Goal: Task Accomplishment & Management: Complete application form

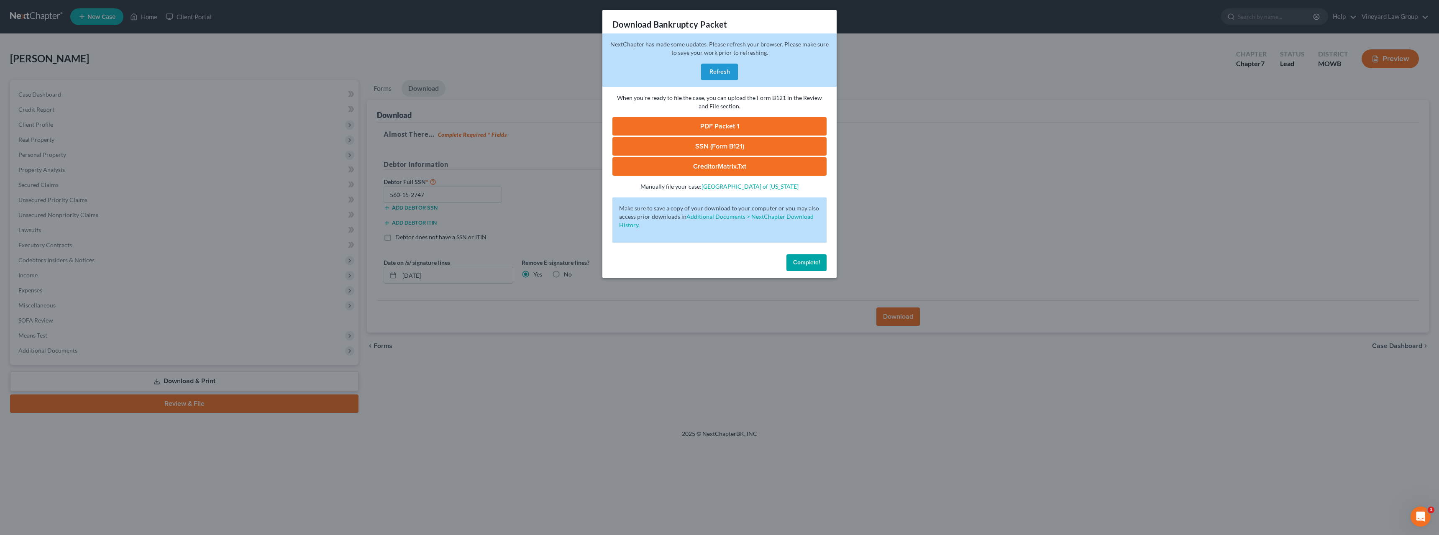
click at [798, 260] on span "Complete!" at bounding box center [806, 262] width 27 height 7
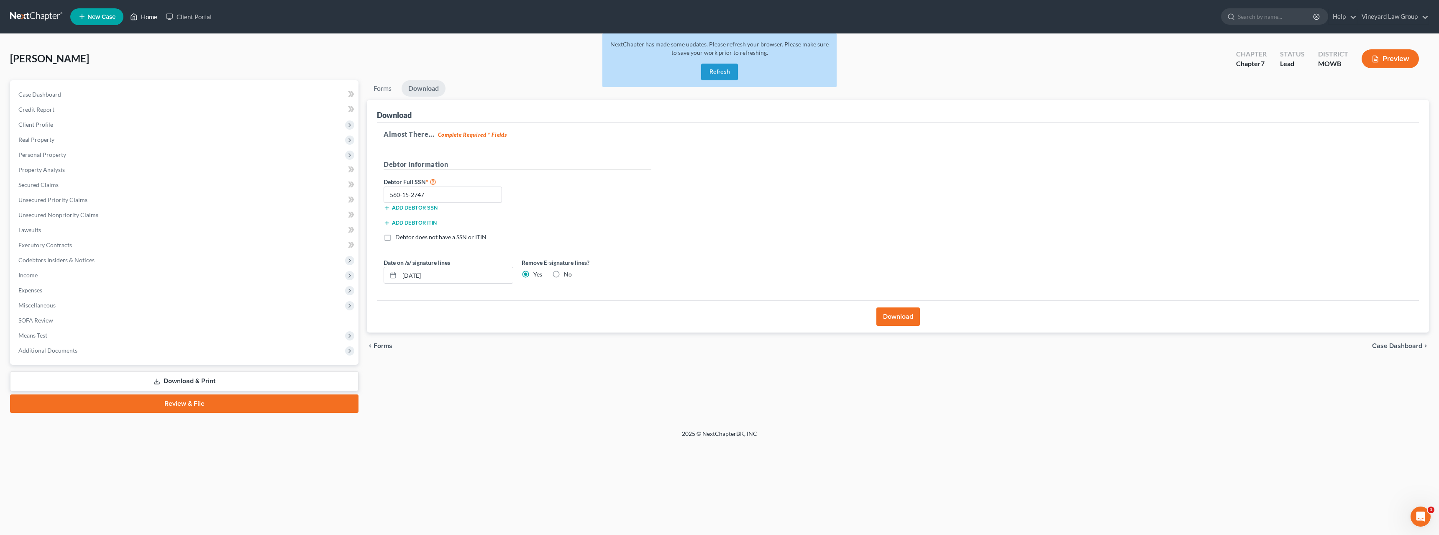
click at [146, 18] on link "Home" at bounding box center [144, 16] width 36 height 15
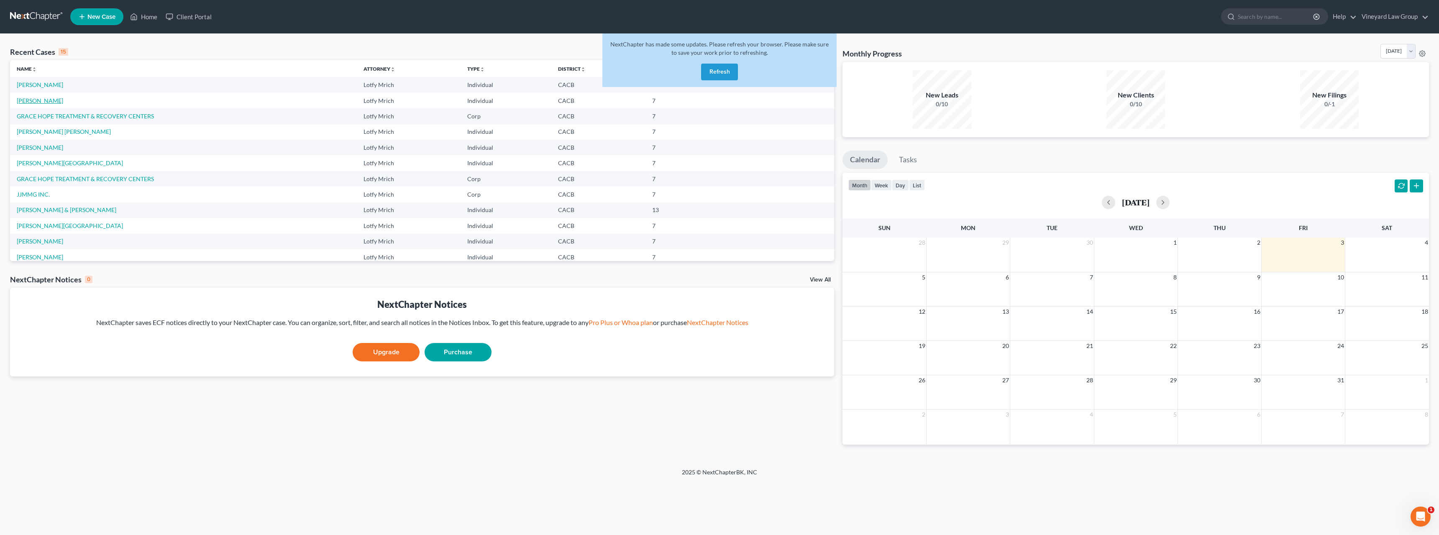
click at [47, 99] on link "[PERSON_NAME]" at bounding box center [40, 100] width 46 height 7
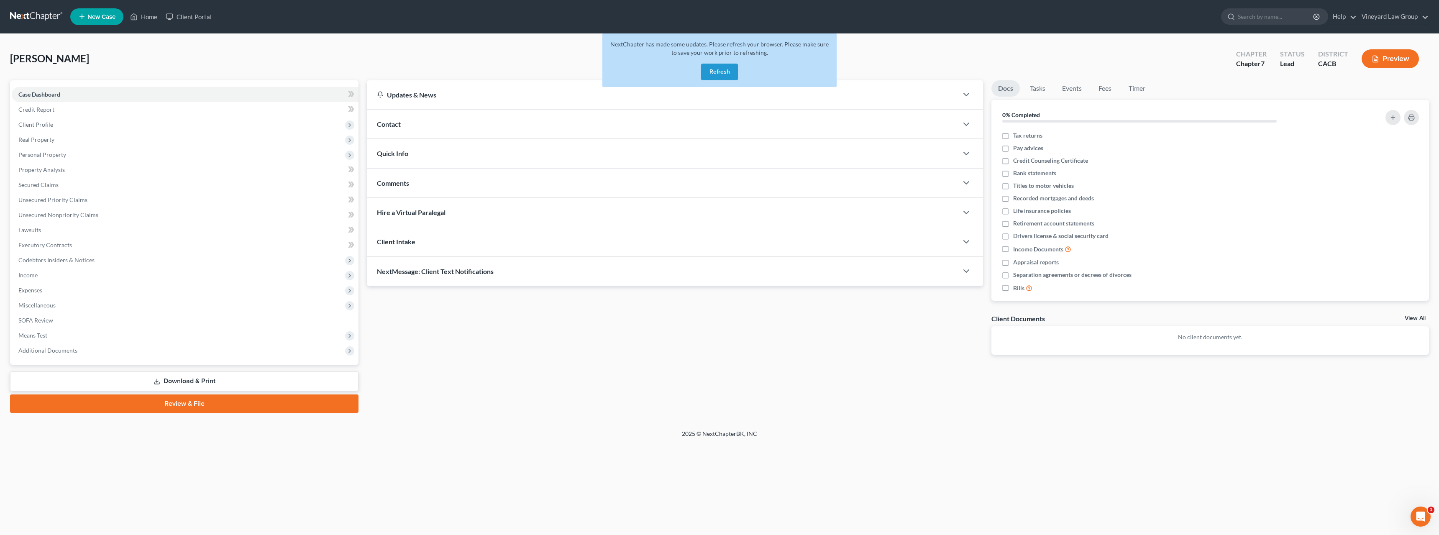
click at [859, 54] on div "UBALLE, RENE Upgraded Chapter Chapter 7 Status Lead District CACB Preview" at bounding box center [719, 62] width 1418 height 36
click at [520, 63] on div "UBALLE, RENE Upgraded Chapter Chapter 7 Status Lead District CACB Preview" at bounding box center [719, 62] width 1418 height 36
click at [856, 39] on div "UBALLE, RENE Upgraded Chapter Chapter 7 Status Lead District CACB Preview Petit…" at bounding box center [719, 232] width 1439 height 396
click at [710, 68] on button "Refresh" at bounding box center [719, 72] width 37 height 17
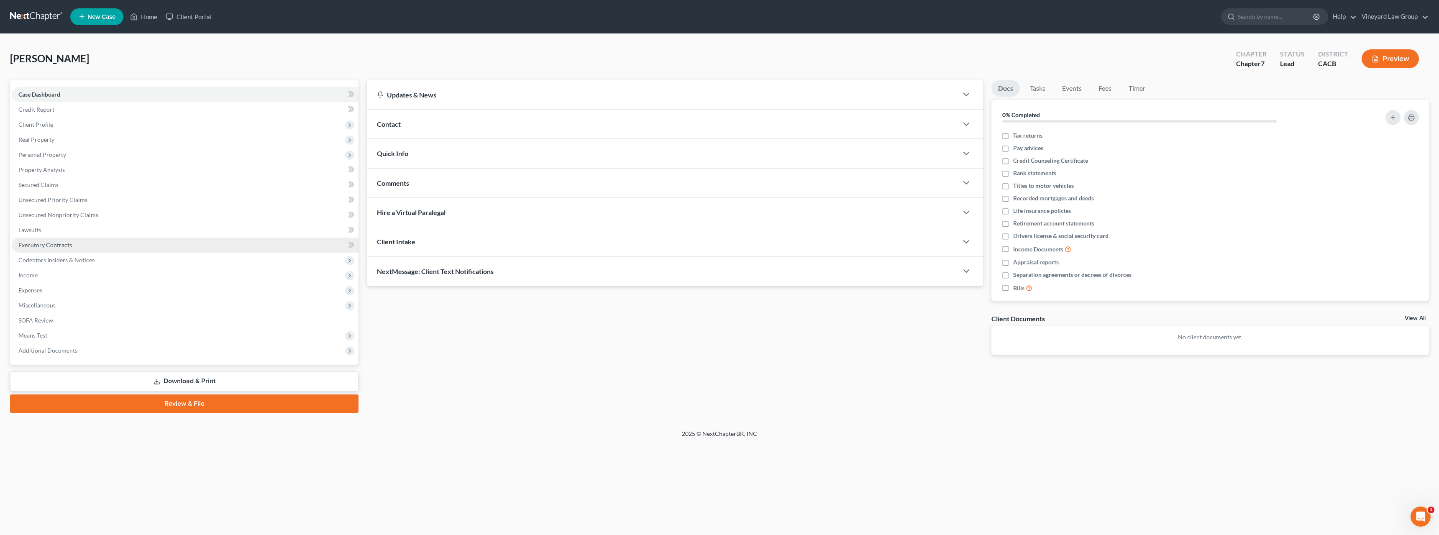
click at [38, 244] on span "Executory Contracts" at bounding box center [45, 244] width 54 height 7
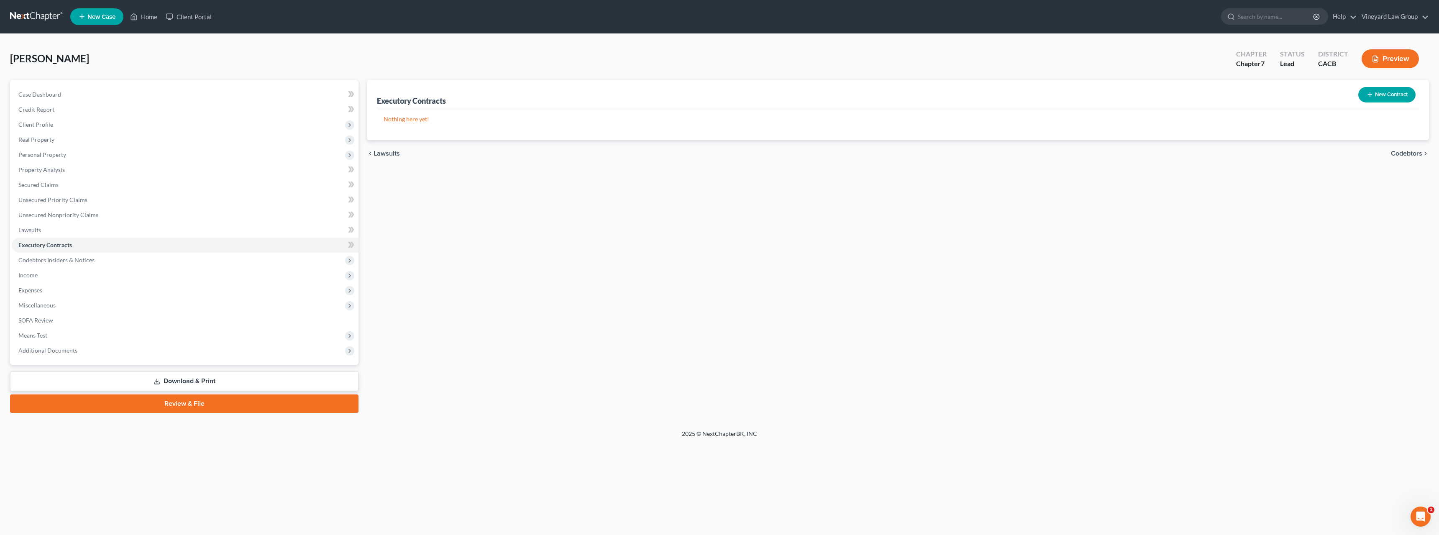
click at [1410, 155] on span "Codebtors" at bounding box center [1405, 153] width 31 height 7
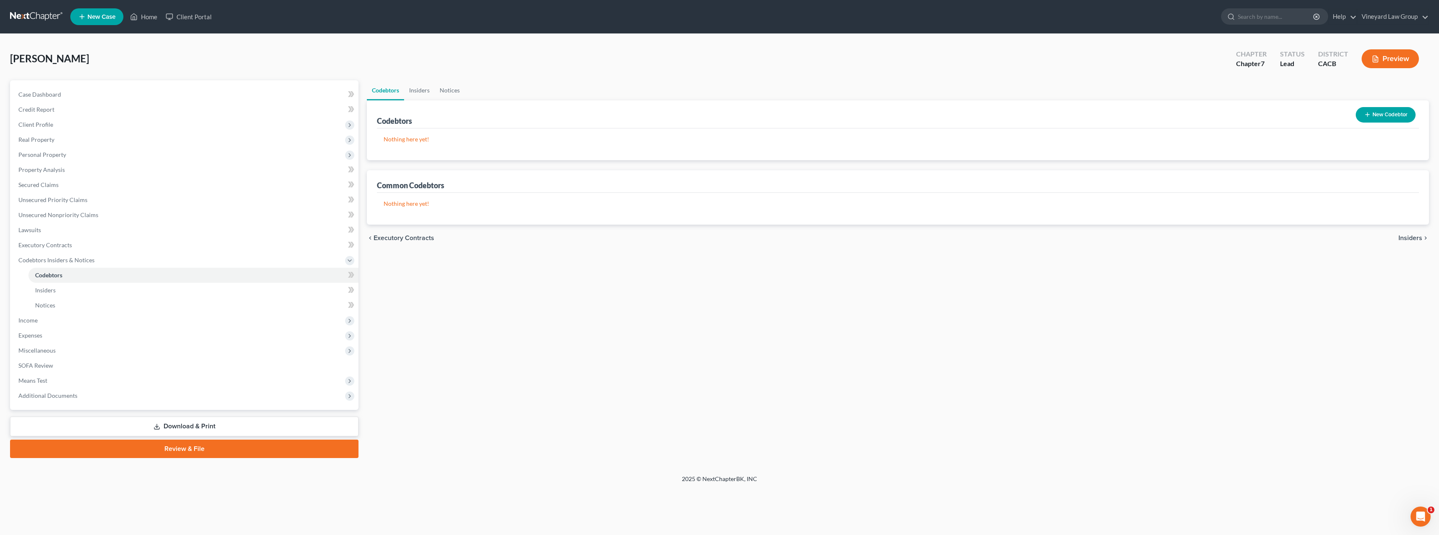
click at [1415, 238] on span "Insiders" at bounding box center [1410, 238] width 24 height 7
click at [1421, 174] on span "Notices" at bounding box center [1410, 173] width 23 height 7
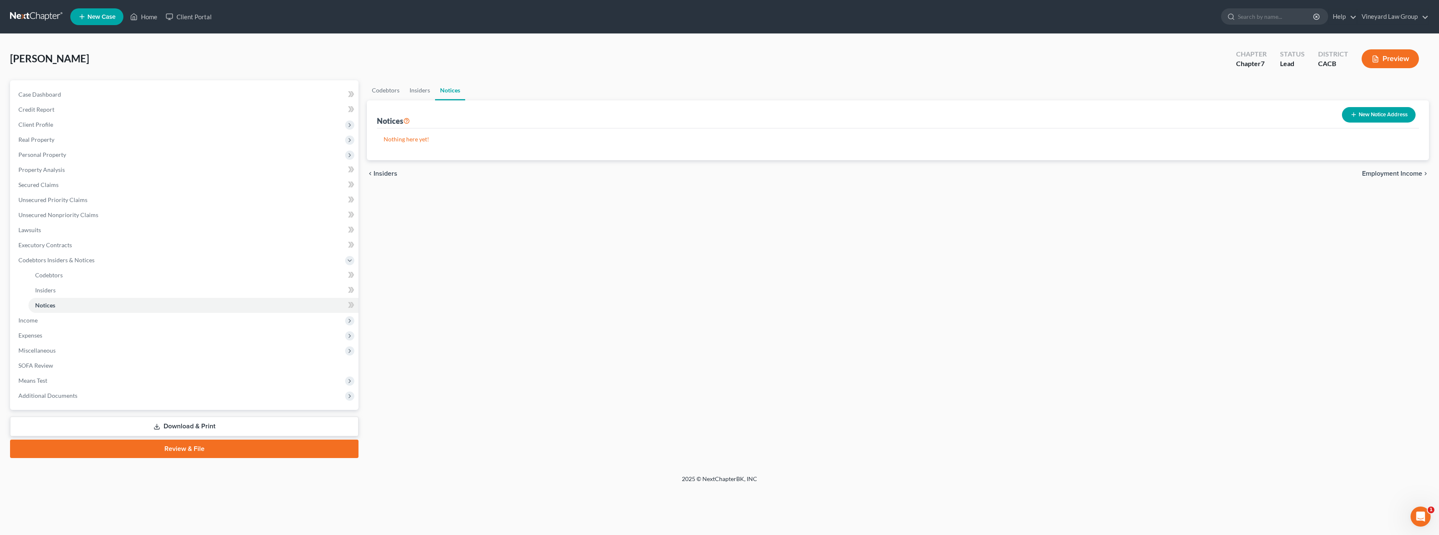
click at [1420, 174] on span "Employment Income" at bounding box center [1392, 173] width 60 height 7
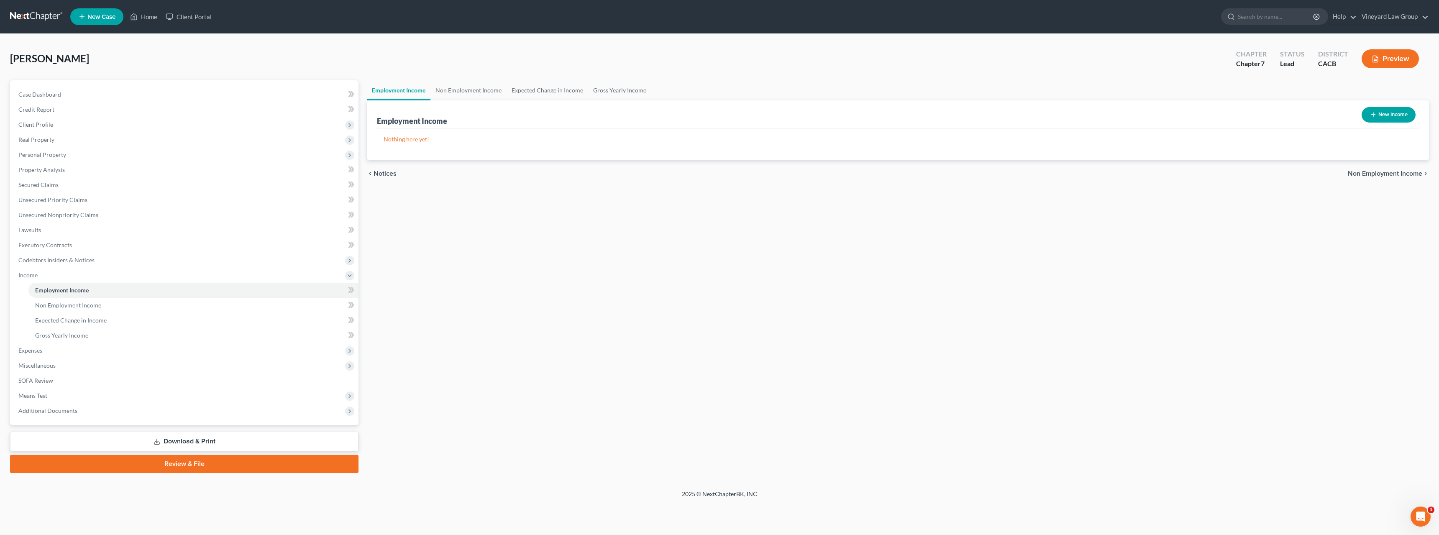
click at [1377, 111] on button "New Income" at bounding box center [1388, 114] width 54 height 15
select select "0"
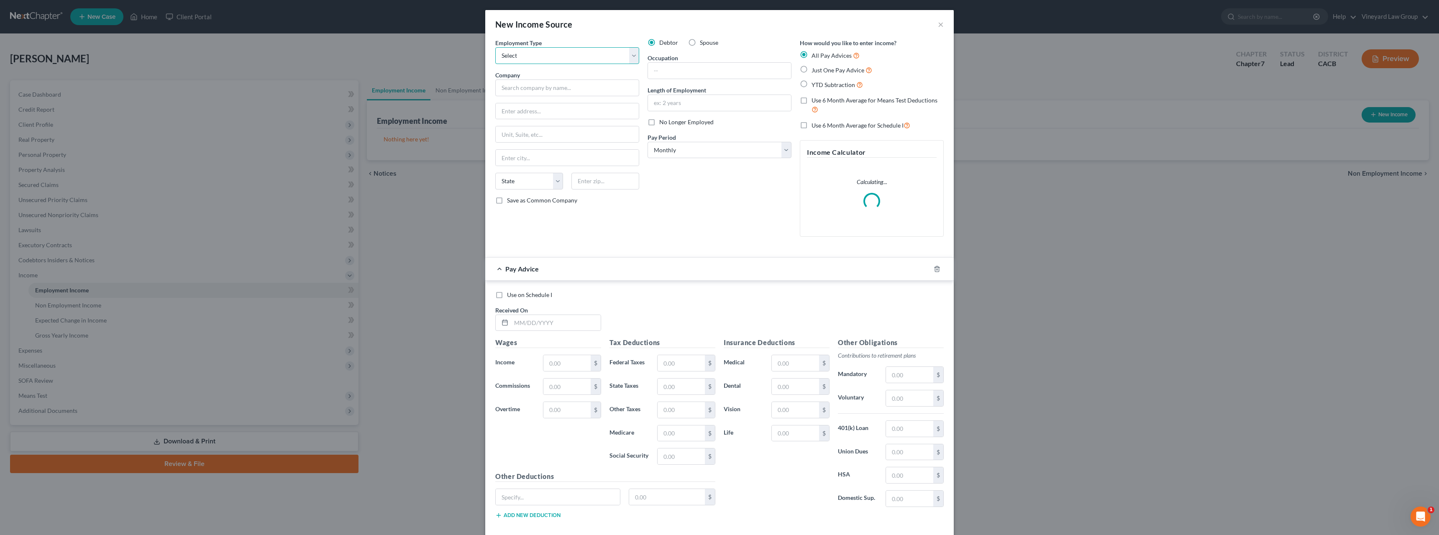
click at [507, 57] on select "Select Full or Part Time Employment Self Employment" at bounding box center [567, 55] width 144 height 17
click at [548, 51] on select "Select Full or Part Time Employment Self Employment" at bounding box center [567, 55] width 144 height 17
click at [632, 54] on select "Select Full or Part Time Employment Self Employment" at bounding box center [567, 55] width 144 height 17
select select "0"
click at [495, 47] on select "Select Full or Part Time Employment Self Employment" at bounding box center [567, 55] width 144 height 17
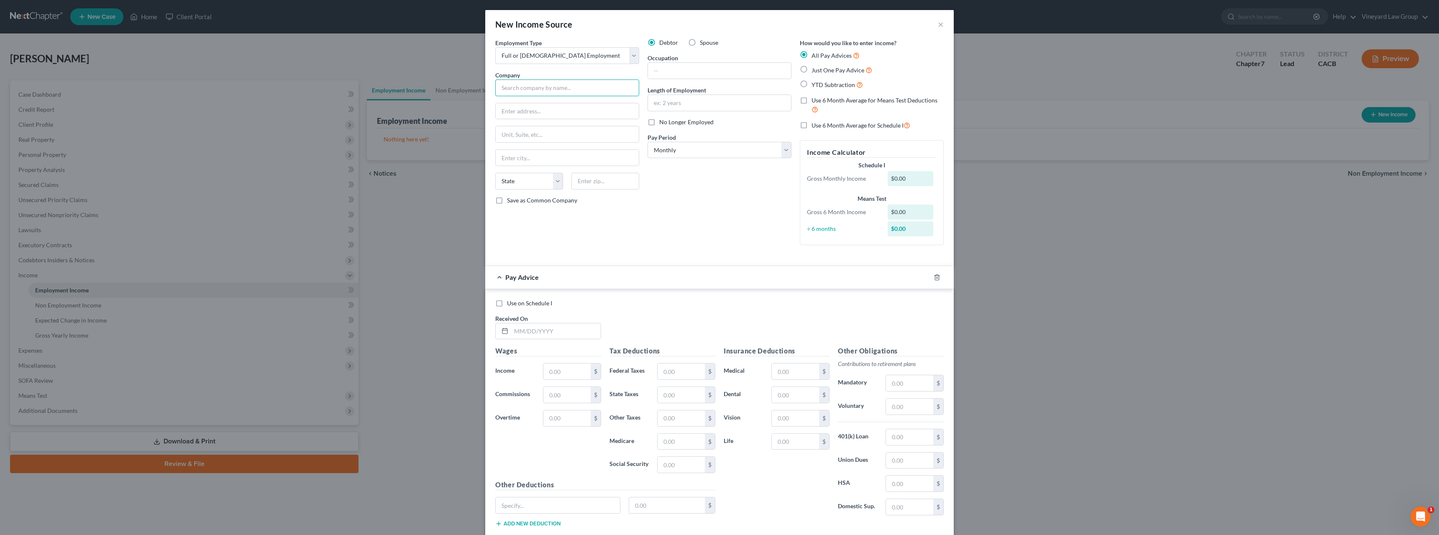
click at [605, 91] on input "text" at bounding box center [567, 87] width 144 height 17
type input "Leaf Filter"
click at [629, 54] on select "Select Full or Part Time Employment Self Employment" at bounding box center [567, 55] width 144 height 17
select select "1"
click at [495, 47] on select "Select Full or Part Time Employment Self Employment" at bounding box center [567, 55] width 144 height 17
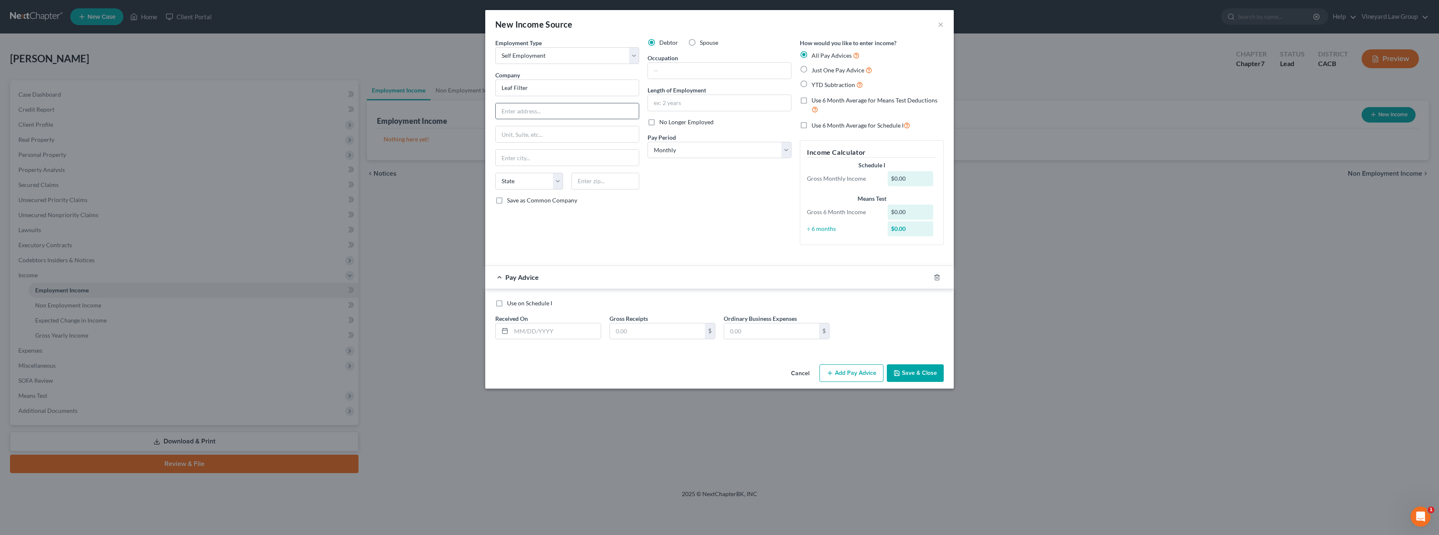
click at [536, 111] on input "text" at bounding box center [567, 111] width 143 height 16
type input "Leaf Filter"
click at [518, 133] on input "text" at bounding box center [567, 134] width 143 height 16
type input "1740 West Collins VENUE"
click at [584, 182] on input "text" at bounding box center [605, 181] width 68 height 17
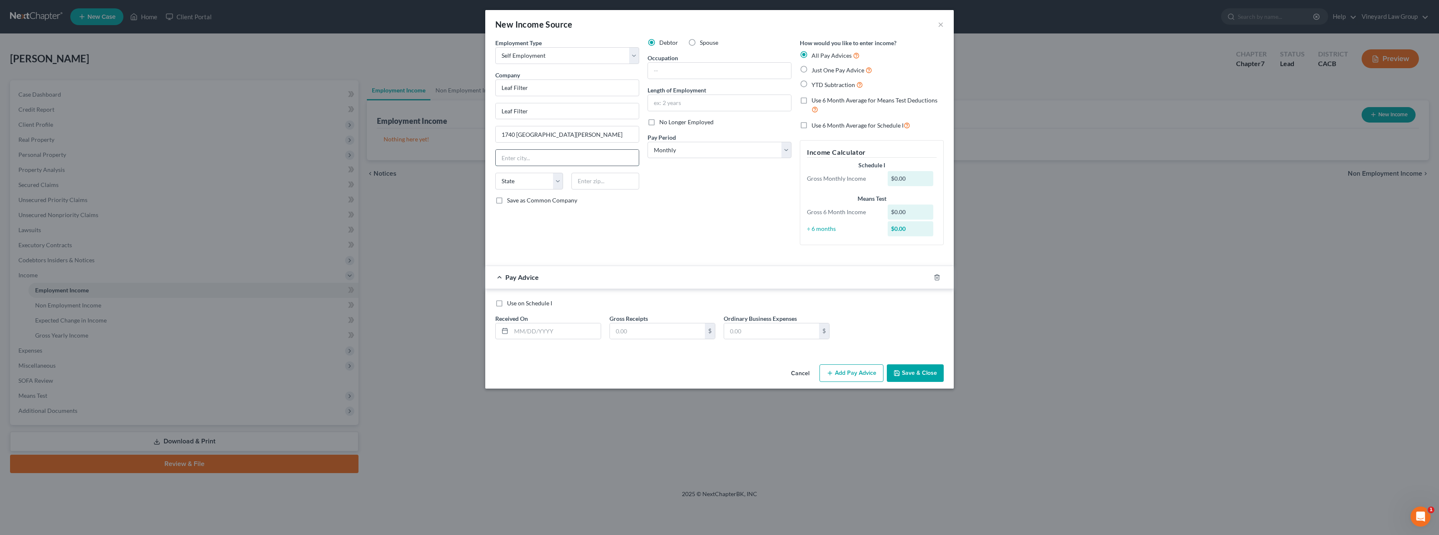
click at [557, 161] on input "text" at bounding box center [567, 158] width 143 height 16
type input "oRANGE"
click at [561, 181] on select "State AL AK AR AZ CA CO CT DE DC FL GA GU HI ID IL IN IA KS KY LA ME MD MA MI M…" at bounding box center [529, 181] width 68 height 17
select select "4"
click at [495, 173] on select "State AL AK AR AZ CA CO CT DE DC FL GA GU HI ID IL IN IA KS KY LA ME MD MA MI M…" at bounding box center [529, 181] width 68 height 17
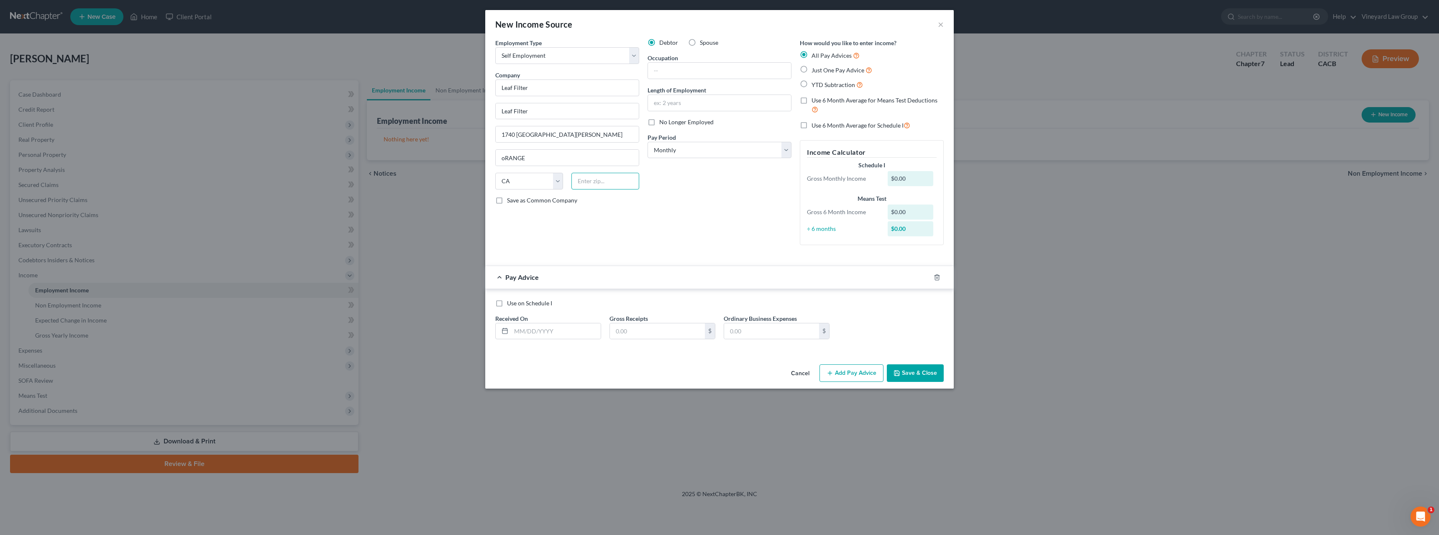
click at [586, 181] on input "text" at bounding box center [605, 181] width 68 height 17
type input "92867"
type input "Orange"
click at [657, 69] on input "text" at bounding box center [719, 71] width 143 height 16
click at [657, 70] on input "sALES" at bounding box center [719, 71] width 143 height 16
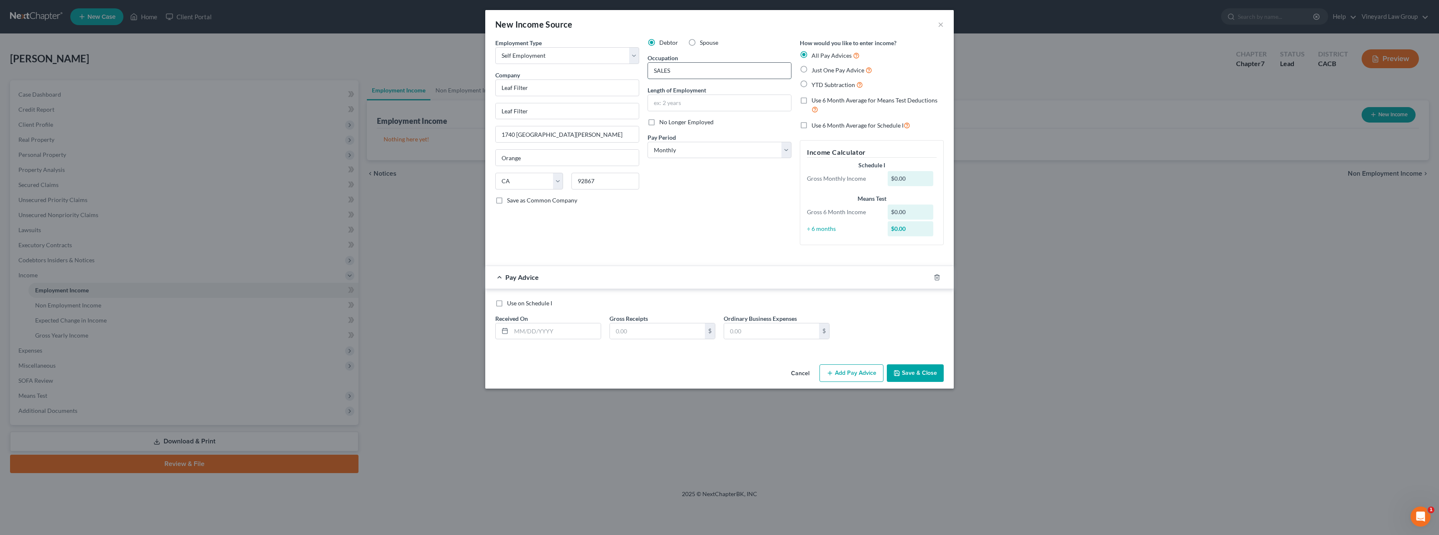
click at [675, 74] on input "SALES" at bounding box center [719, 71] width 143 height 16
type input "SALES REP"
click at [661, 104] on input "text" at bounding box center [719, 103] width 143 height 16
type input "1 year"
click at [785, 151] on select "Select Monthly Twice Monthly Every Other Week Weekly" at bounding box center [719, 150] width 144 height 17
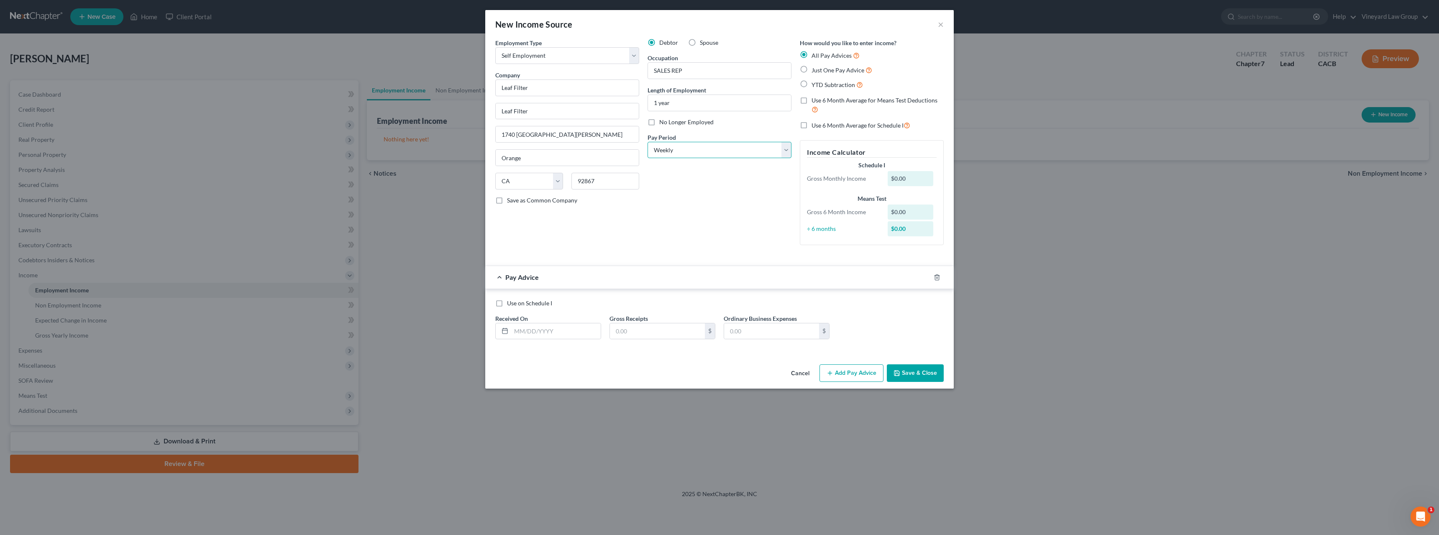
click at [647, 142] on select "Select Monthly Twice Monthly Every Other Week Weekly" at bounding box center [719, 150] width 144 height 17
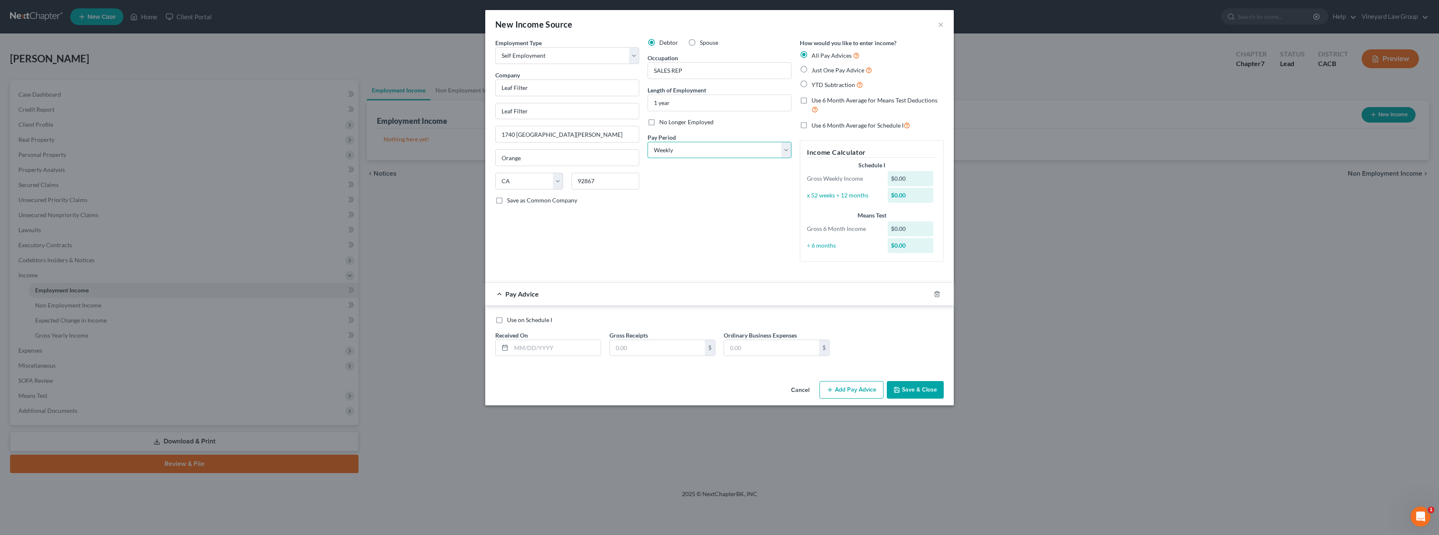
click at [788, 150] on select "Select Monthly Twice Monthly Every Other Week Weekly" at bounding box center [719, 150] width 144 height 17
click at [647, 142] on select "Select Monthly Twice Monthly Every Other Week Weekly" at bounding box center [719, 150] width 144 height 17
click at [790, 149] on select "Select Monthly Twice Monthly Every Other Week Weekly" at bounding box center [719, 150] width 144 height 17
select select "0"
click at [647, 142] on select "Select Monthly Twice Monthly Every Other Week Weekly" at bounding box center [719, 150] width 144 height 17
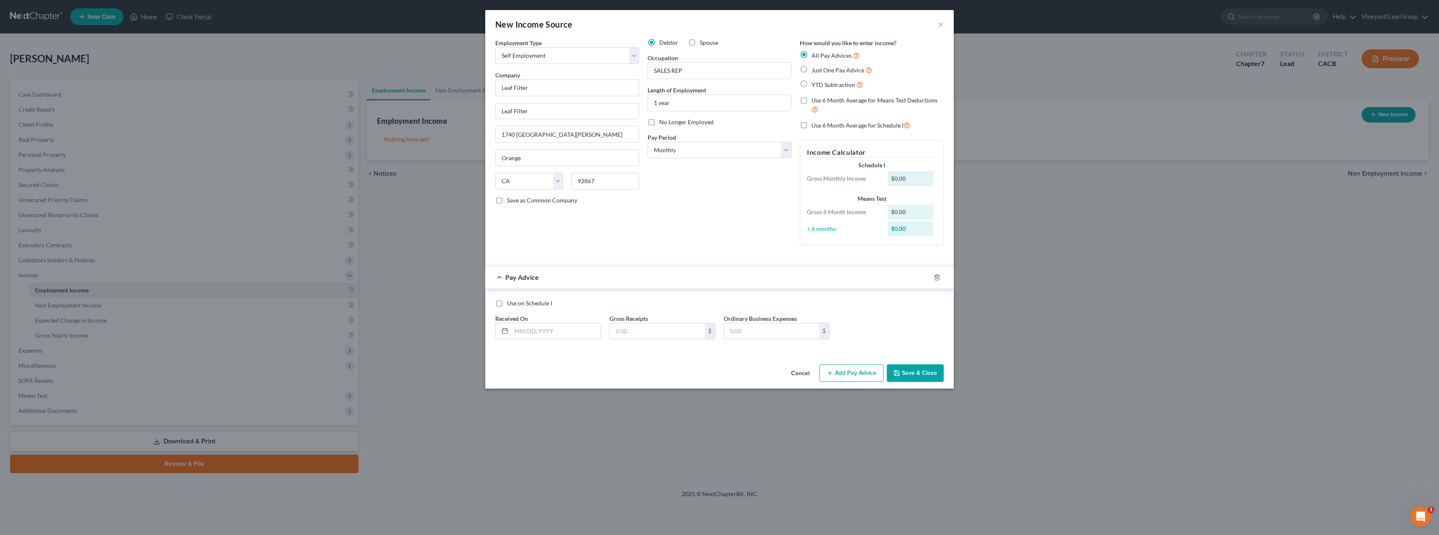
click at [811, 69] on label "Just One Pay Advice" at bounding box center [841, 70] width 61 height 10
click at [815, 69] on input "Just One Pay Advice" at bounding box center [817, 67] width 5 height 5
radio input "true"
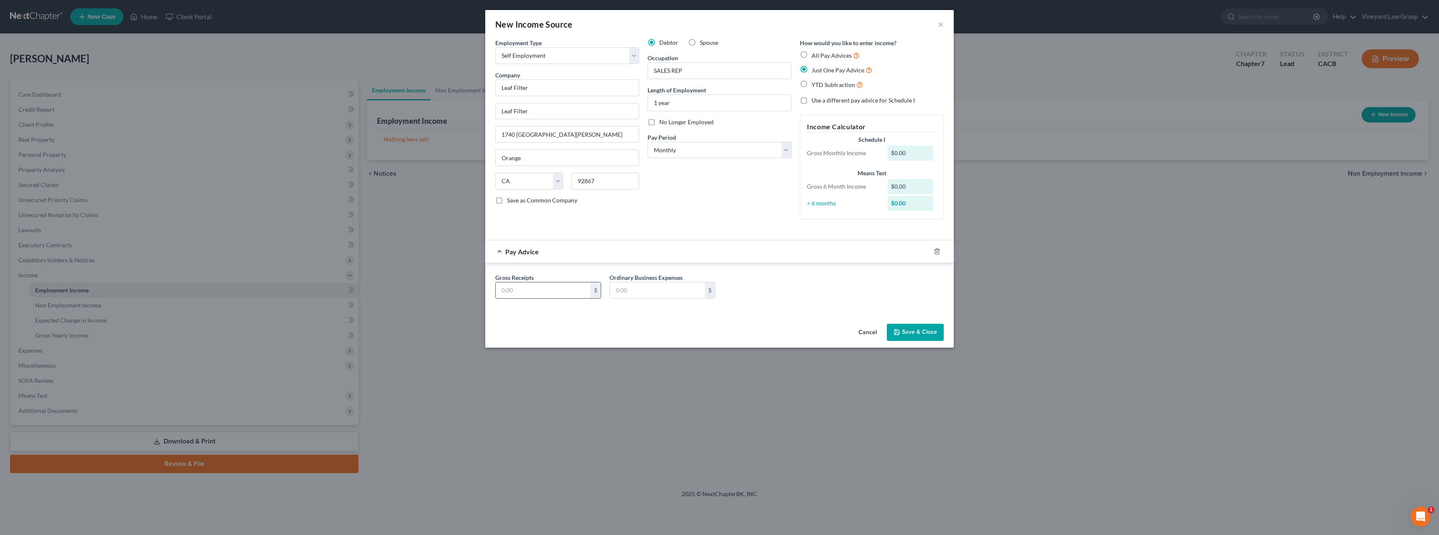
click at [567, 290] on input "text" at bounding box center [543, 290] width 95 height 16
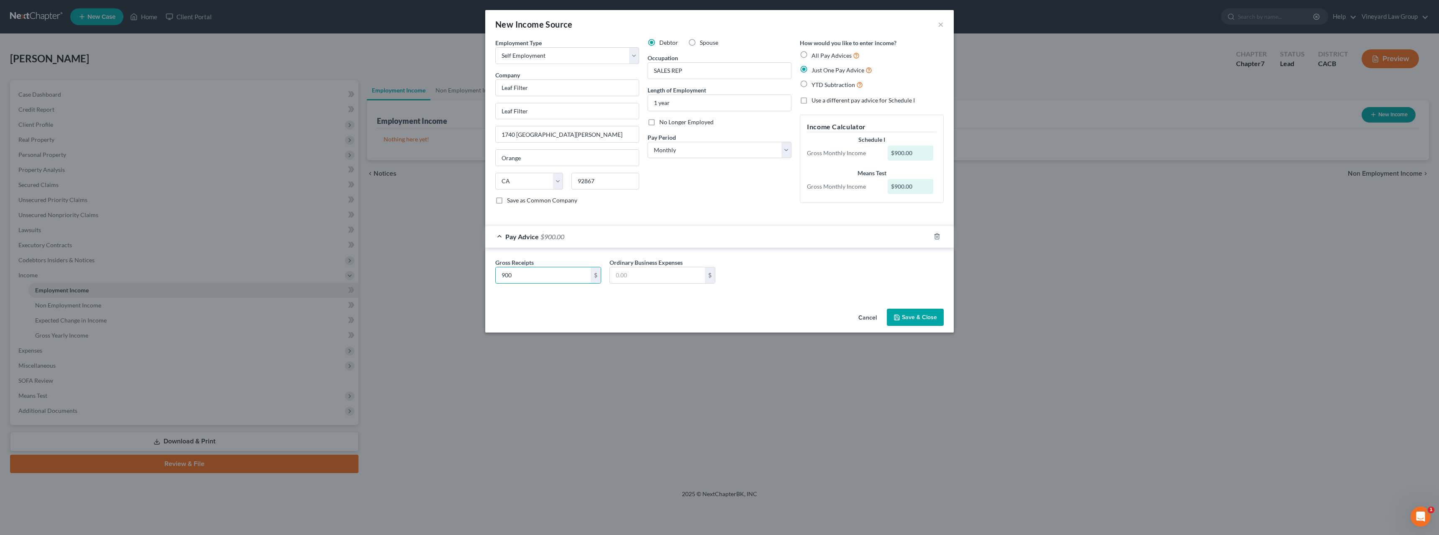
type input "900"
click at [910, 319] on button "Save & Close" at bounding box center [915, 318] width 57 height 18
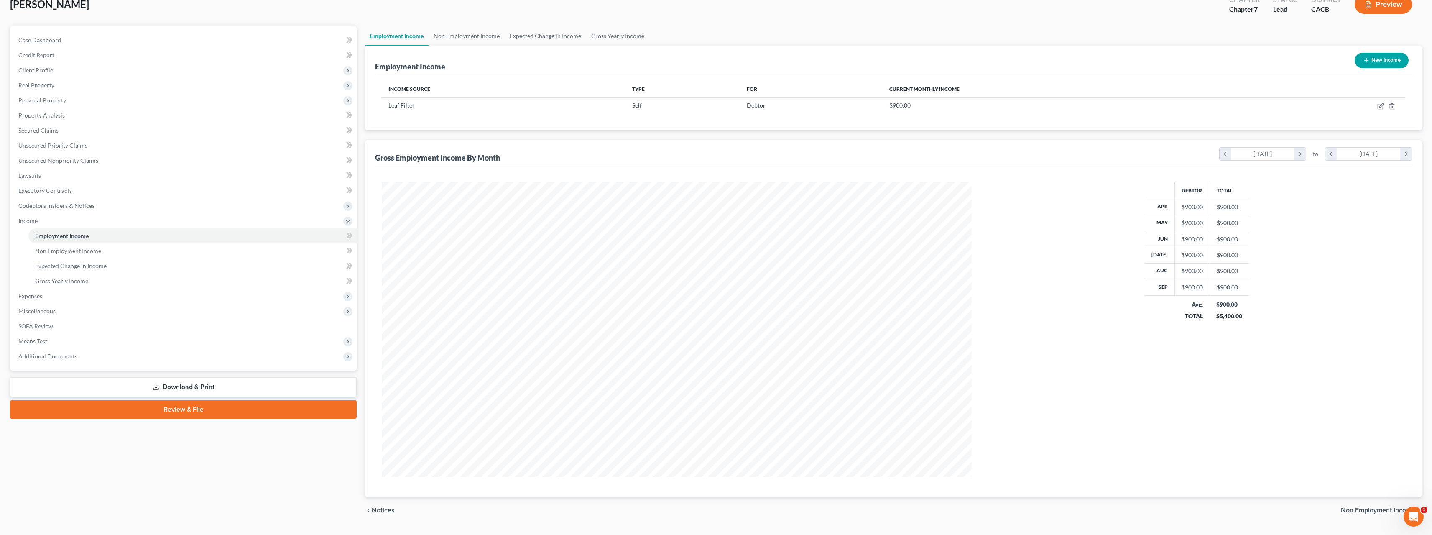
scroll to position [75, 0]
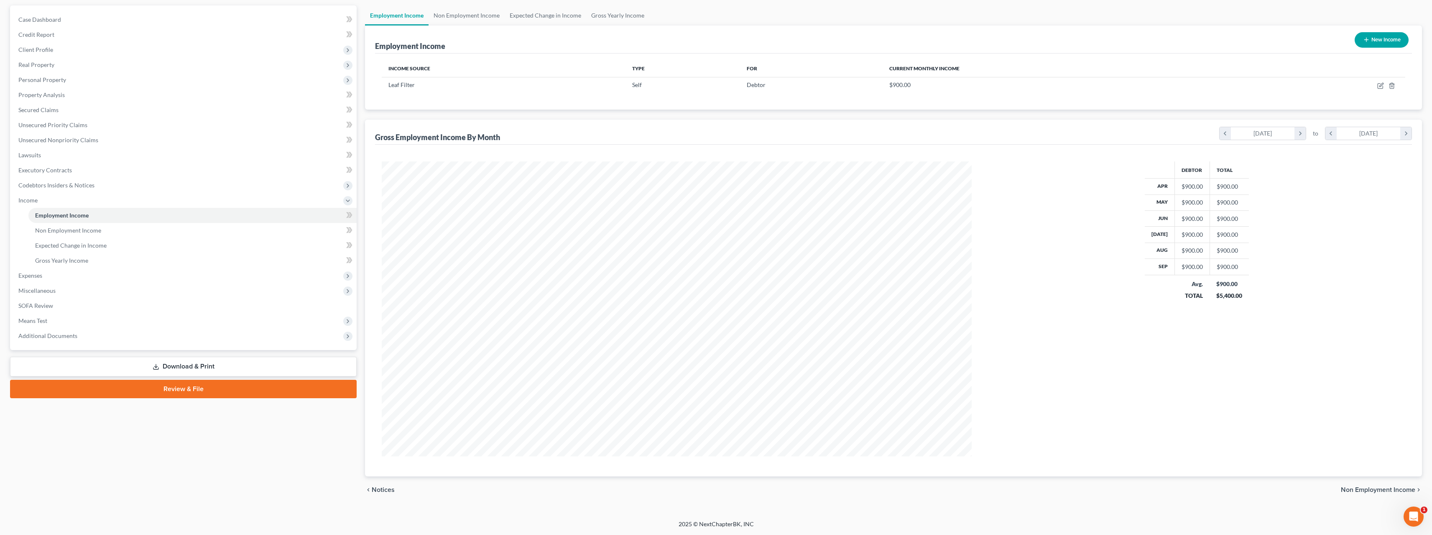
click at [1416, 491] on icon "chevron_right" at bounding box center [1419, 489] width 7 height 7
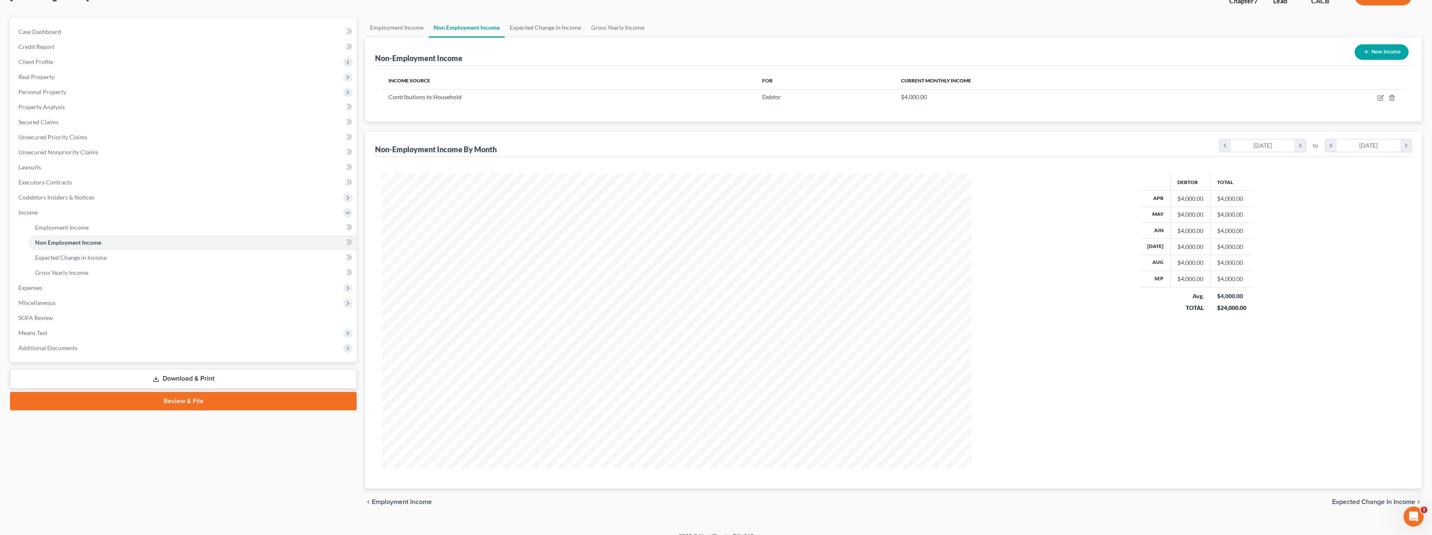
scroll to position [75, 0]
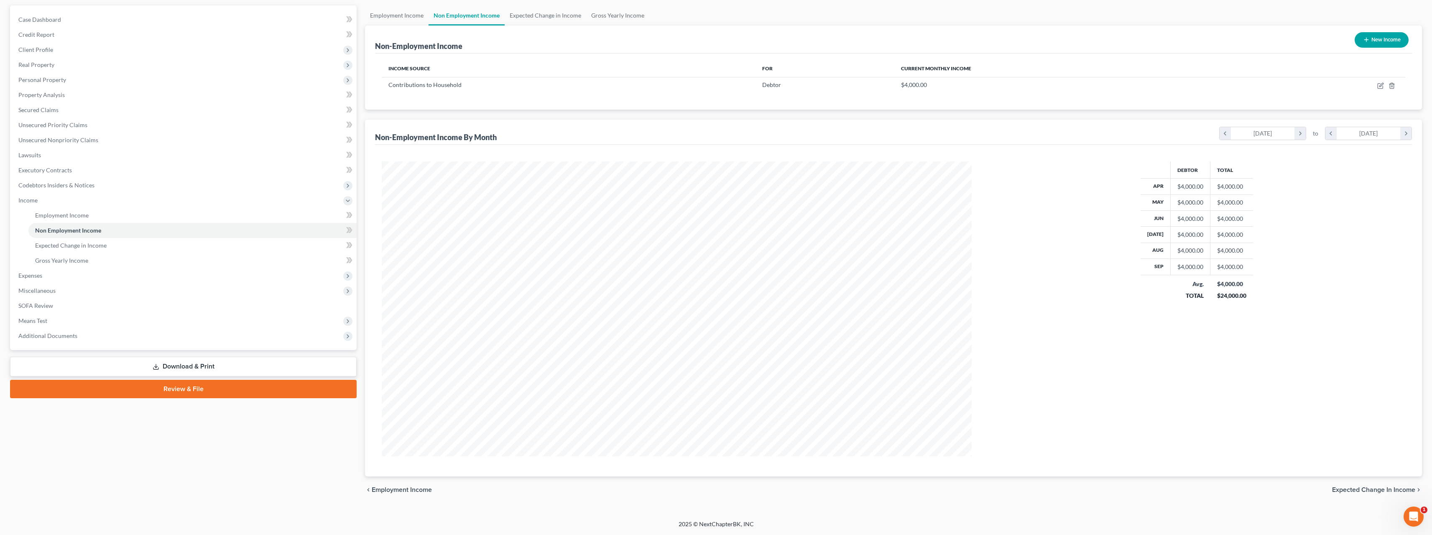
click at [1409, 490] on span "Expected Change in Income" at bounding box center [1373, 489] width 83 height 7
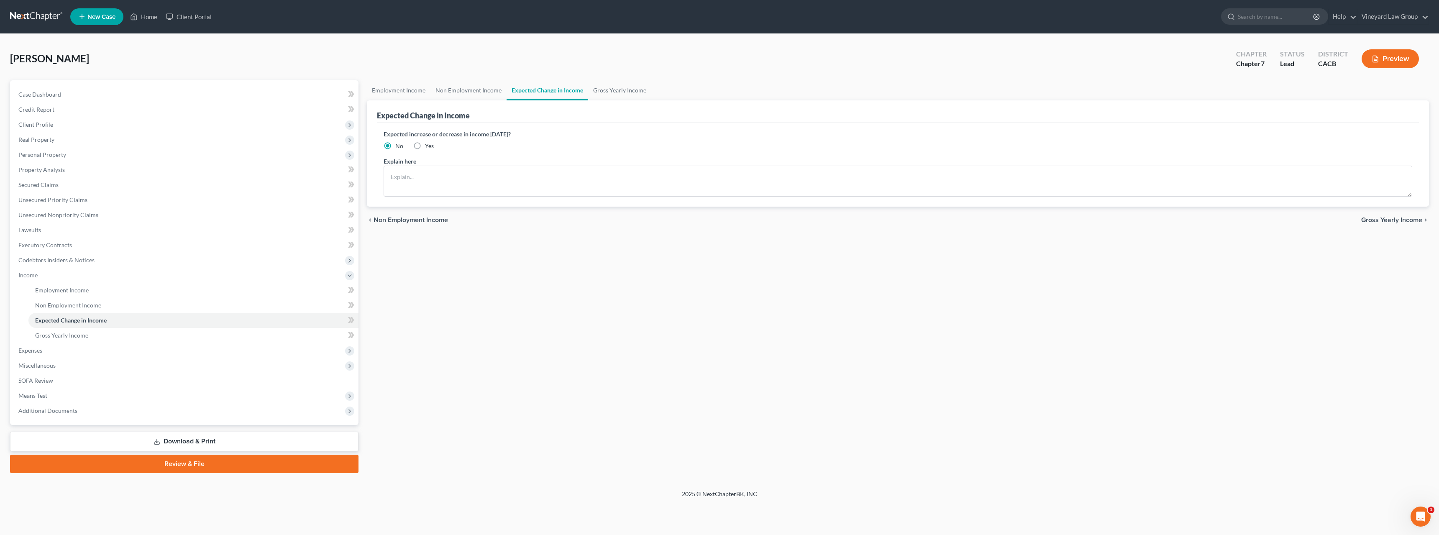
click at [1410, 217] on span "Gross Yearly Income" at bounding box center [1391, 220] width 61 height 7
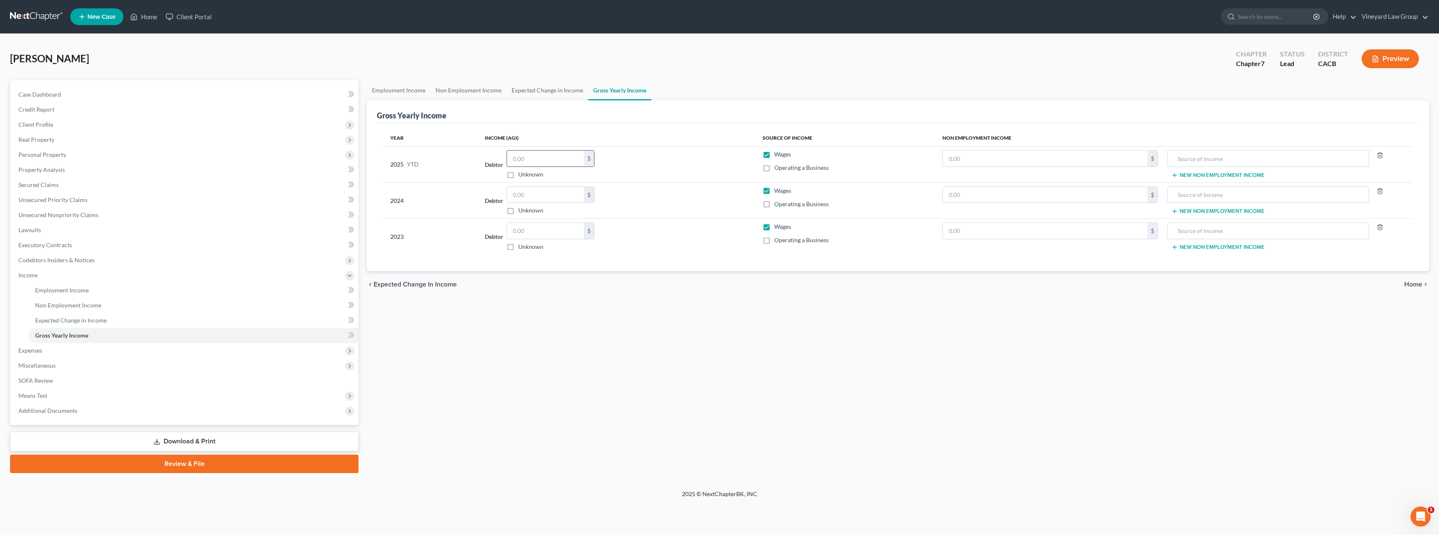
click at [520, 159] on input "text" at bounding box center [545, 159] width 77 height 16
type input "9,006"
click at [527, 194] on input "text" at bounding box center [545, 195] width 77 height 16
type input "16,000"
click at [524, 233] on input "text" at bounding box center [545, 231] width 77 height 16
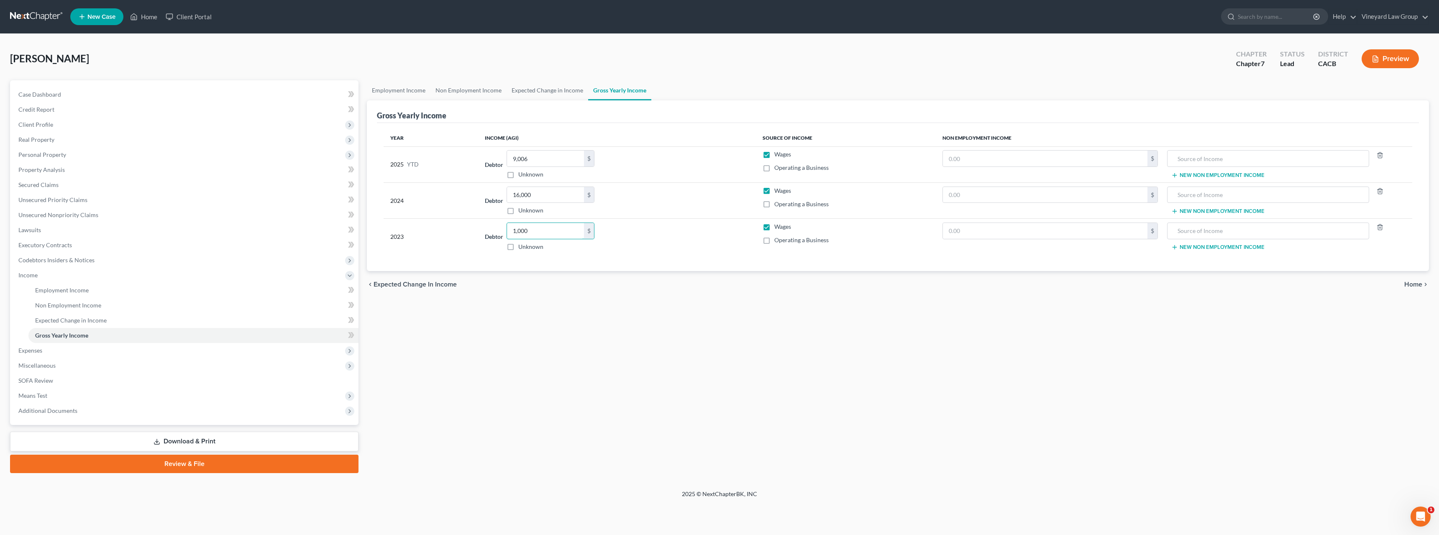
type input "1,000"
click at [1416, 287] on span "Home" at bounding box center [1413, 284] width 18 height 7
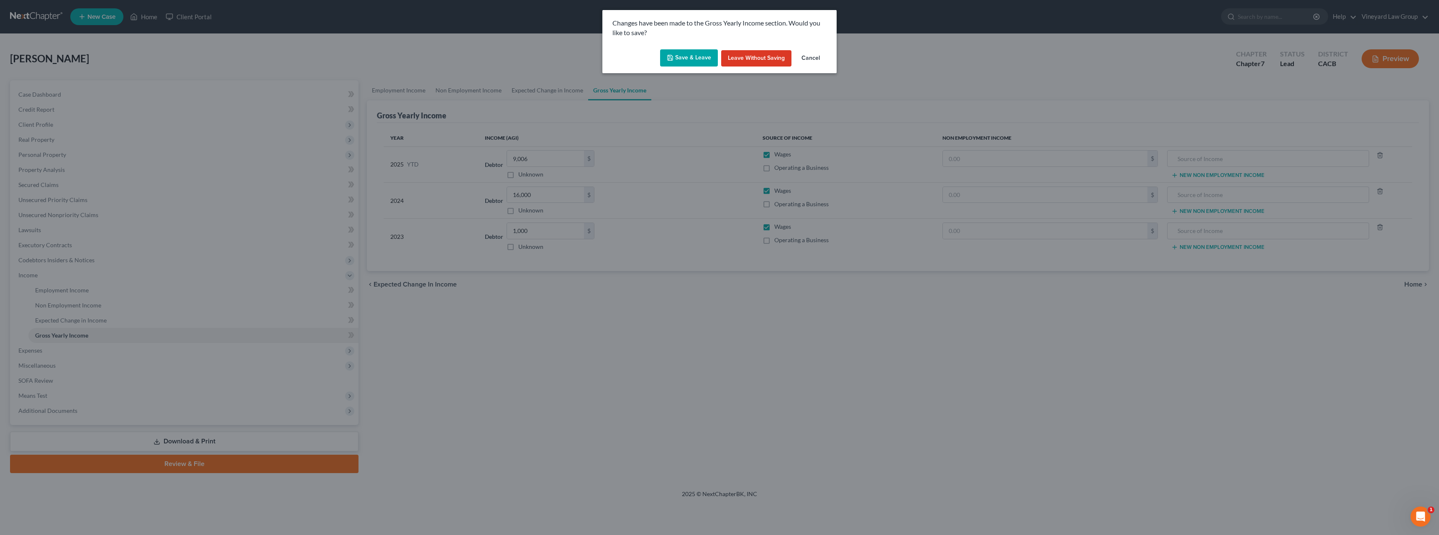
click at [679, 59] on button "Save & Leave" at bounding box center [689, 58] width 58 height 18
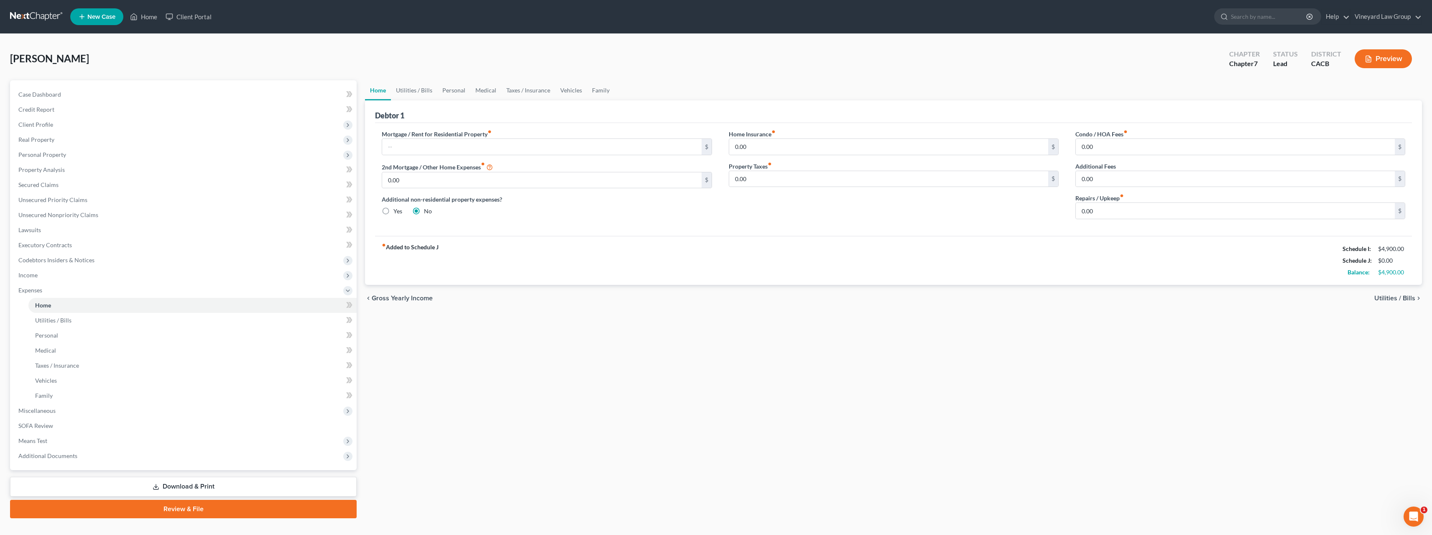
click at [1405, 297] on span "Utilities / Bills" at bounding box center [1395, 298] width 41 height 7
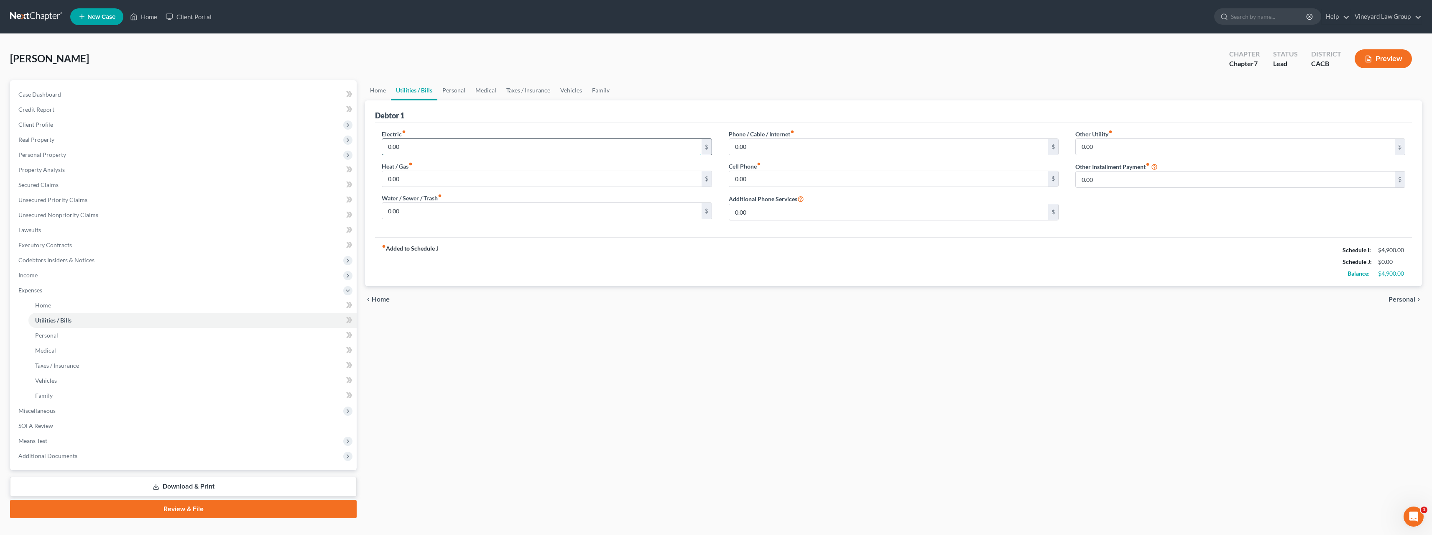
click at [404, 150] on input "0.00" at bounding box center [541, 147] width 319 height 16
type input "200"
click at [402, 183] on input "0.00" at bounding box center [541, 179] width 319 height 16
type input "100"
drag, startPoint x: 398, startPoint y: 175, endPoint x: 378, endPoint y: 178, distance: 20.2
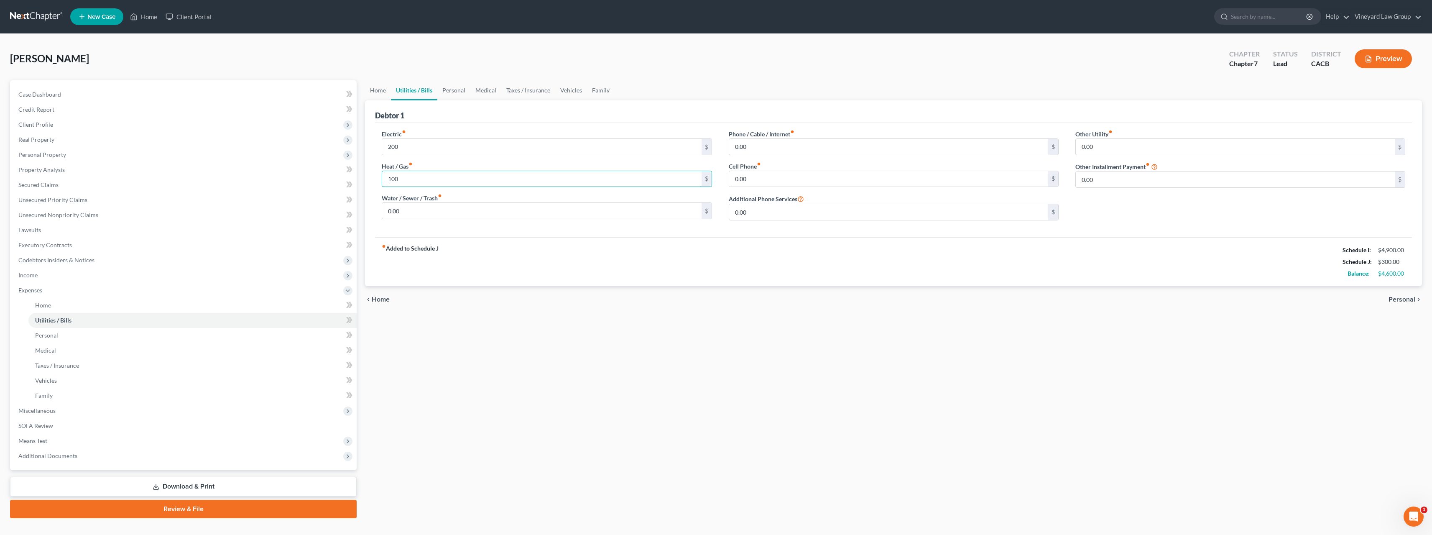
click at [378, 178] on div "Electric fiber_manual_record 200 $ Heat / Gas fiber_manual_record 100 $ Water /…" at bounding box center [546, 178] width 347 height 97
type input "00"
click at [400, 210] on input "0.00" at bounding box center [541, 211] width 319 height 16
type input "50"
click at [740, 147] on input "0.00" at bounding box center [888, 147] width 319 height 16
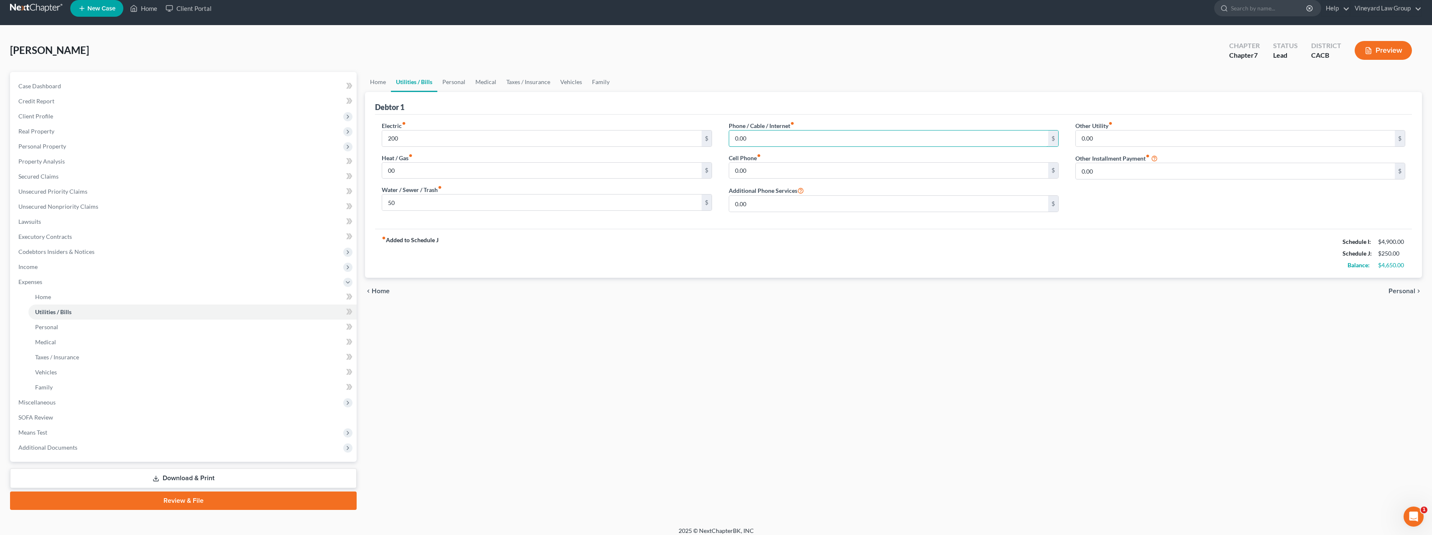
scroll to position [15, 0]
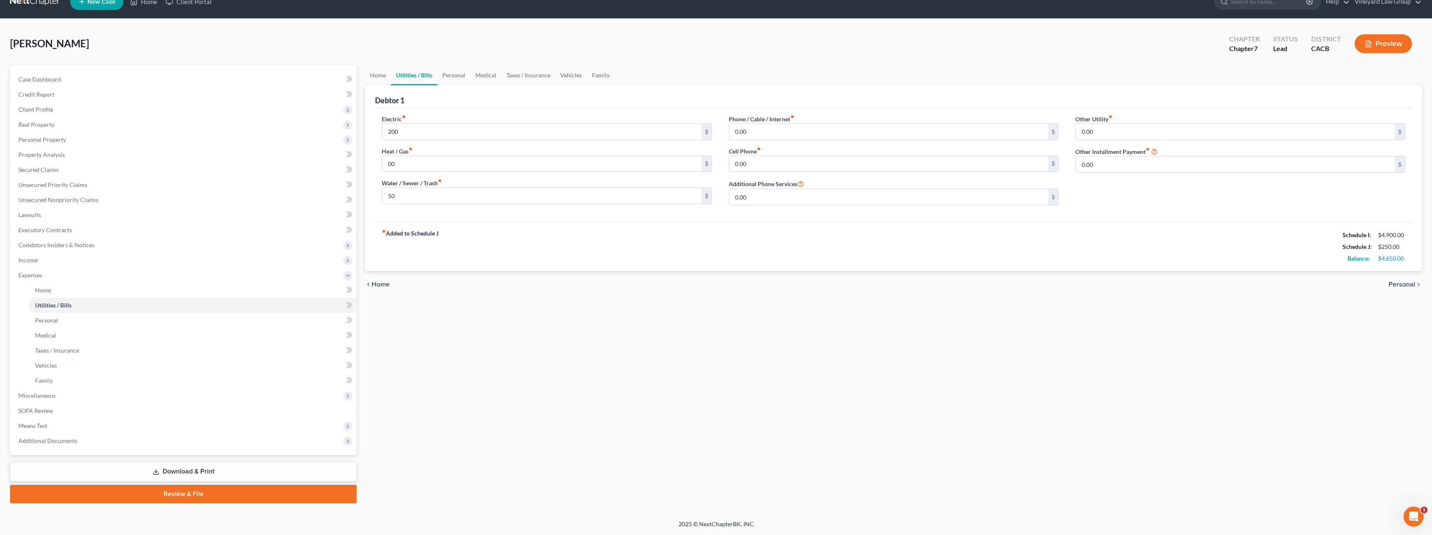
click at [795, 227] on div "fiber_manual_record Added to Schedule J Schedule I: $4,900.00 Schedule J: $250.…" at bounding box center [893, 246] width 1037 height 49
click at [748, 133] on input "0.00" at bounding box center [888, 132] width 319 height 16
type input "100"
click at [738, 164] on input "0.00" at bounding box center [888, 164] width 319 height 16
type input "50"
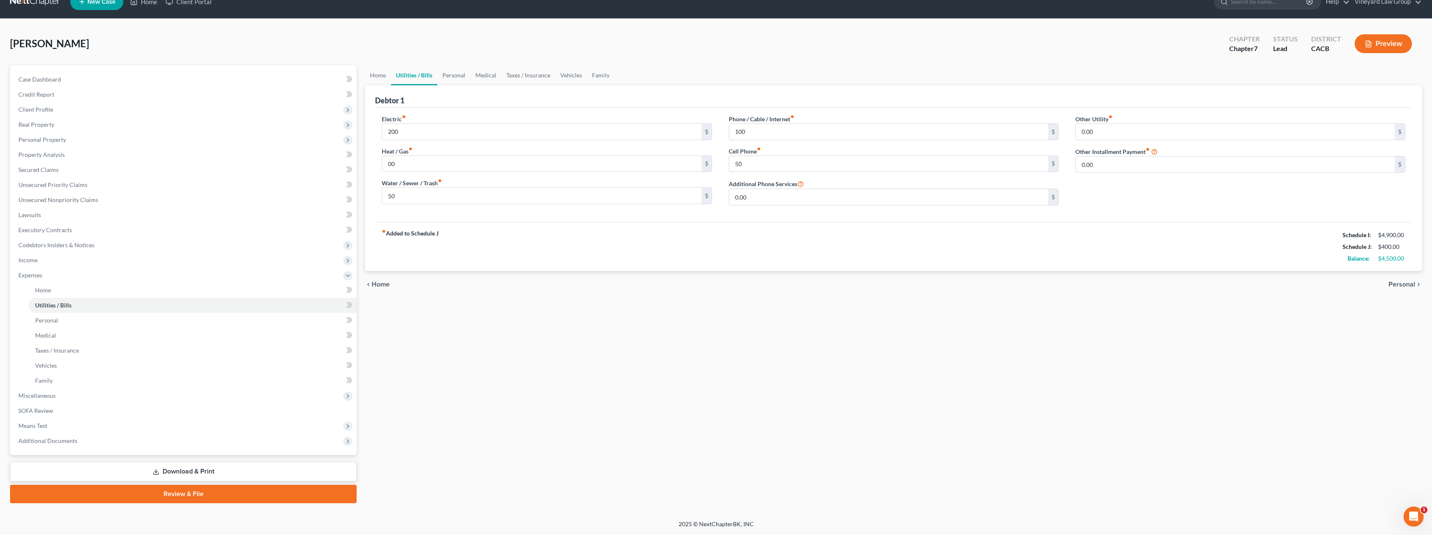
click at [1406, 285] on span "Personal" at bounding box center [1402, 284] width 27 height 7
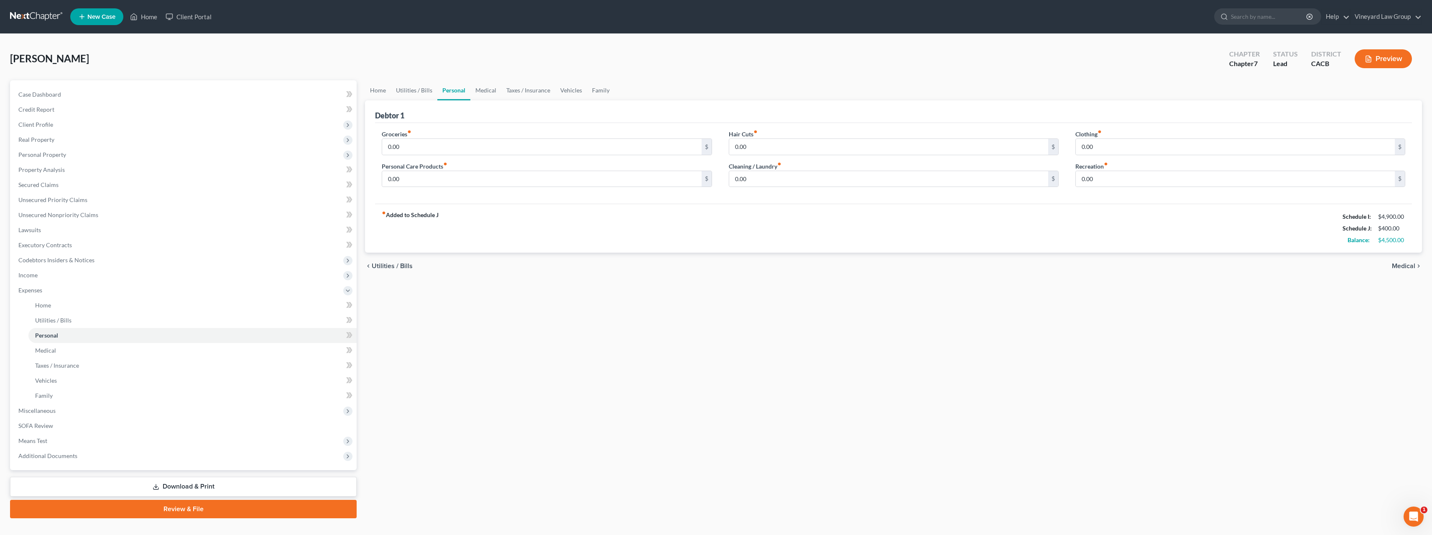
click at [376, 266] on span "Utilities / Bills" at bounding box center [392, 266] width 41 height 7
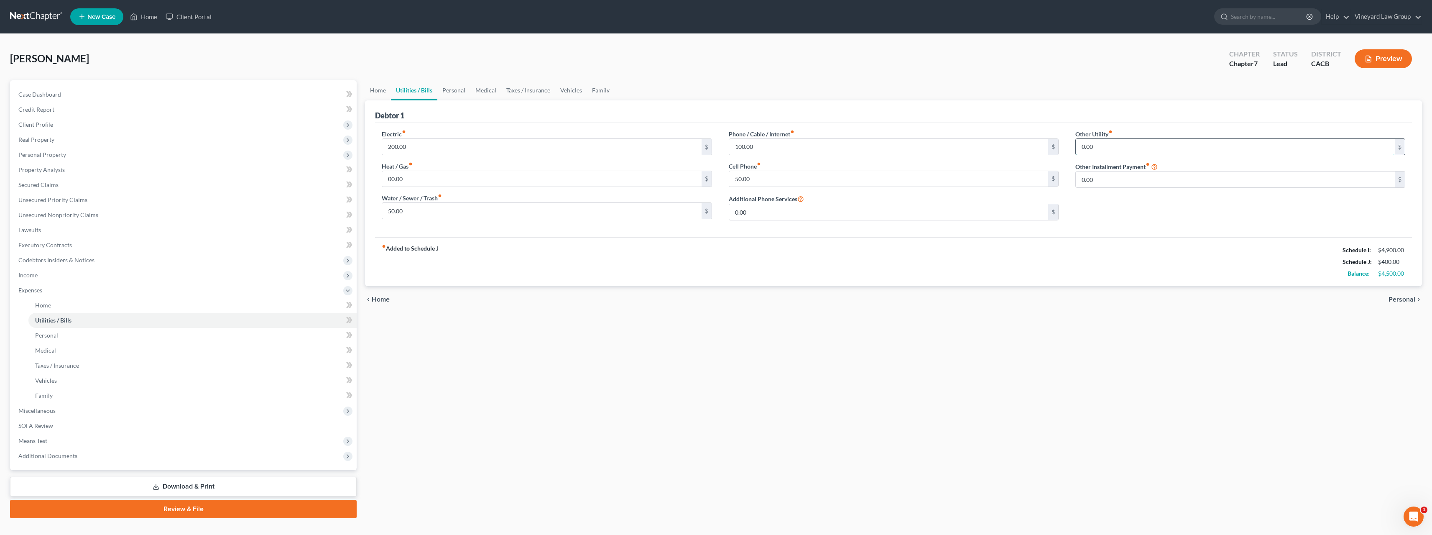
click at [1101, 148] on input "0.00" at bounding box center [1235, 147] width 319 height 16
type input "100"
click at [1412, 300] on span "Personal" at bounding box center [1402, 299] width 27 height 7
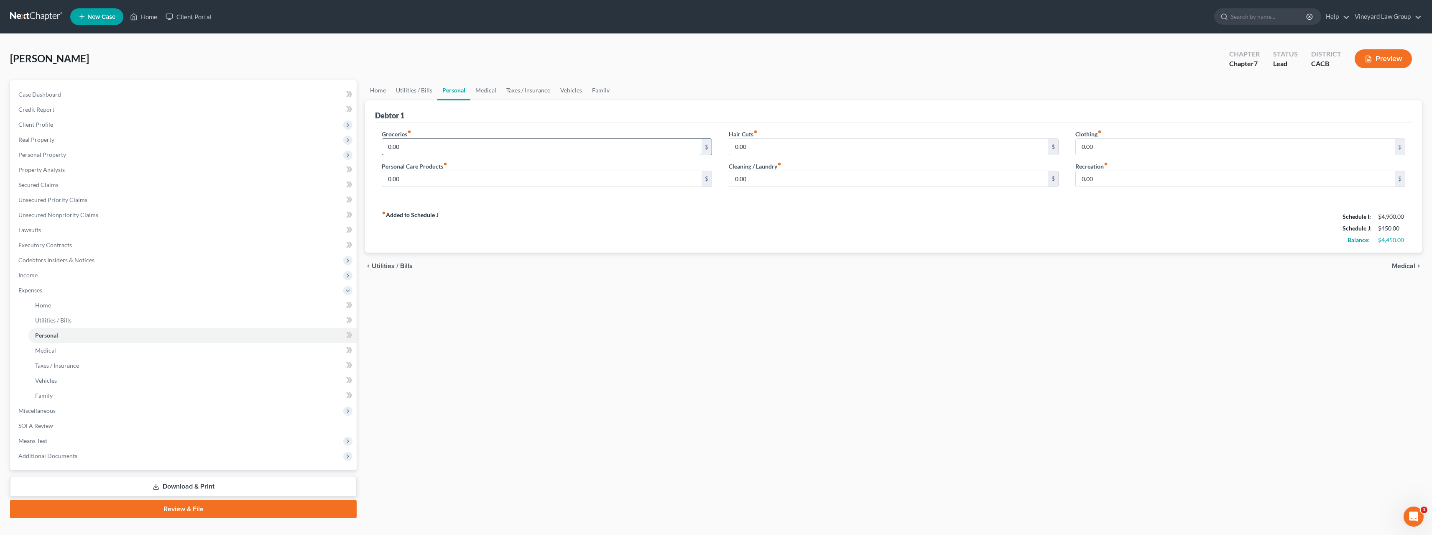
click at [396, 149] on input "0.00" at bounding box center [541, 147] width 319 height 16
type input "200"
click at [396, 194] on div "Groceries fiber_manual_record 200 $ Personal Care Products fiber_manual_record …" at bounding box center [893, 163] width 1037 height 81
type input "50"
click at [397, 147] on input "200" at bounding box center [541, 147] width 319 height 16
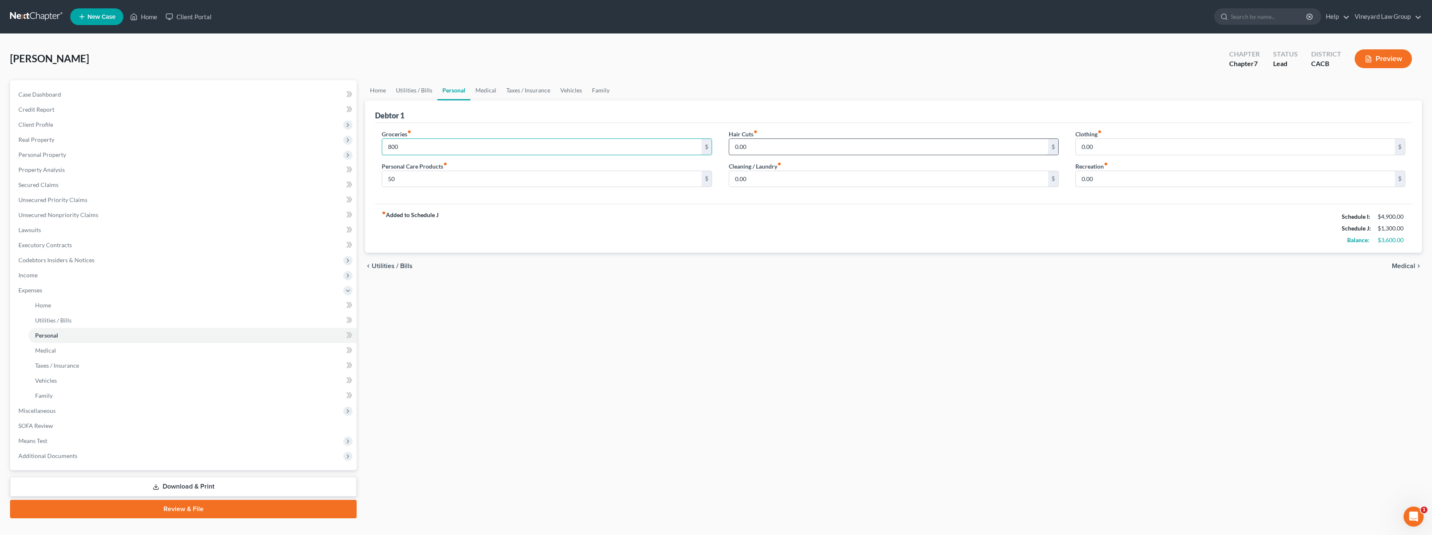
type input "800"
click at [749, 147] on input "0.00" at bounding box center [888, 147] width 319 height 16
type input "50"
click at [764, 206] on div "fiber_manual_record Added to Schedule J Schedule I: $4,900.00 Schedule J: $1,35…" at bounding box center [893, 228] width 1037 height 49
click at [751, 180] on input "0.00" at bounding box center [888, 179] width 319 height 16
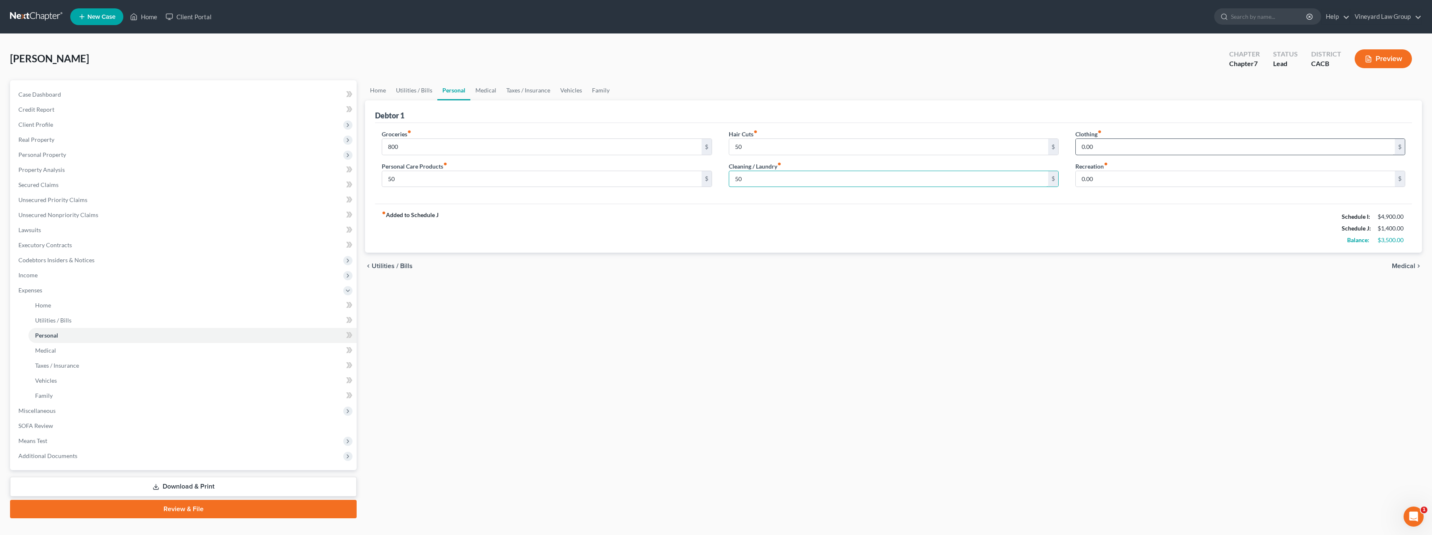
type input "50"
click at [1080, 148] on input "0.00" at bounding box center [1235, 147] width 319 height 16
click at [1125, 205] on div "fiber_manual_record Added to Schedule J Schedule I: $4,900.00 Schedule J: $1,40…" at bounding box center [893, 228] width 1037 height 49
click at [1088, 148] on input "0.00" at bounding box center [1235, 147] width 319 height 16
type input "300"
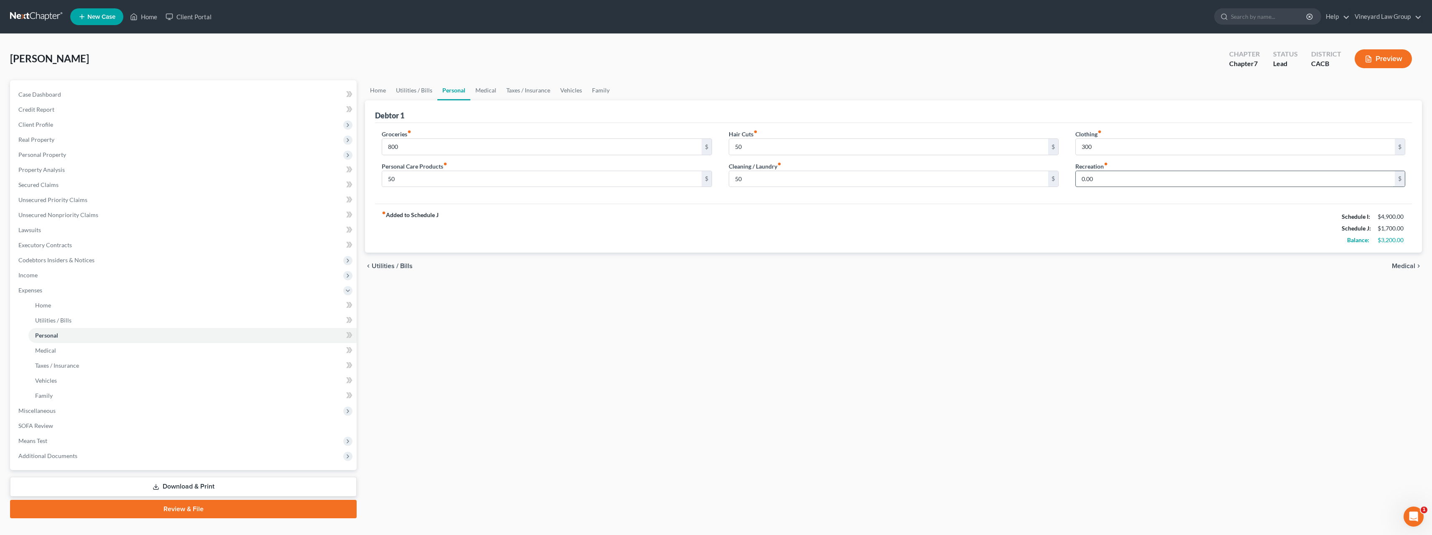
click at [1100, 181] on input "0.00" at bounding box center [1235, 179] width 319 height 16
type input "100"
click at [1407, 266] on span "Medical" at bounding box center [1403, 266] width 23 height 7
click at [391, 147] on input "0.00" at bounding box center [541, 147] width 319 height 16
click at [404, 183] on input "0.00" at bounding box center [541, 179] width 319 height 16
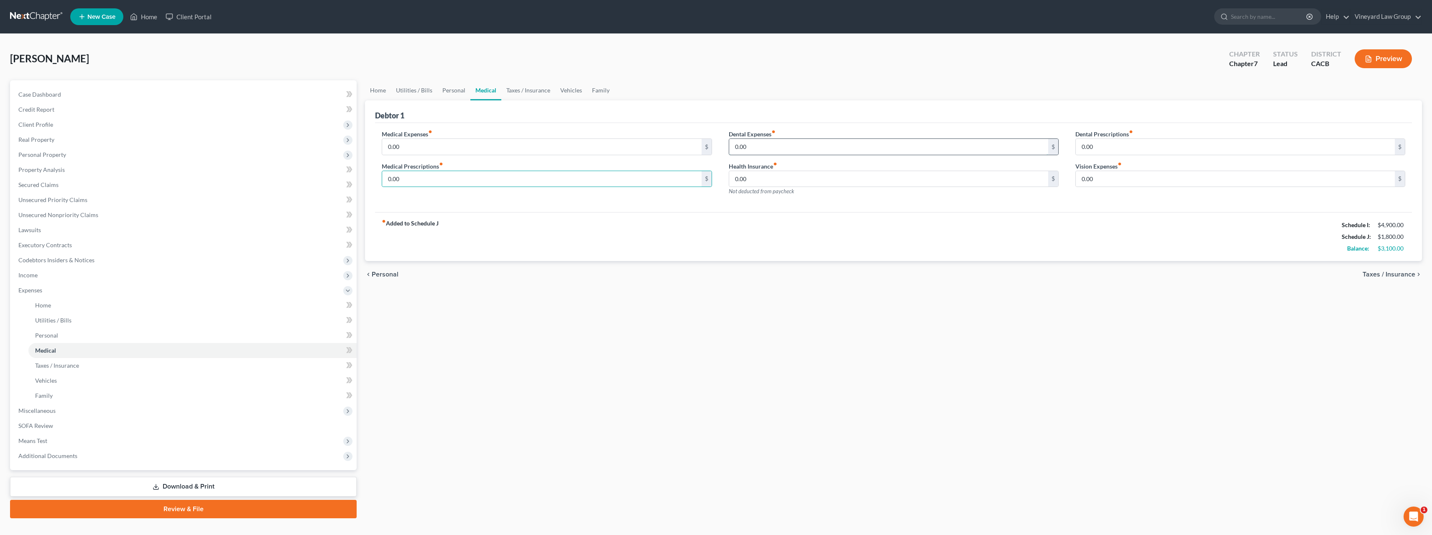
click at [747, 149] on input "0.00" at bounding box center [888, 147] width 319 height 16
click at [437, 176] on input "0.00" at bounding box center [541, 179] width 319 height 16
type input "50"
click at [775, 144] on input "0.00" at bounding box center [888, 147] width 319 height 16
click at [758, 176] on input "0.00" at bounding box center [888, 179] width 319 height 16
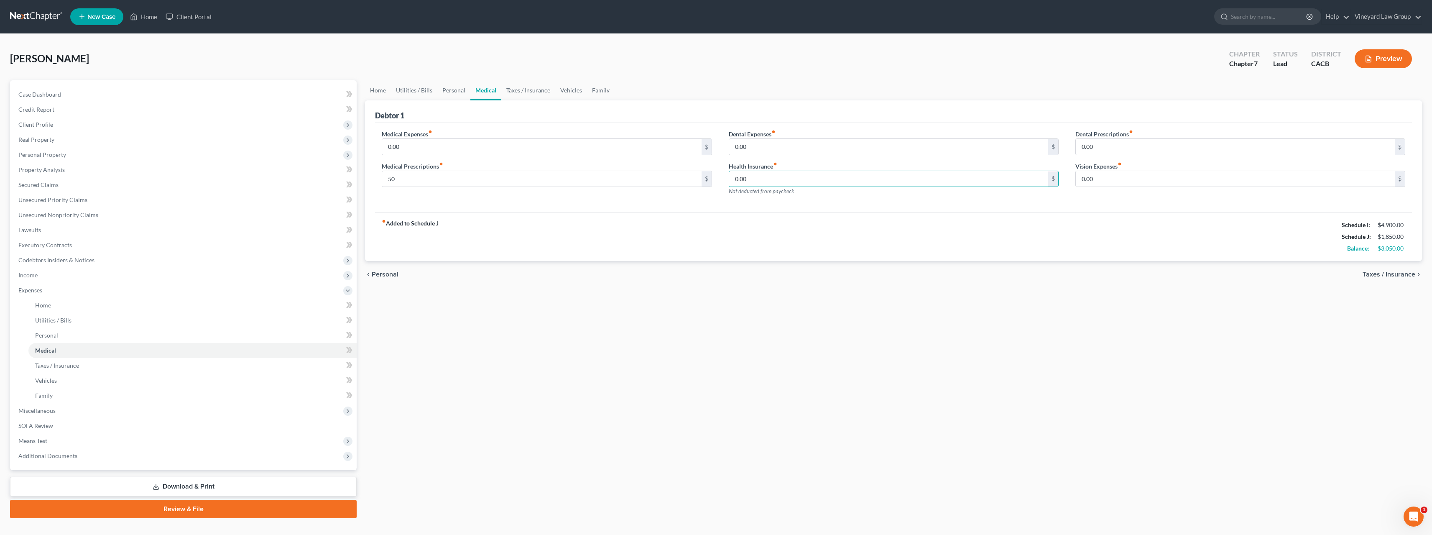
click at [772, 207] on div "Medical Expenses fiber_manual_record 0.00 $ Medical Prescriptions fiber_manual_…" at bounding box center [893, 167] width 1037 height 89
click at [378, 272] on span "Personal" at bounding box center [385, 274] width 27 height 7
click at [373, 268] on span "Utilities / Bills" at bounding box center [392, 266] width 41 height 7
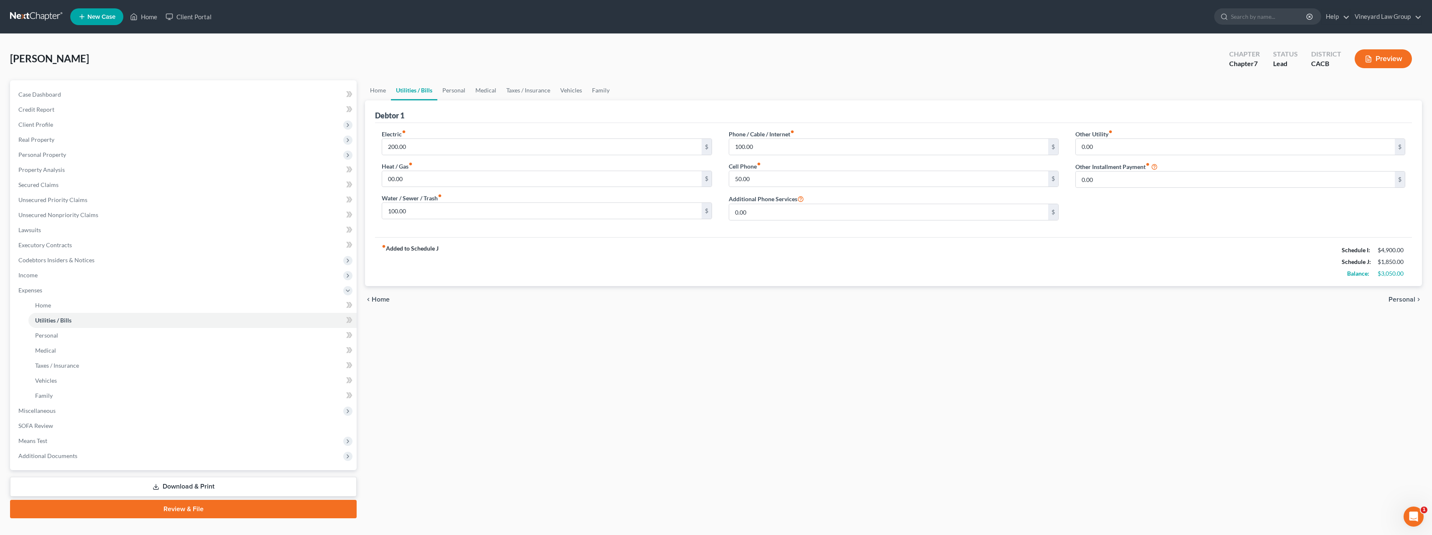
click at [371, 301] on icon "chevron_left" at bounding box center [368, 299] width 7 height 7
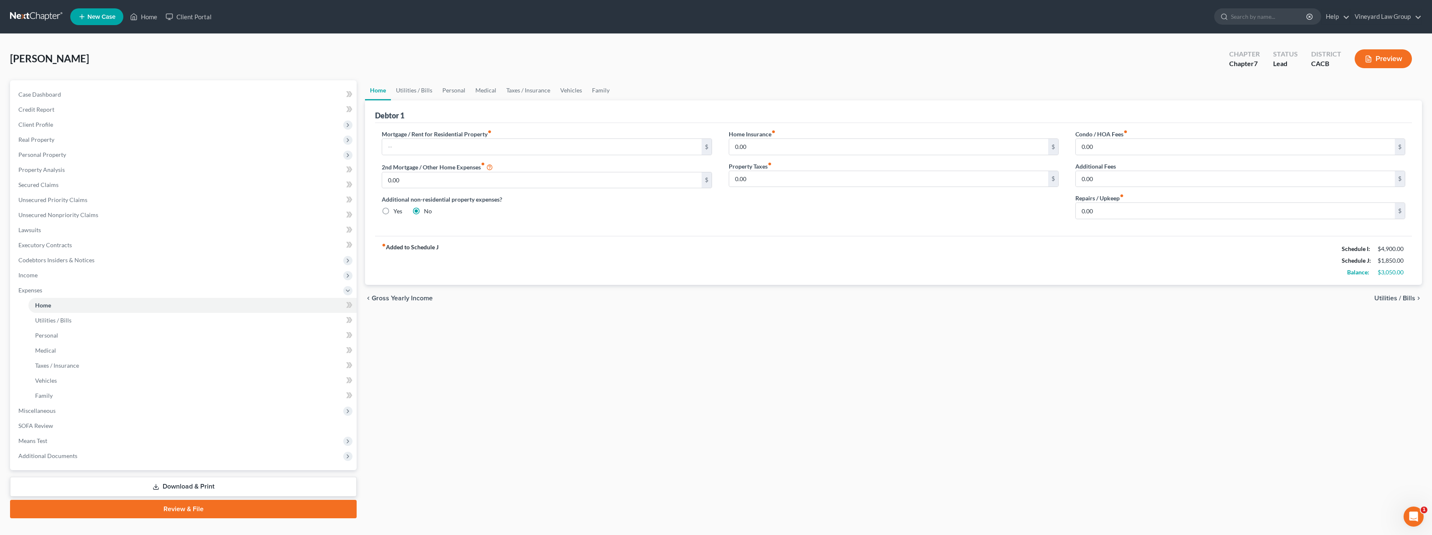
click at [372, 299] on span "Gross Yearly Income" at bounding box center [402, 298] width 61 height 7
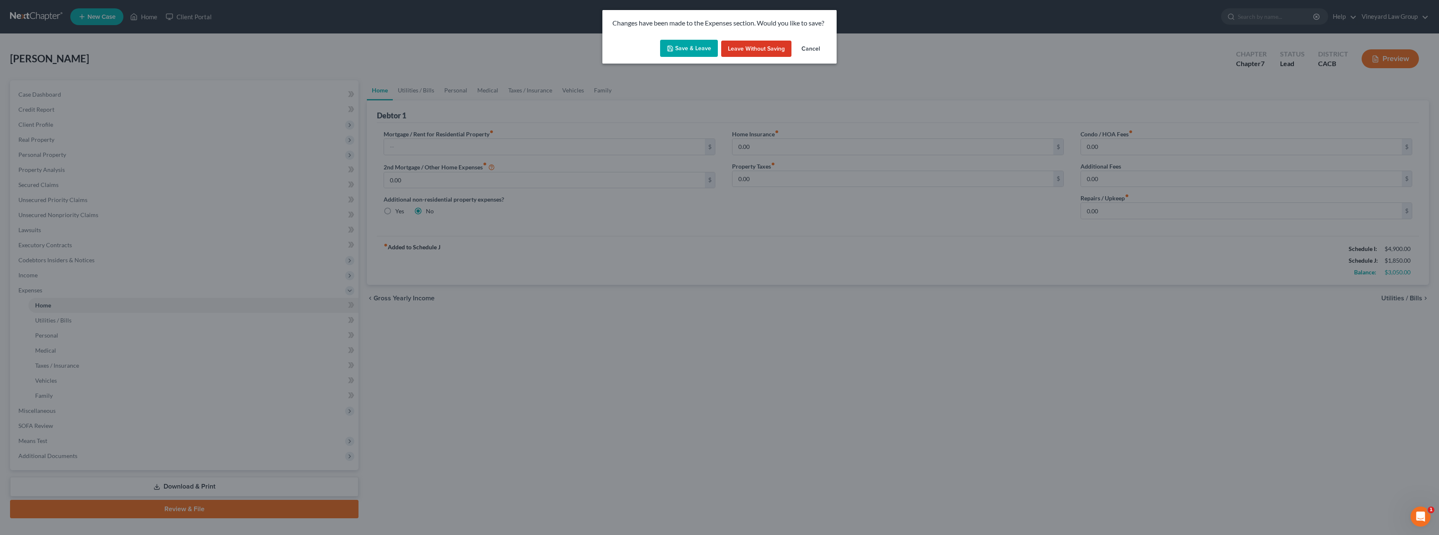
click at [669, 51] on icon "button" at bounding box center [670, 48] width 7 height 7
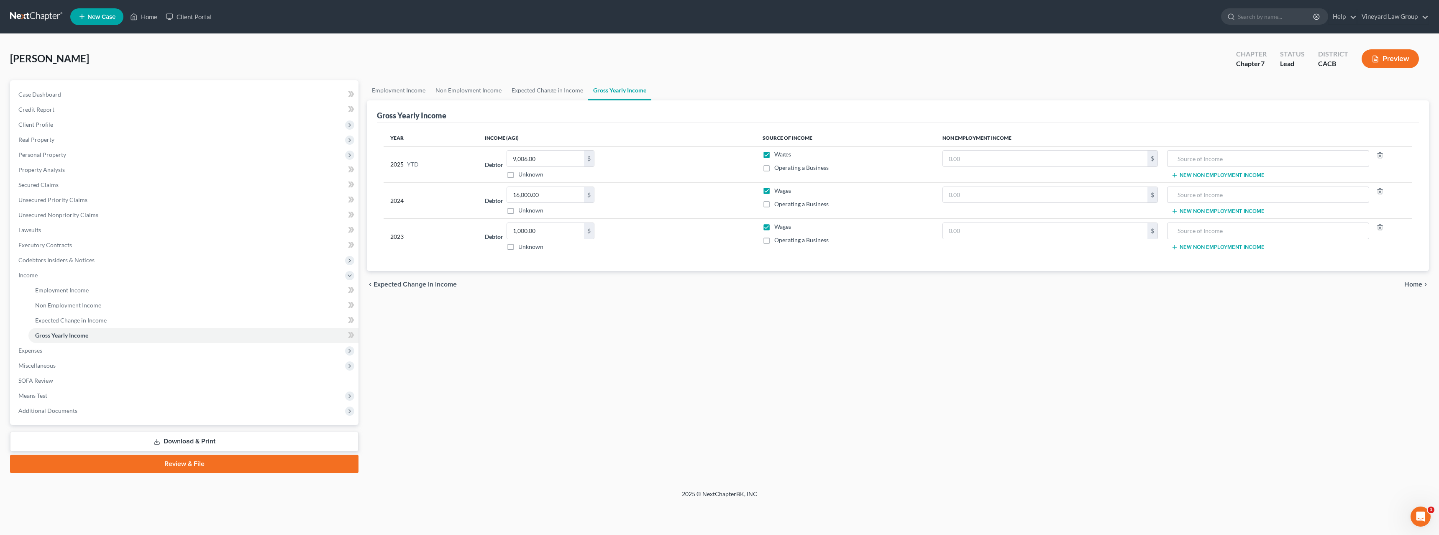
click at [373, 285] on icon "chevron_left" at bounding box center [370, 284] width 7 height 7
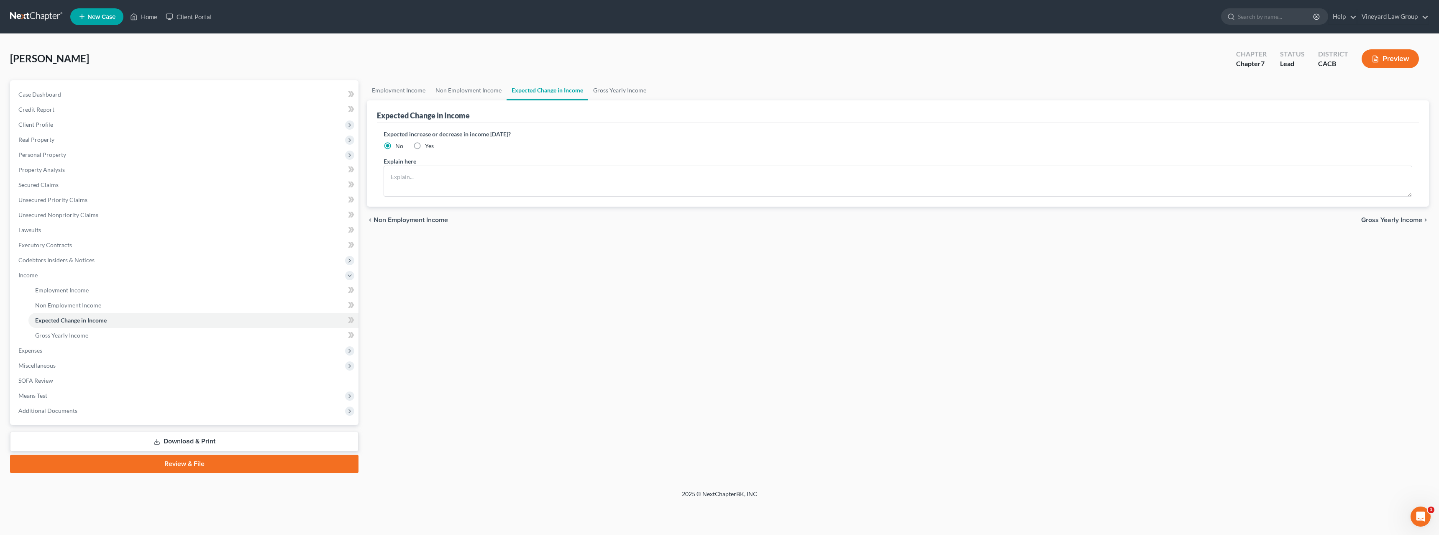
click at [375, 220] on span "Non Employment Income" at bounding box center [410, 220] width 74 height 7
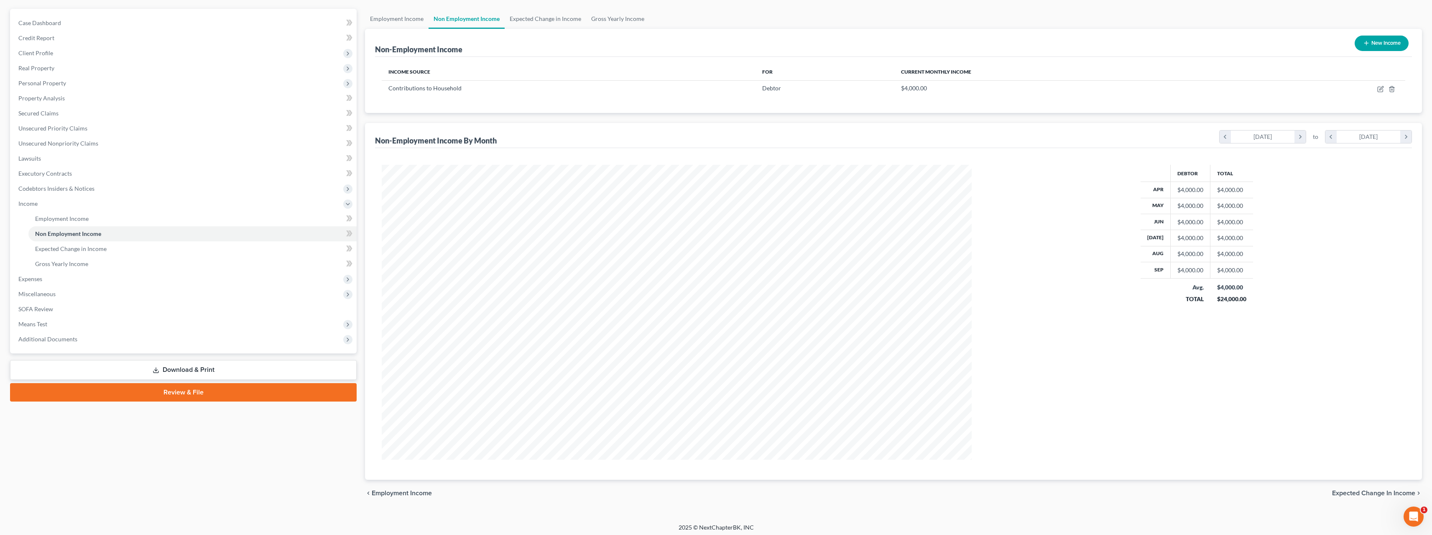
scroll to position [75, 0]
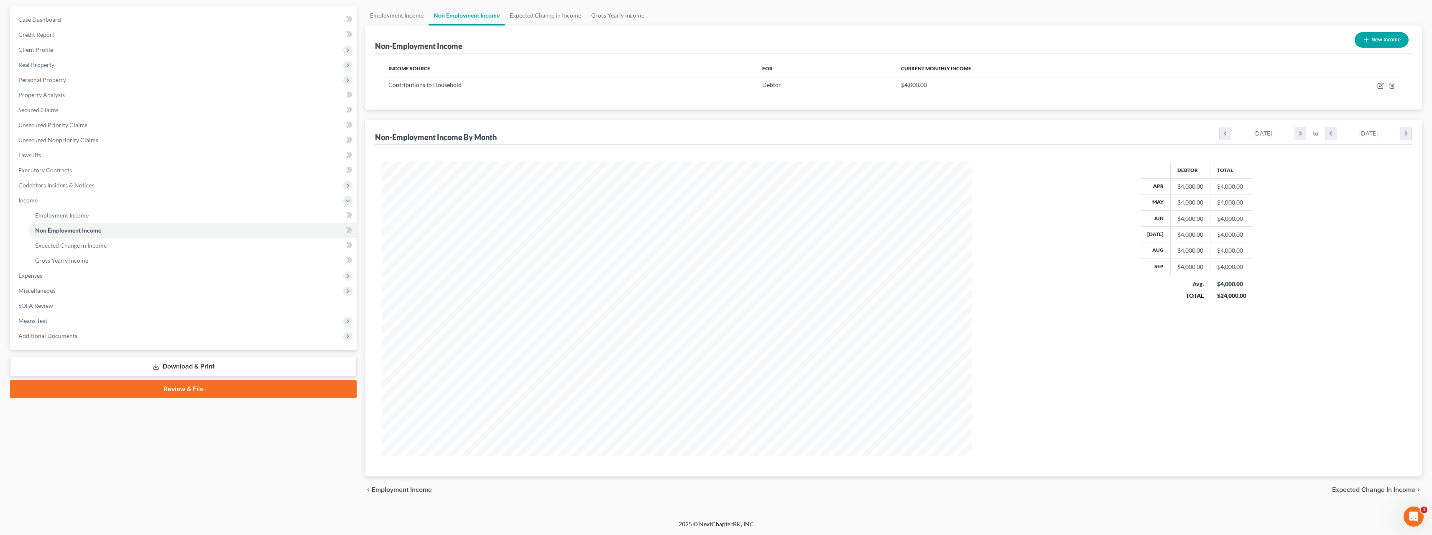
click at [375, 488] on span "Employment Income" at bounding box center [402, 489] width 60 height 7
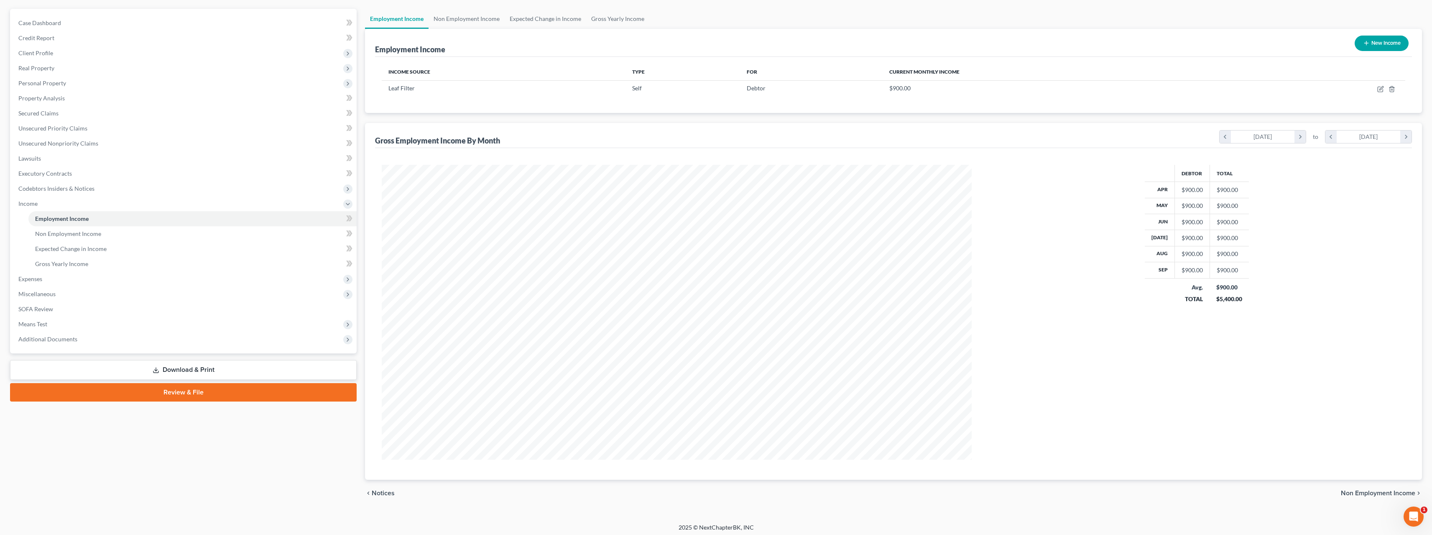
scroll to position [75, 0]
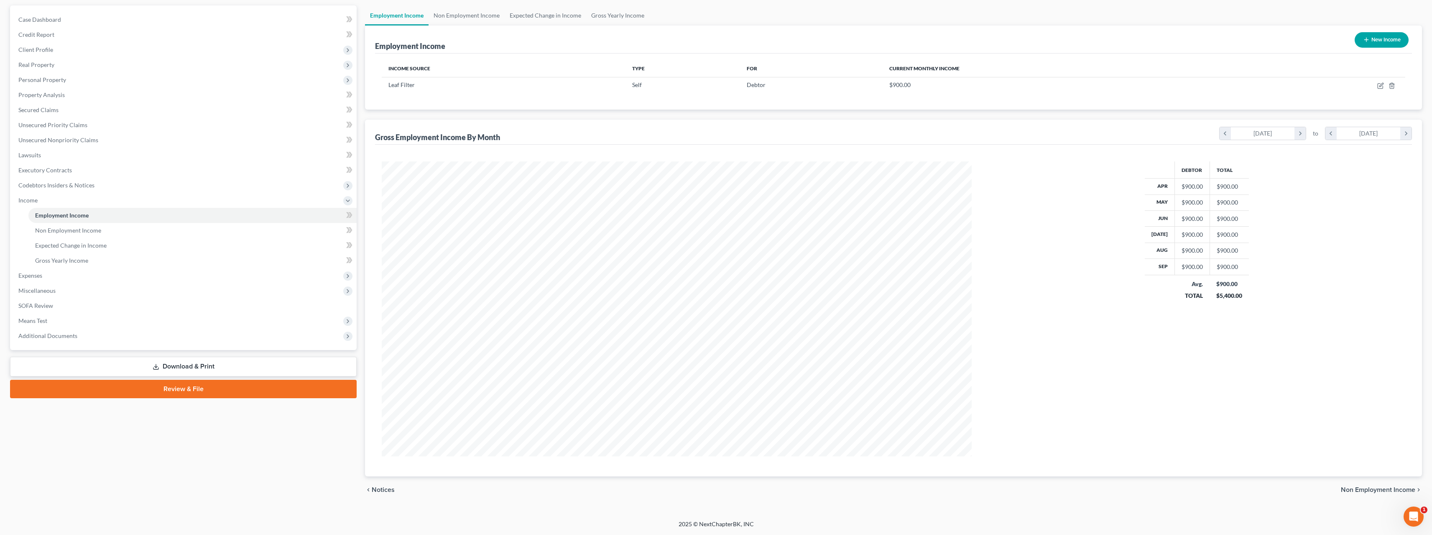
click at [385, 491] on span "Notices" at bounding box center [383, 489] width 23 height 7
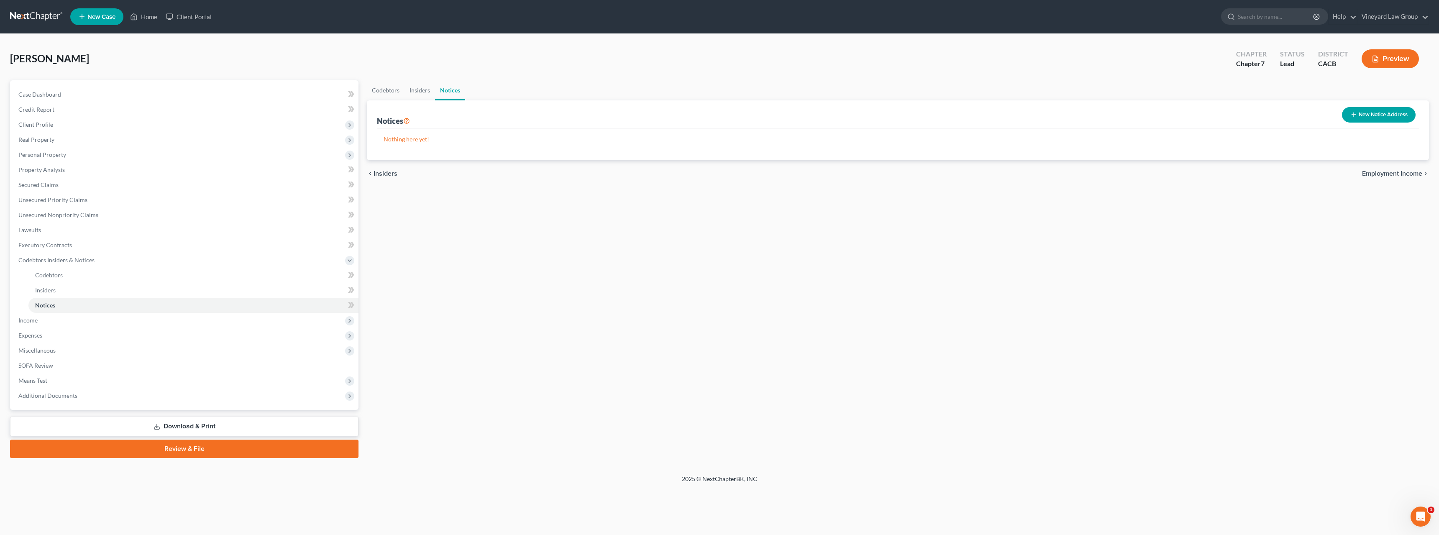
click at [389, 174] on span "Insiders" at bounding box center [385, 173] width 24 height 7
click at [389, 174] on span "Codebtors" at bounding box center [388, 173] width 31 height 7
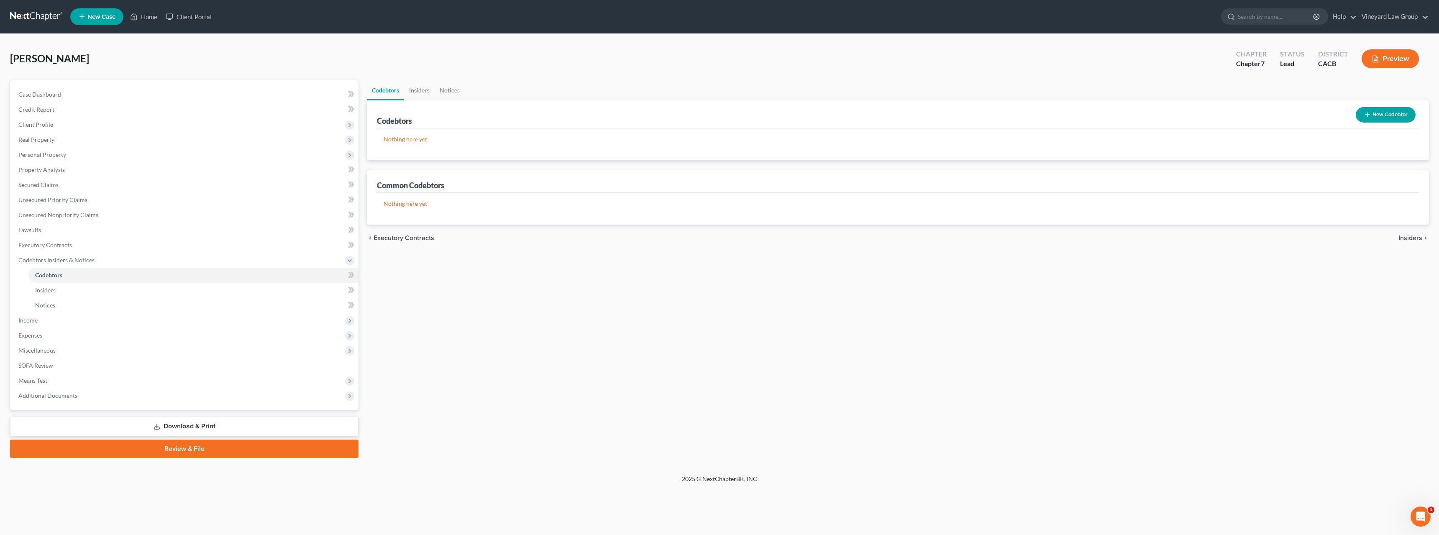
click at [374, 239] on span "Executory Contracts" at bounding box center [403, 238] width 61 height 7
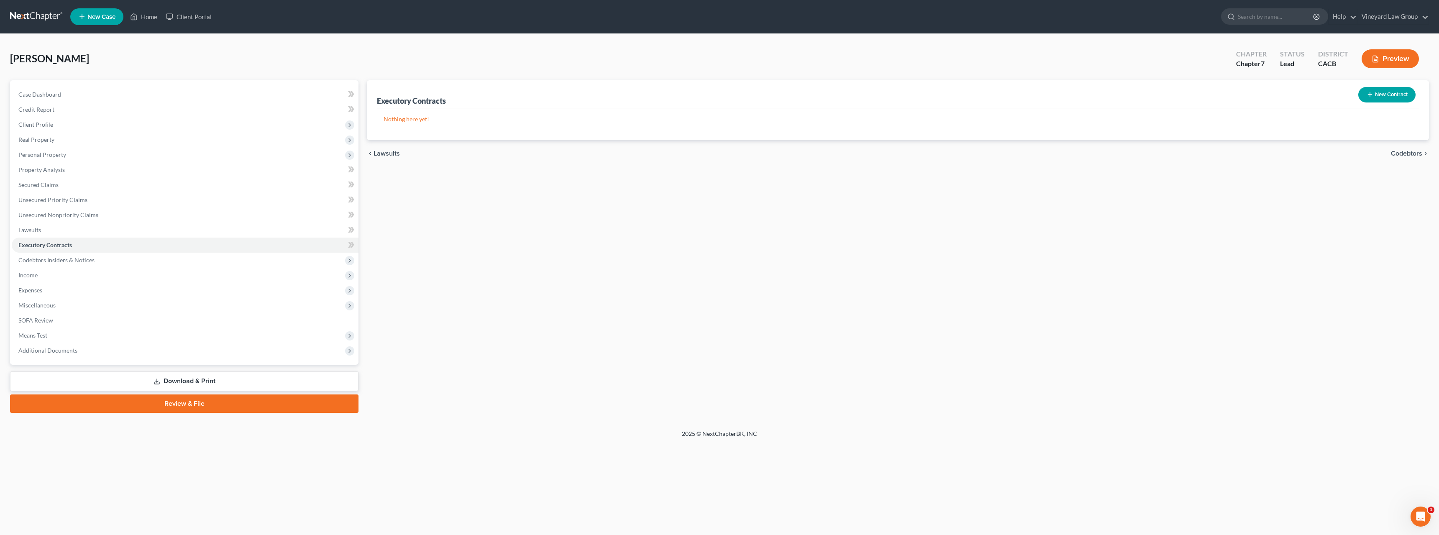
click at [372, 152] on icon "chevron_left" at bounding box center [370, 153] width 7 height 7
click at [376, 155] on span "Unsecured Nonpriority Claims" at bounding box center [418, 153] width 91 height 7
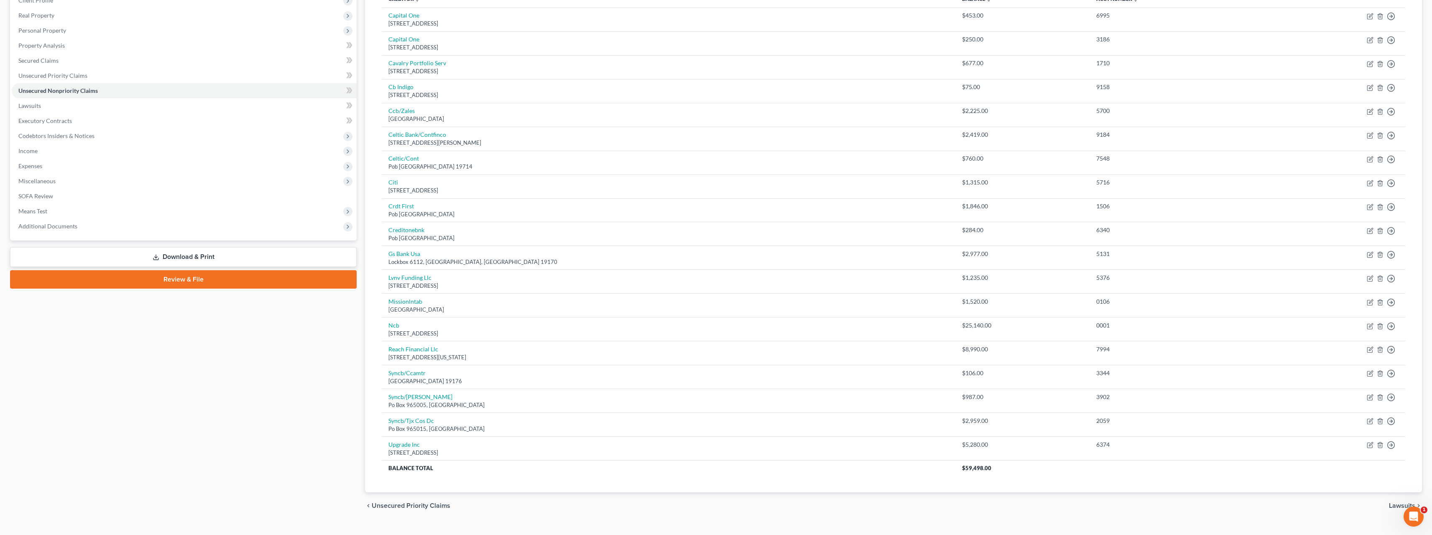
scroll to position [140, 0]
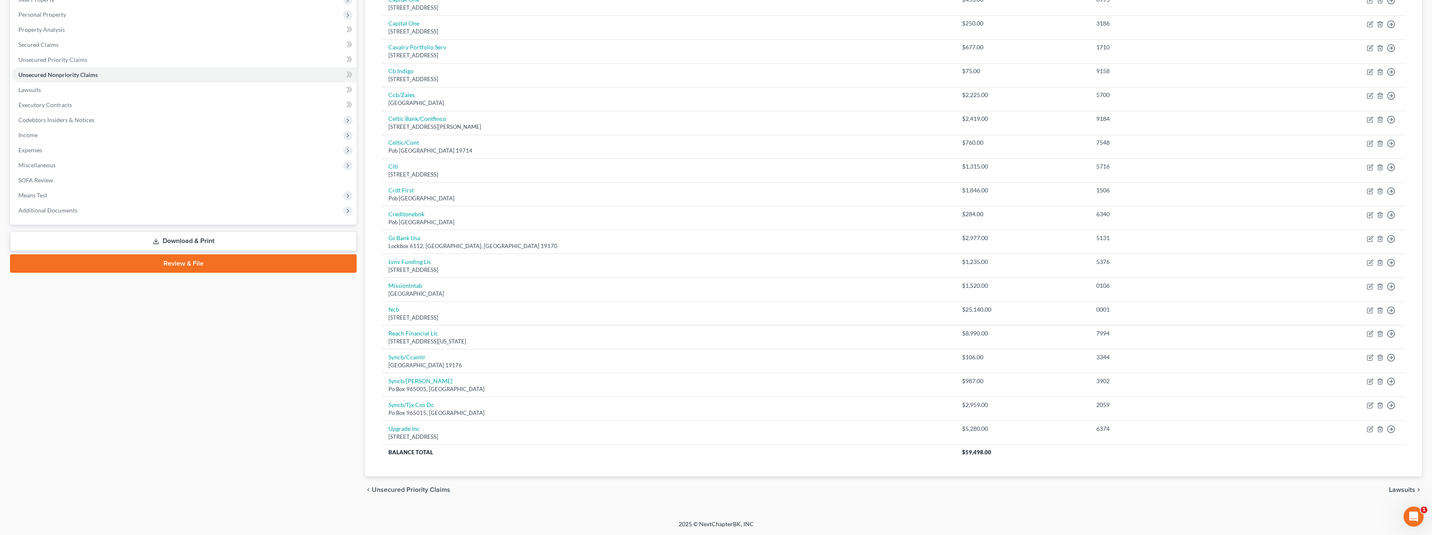
click at [1403, 488] on span "Lawsuits" at bounding box center [1402, 489] width 26 height 7
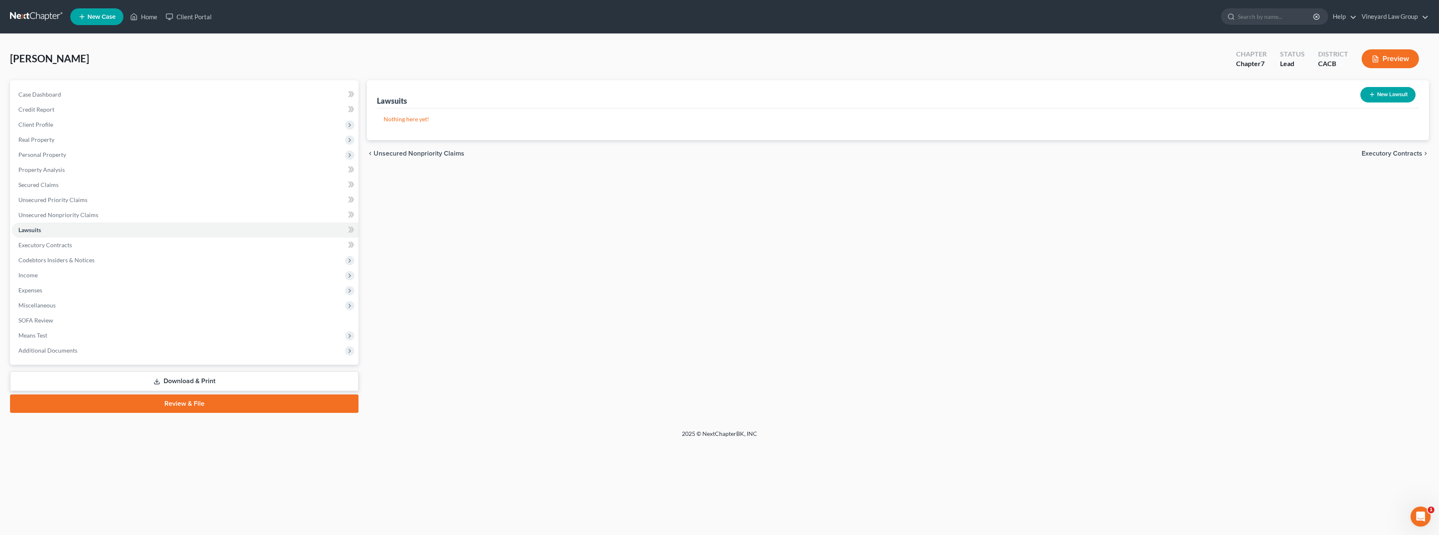
click at [1384, 154] on span "Executory Contracts" at bounding box center [1391, 153] width 61 height 7
click at [1405, 151] on span "Codebtors" at bounding box center [1405, 153] width 31 height 7
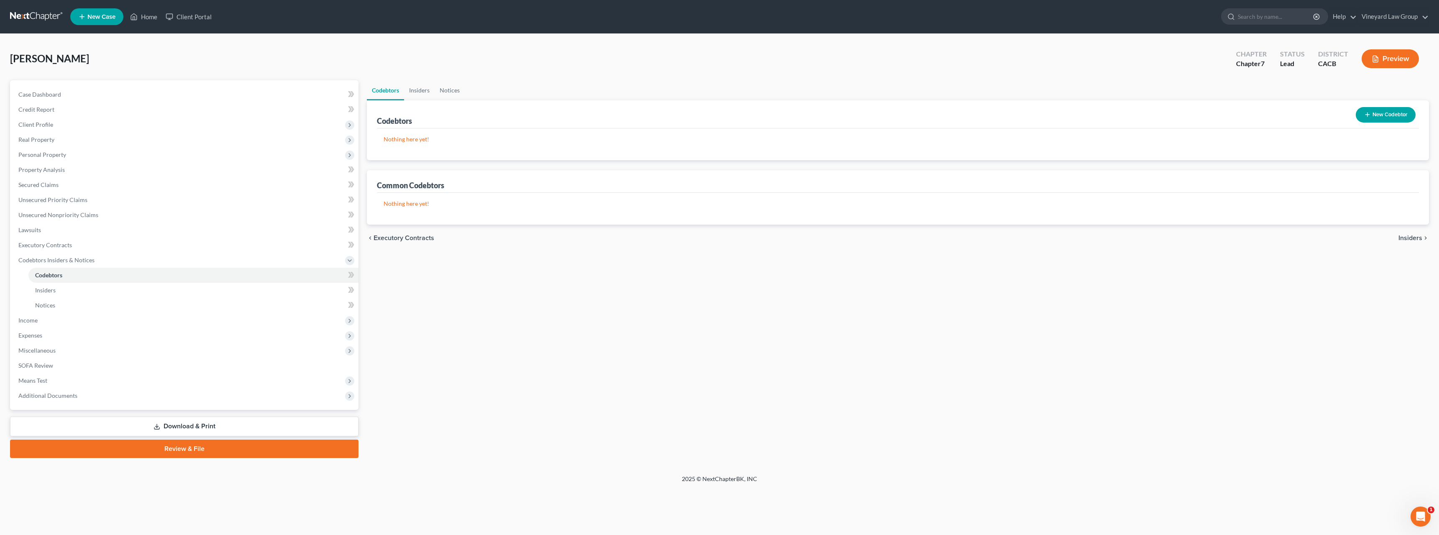
click at [1410, 239] on span "Insiders" at bounding box center [1410, 238] width 24 height 7
click at [1413, 174] on span "Notices" at bounding box center [1410, 173] width 23 height 7
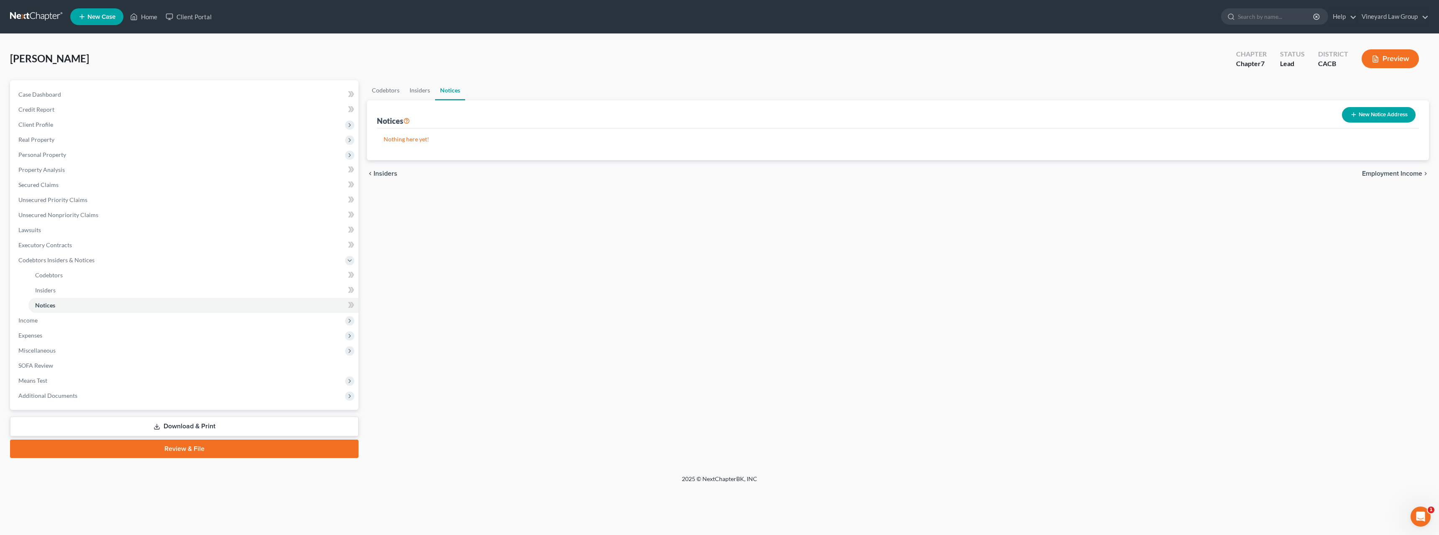
click at [1413, 174] on span "Employment Income" at bounding box center [1392, 173] width 60 height 7
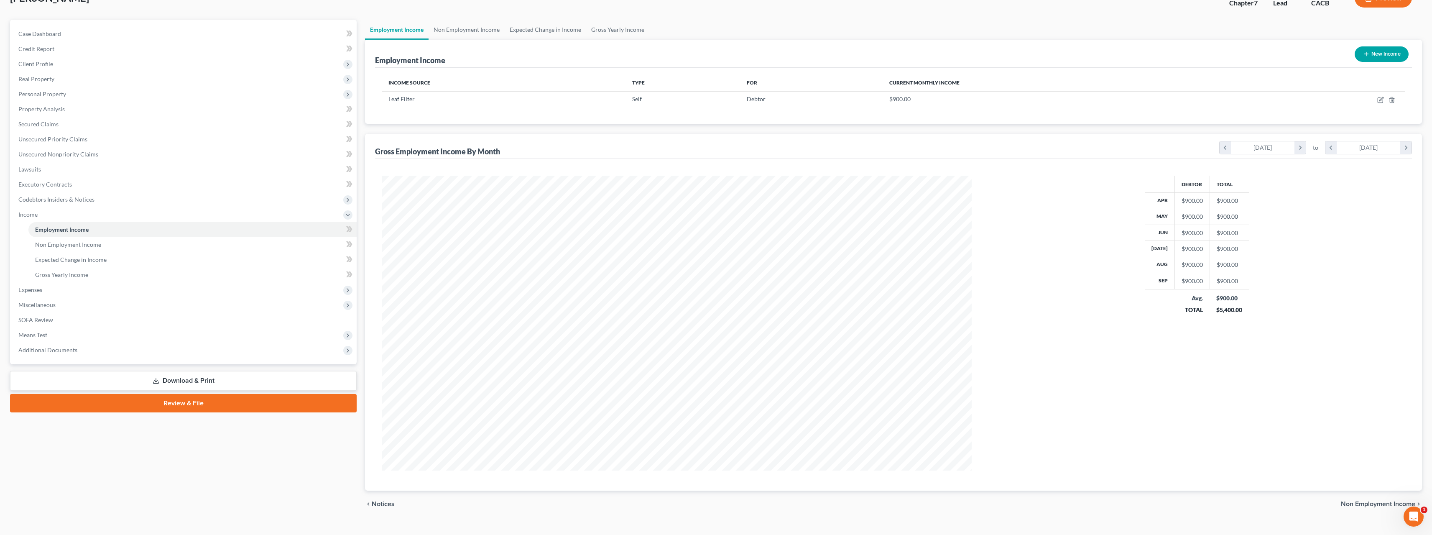
scroll to position [75, 0]
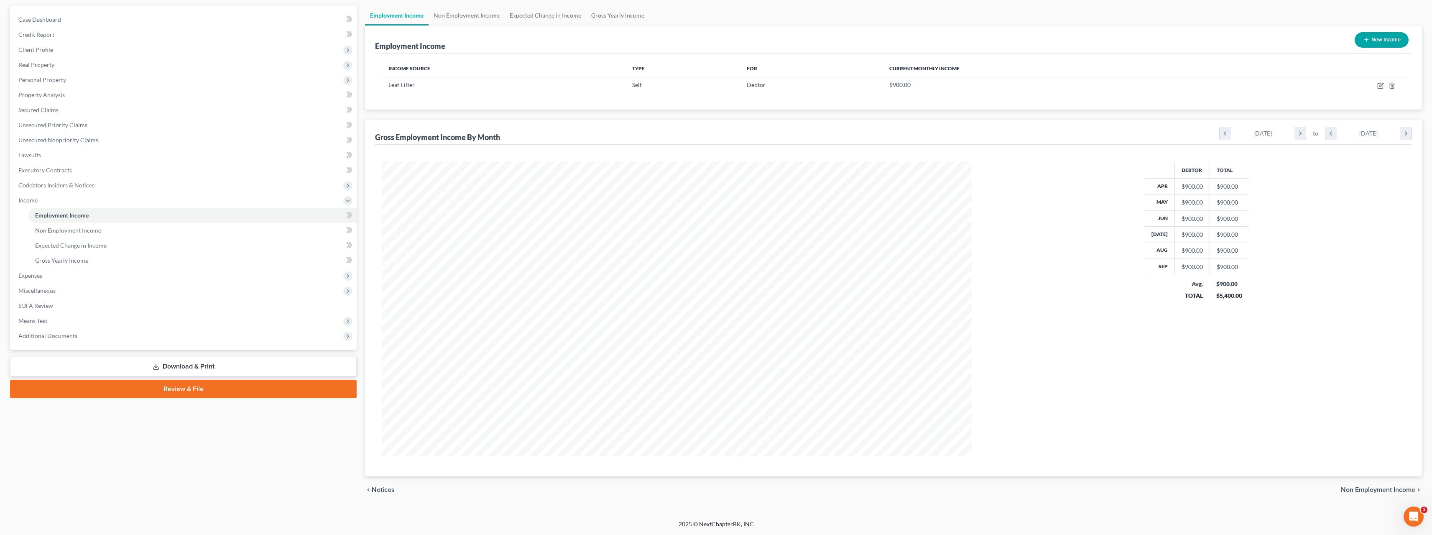
click at [1349, 488] on span "Non Employment Income" at bounding box center [1378, 489] width 74 height 7
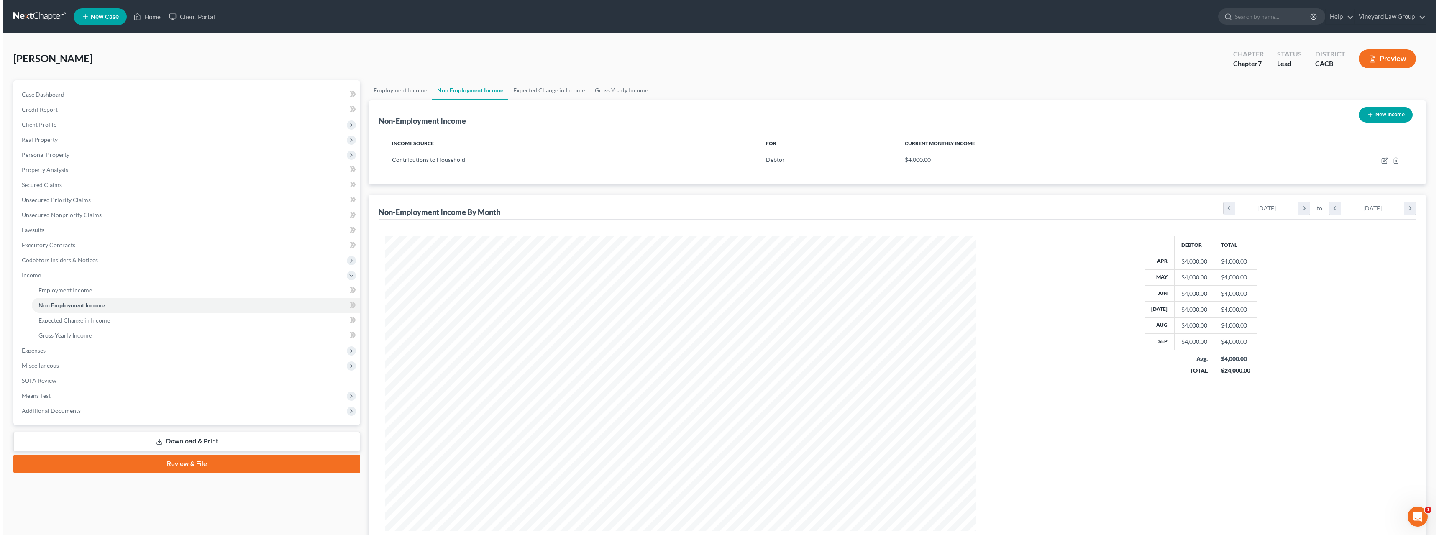
scroll to position [295, 607]
click at [1382, 161] on icon "button" at bounding box center [1380, 160] width 7 height 7
select select "8"
select select "0"
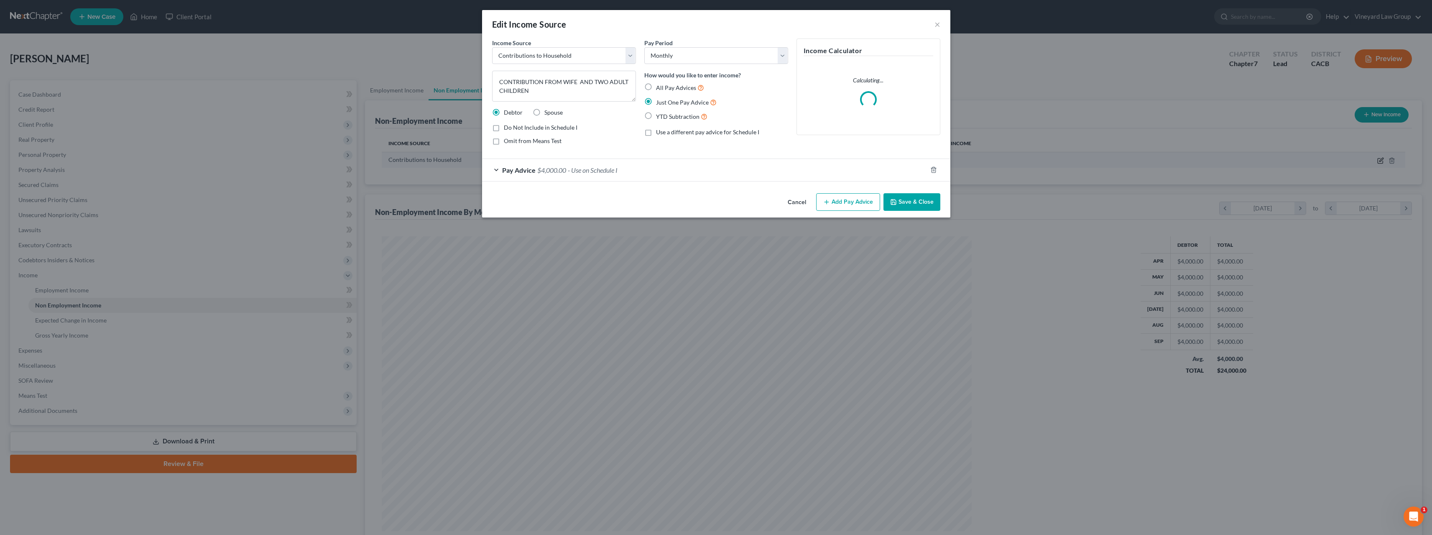
scroll to position [296, 610]
click at [498, 169] on div "Pay Advice $4,000.00 - Use on Schedule I" at bounding box center [707, 170] width 445 height 22
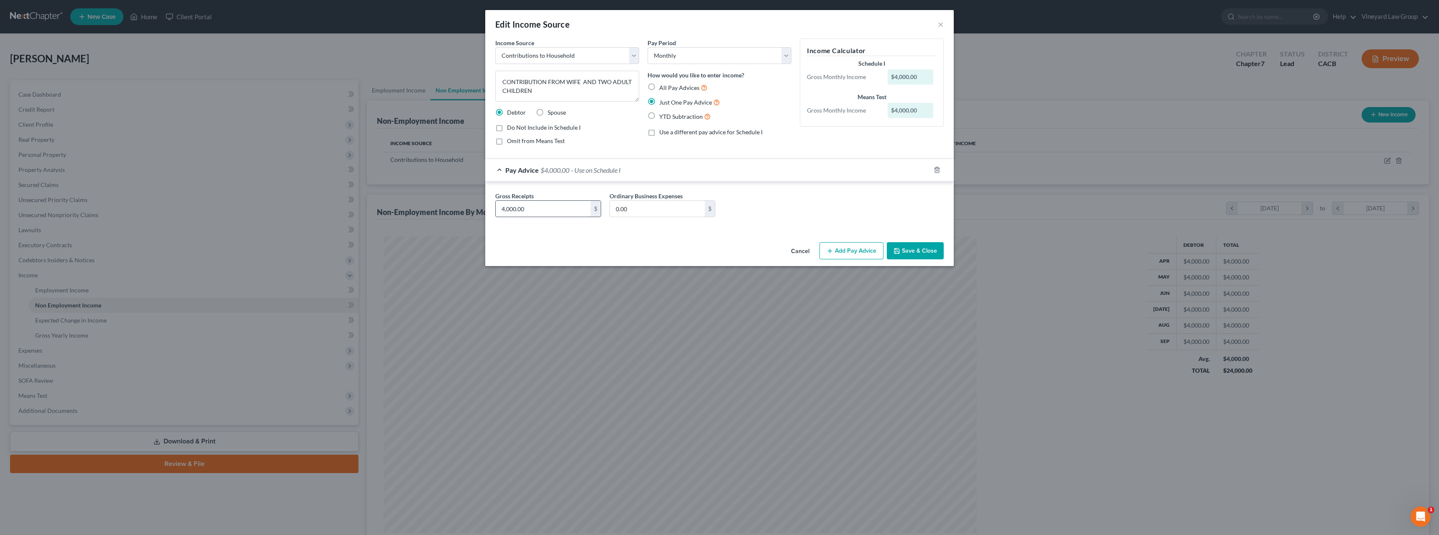
click at [505, 210] on input "4,000.00" at bounding box center [543, 209] width 95 height 16
type input "3,000"
click at [919, 256] on button "Save & Close" at bounding box center [915, 251] width 57 height 18
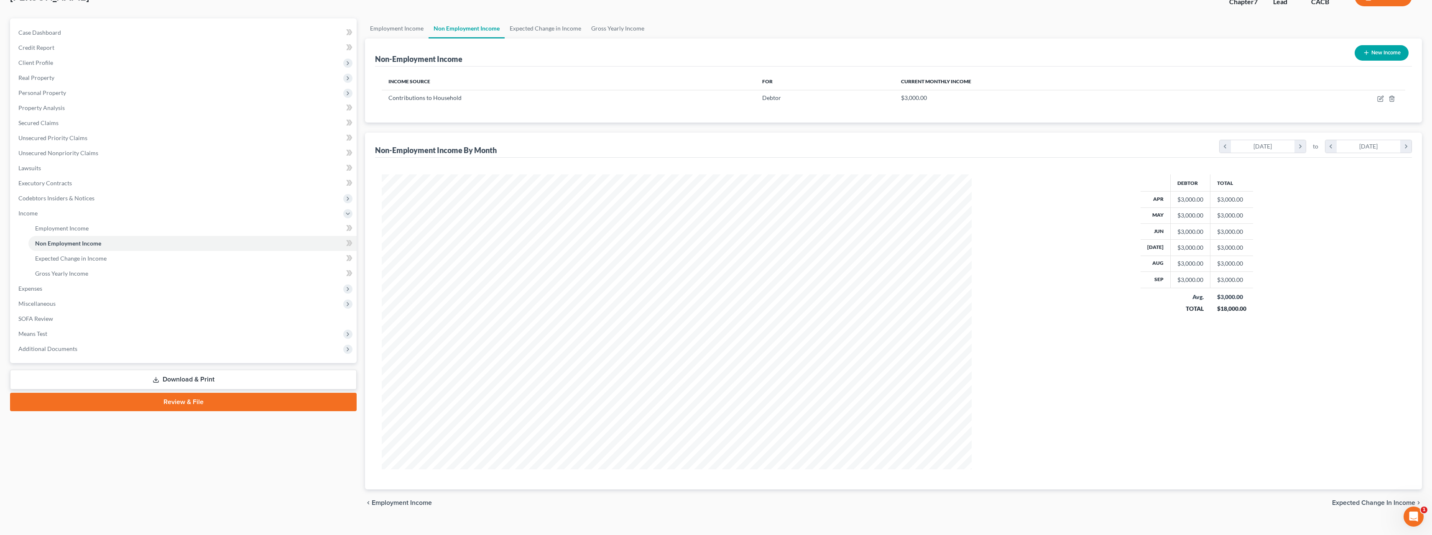
scroll to position [75, 0]
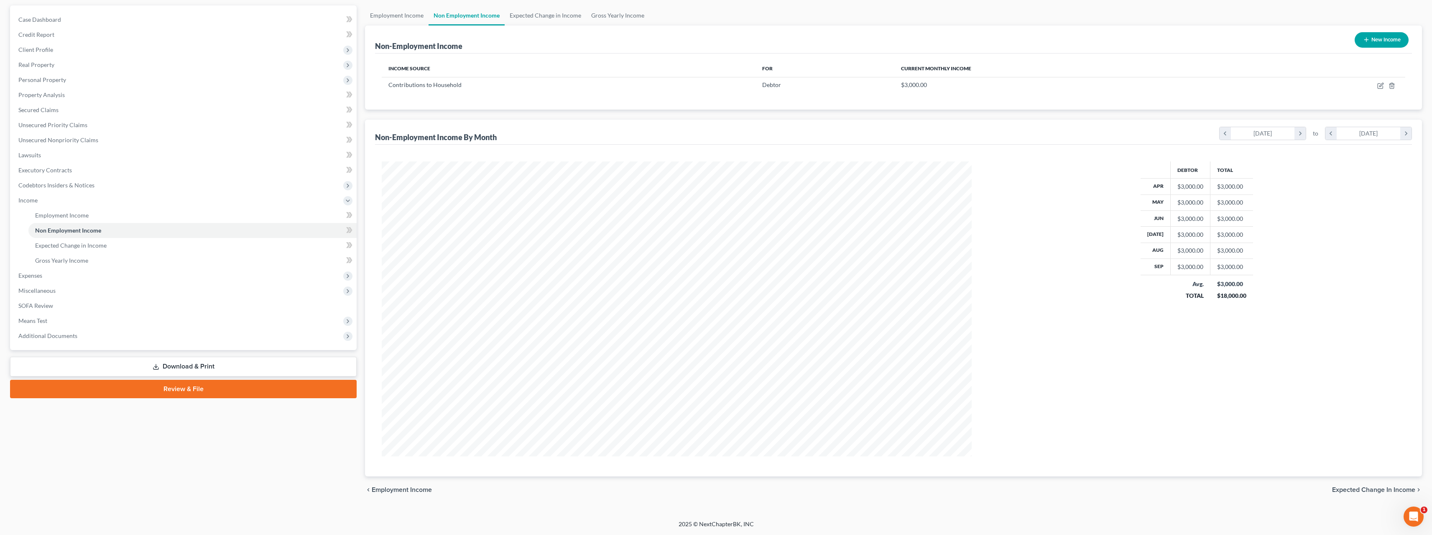
click at [1404, 490] on span "Expected Change in Income" at bounding box center [1373, 489] width 83 height 7
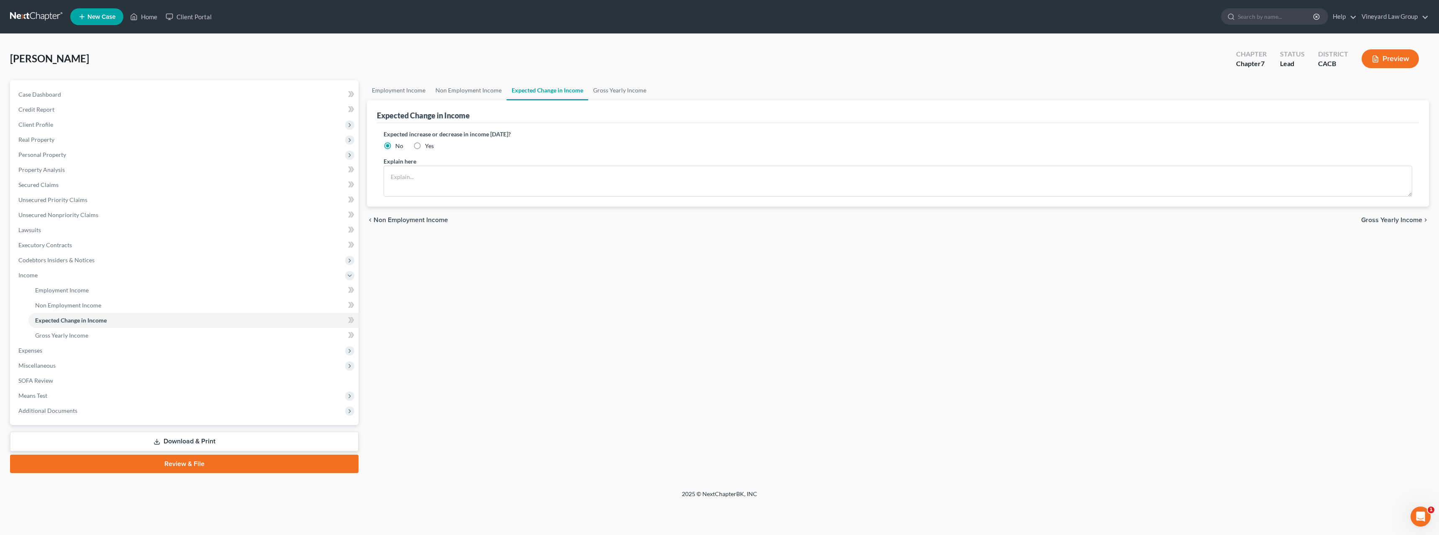
click at [1408, 218] on span "Gross Yearly Income" at bounding box center [1391, 220] width 61 height 7
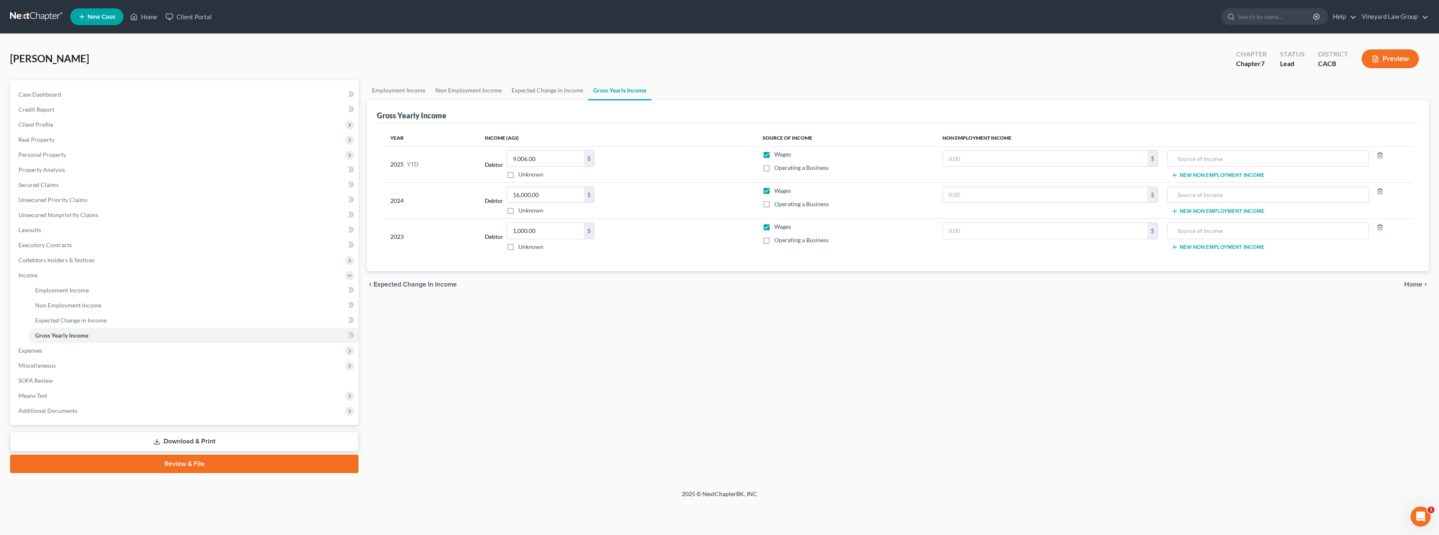
click at [1423, 284] on icon "chevron_right" at bounding box center [1425, 284] width 7 height 7
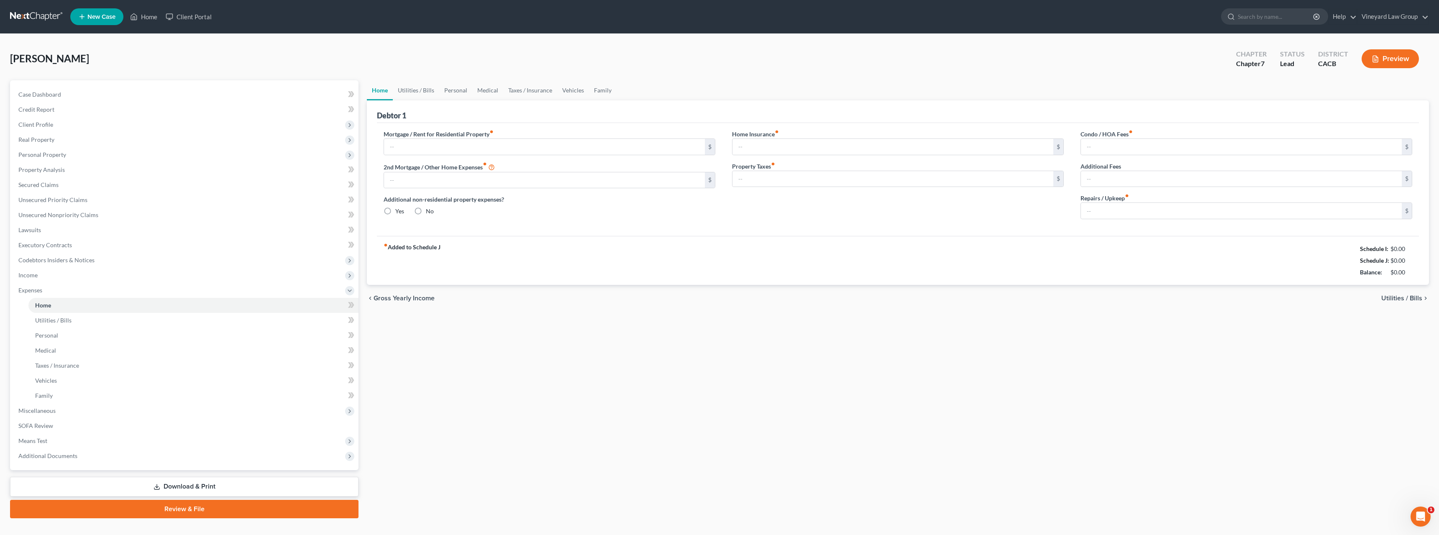
type input "0.00"
radio input "true"
type input "0.00"
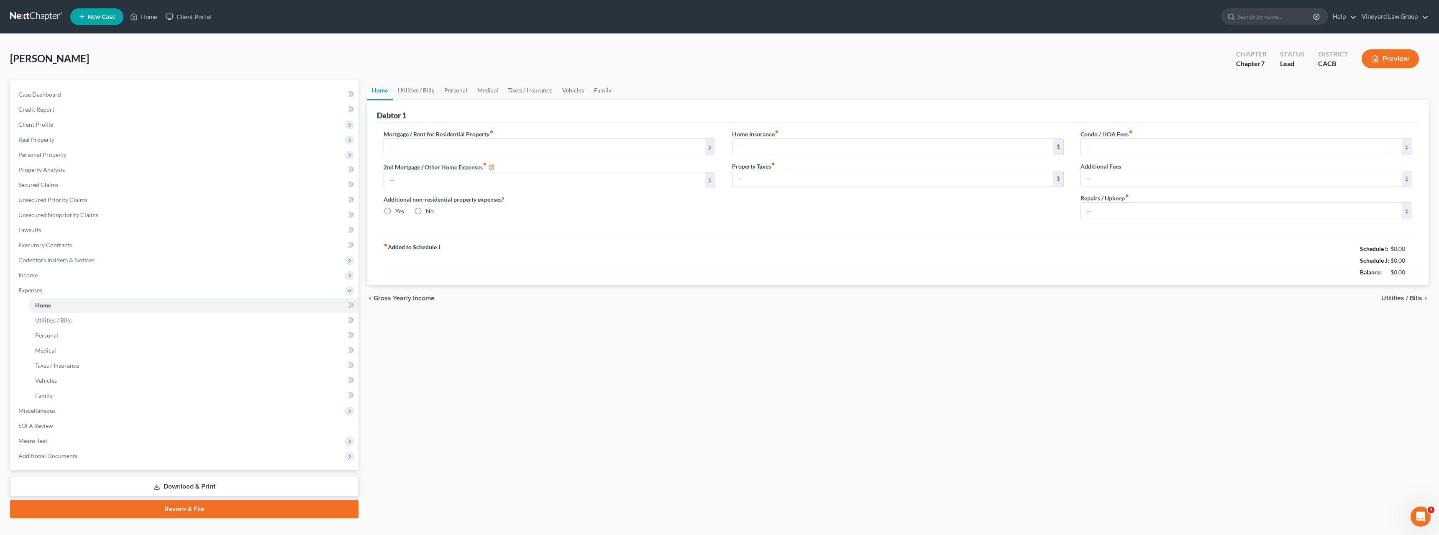
type input "0.00"
drag, startPoint x: 1415, startPoint y: 298, endPoint x: 1175, endPoint y: 310, distance: 239.5
click at [1175, 310] on div "chevron_left Gross Yearly Income Utilities / Bills chevron_right" at bounding box center [893, 298] width 1057 height 27
click at [393, 149] on input "text" at bounding box center [541, 147] width 319 height 16
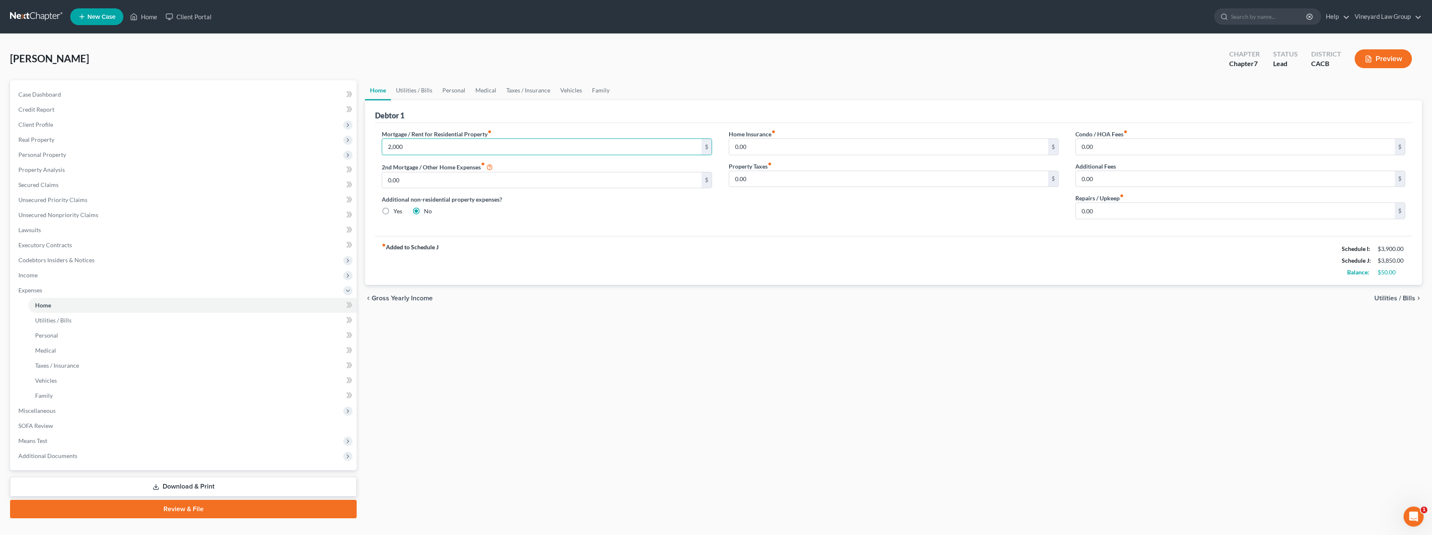
type input "2,000"
click at [1404, 299] on span "Utilities / Bills" at bounding box center [1395, 298] width 41 height 7
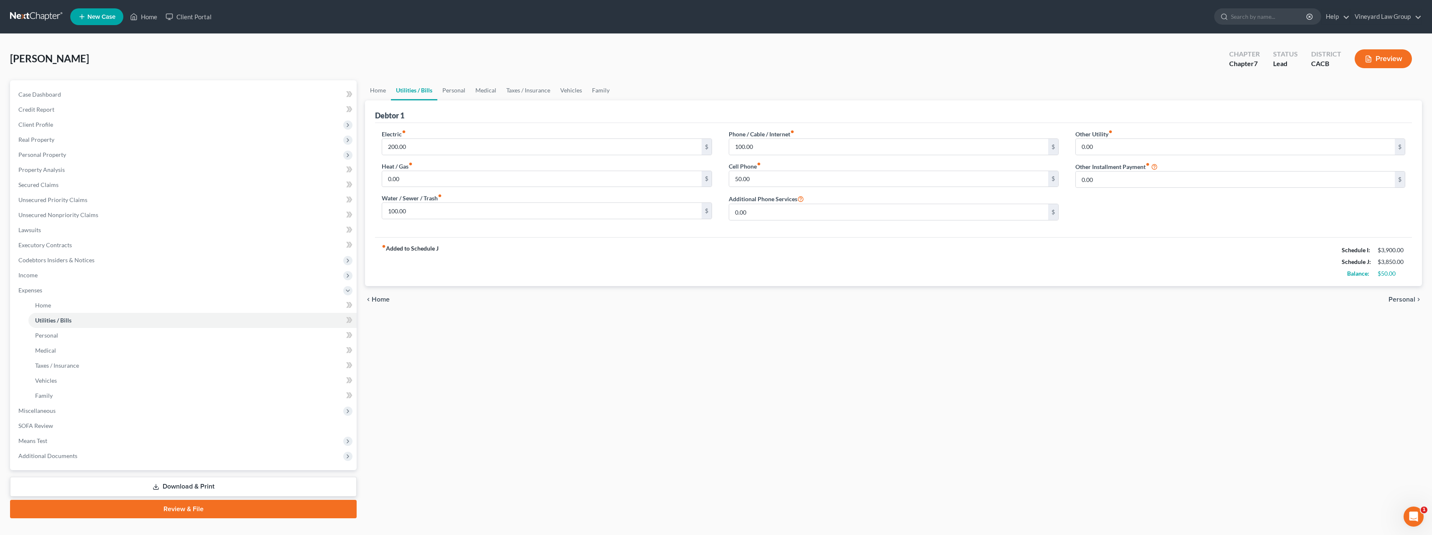
click at [1413, 300] on span "Personal" at bounding box center [1402, 299] width 27 height 7
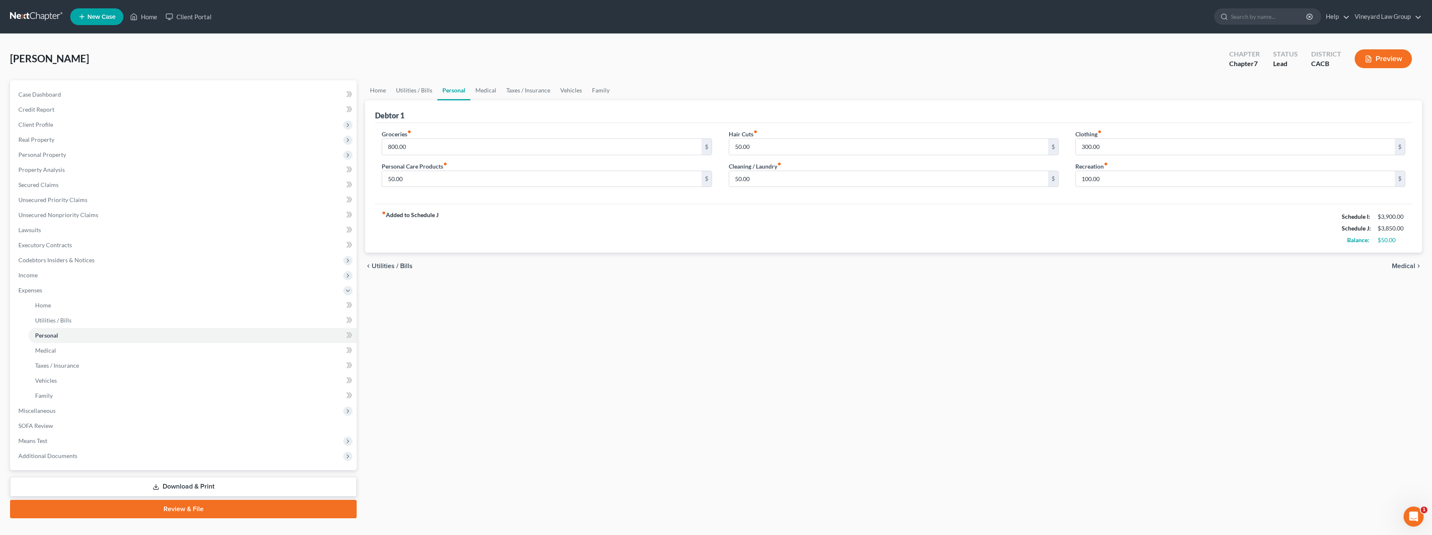
click at [1410, 268] on span "Medical" at bounding box center [1403, 266] width 23 height 7
click at [1412, 273] on span "Taxes / Insurance" at bounding box center [1389, 274] width 53 height 7
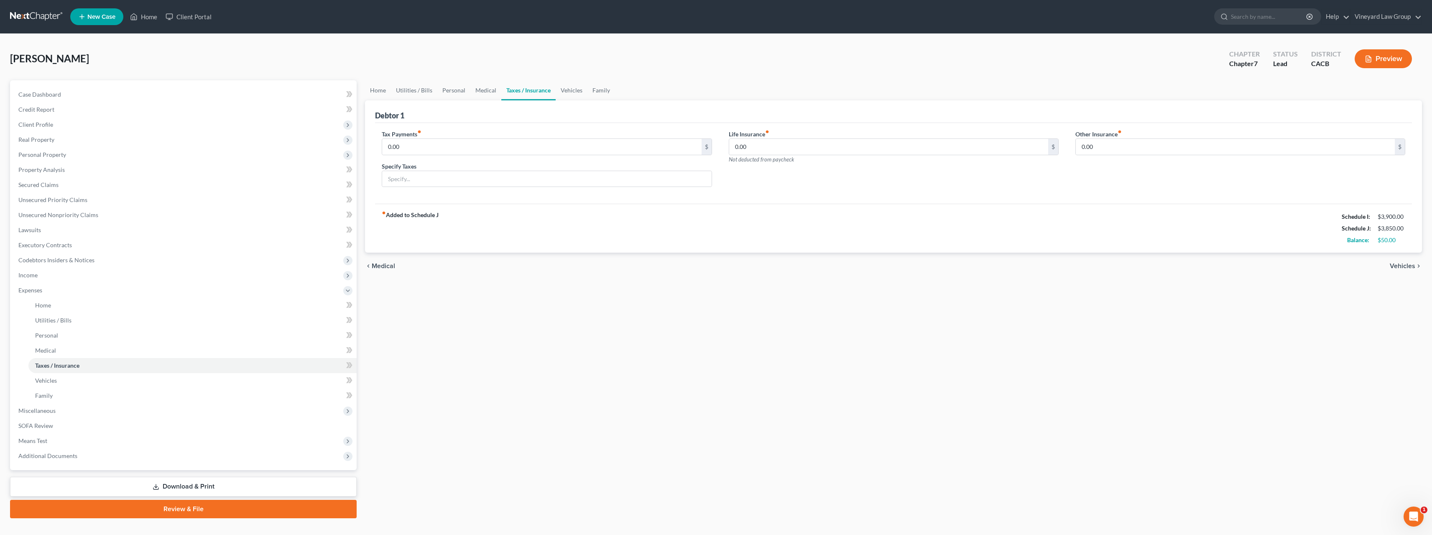
click at [1412, 266] on span "Vehicles" at bounding box center [1403, 266] width 26 height 7
click at [1408, 273] on span "Family" at bounding box center [1406, 274] width 20 height 7
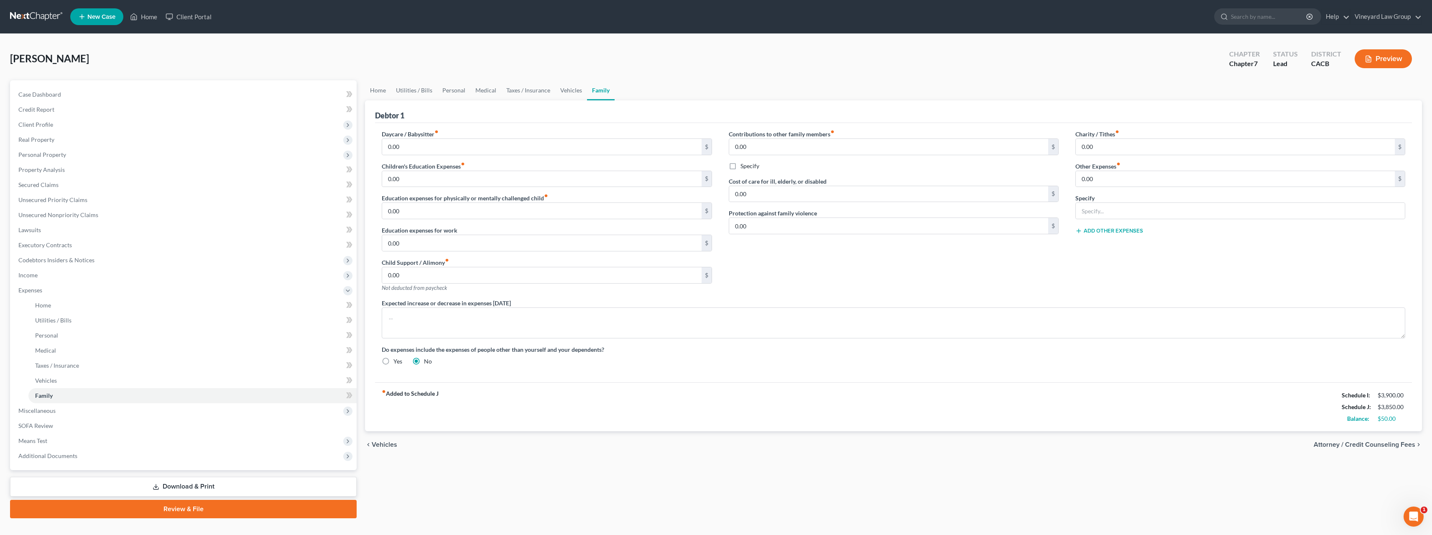
click at [1415, 442] on span "Attorney / Credit Counseling Fees" at bounding box center [1365, 444] width 102 height 7
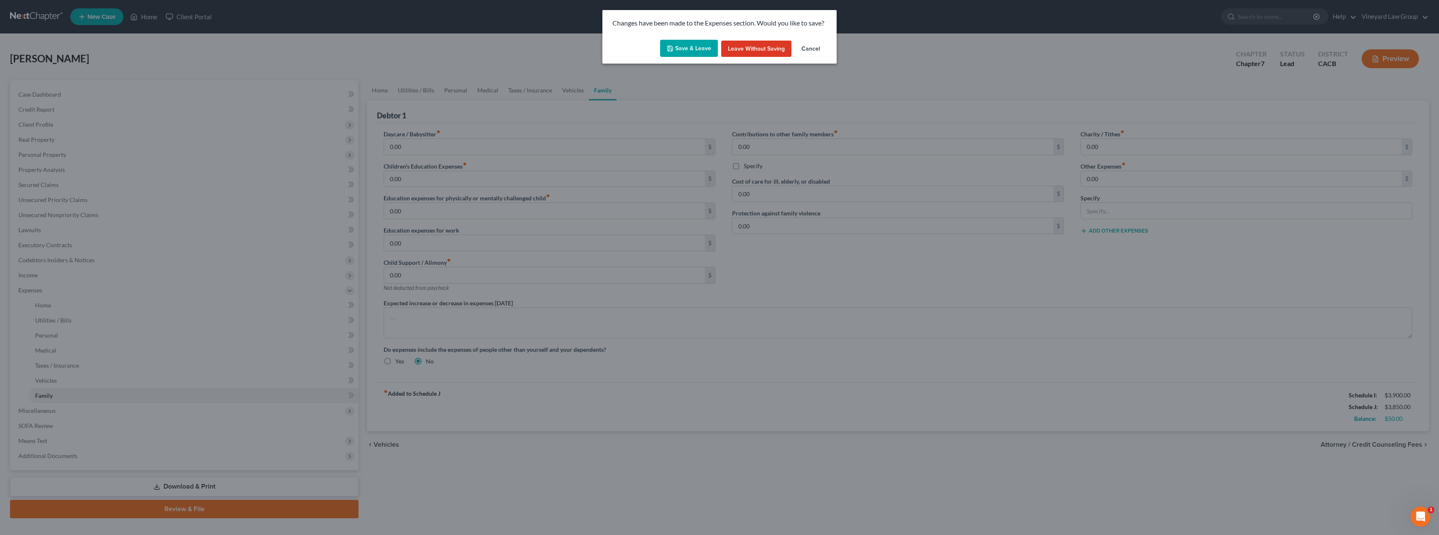
click at [693, 46] on button "Save & Leave" at bounding box center [689, 49] width 58 height 18
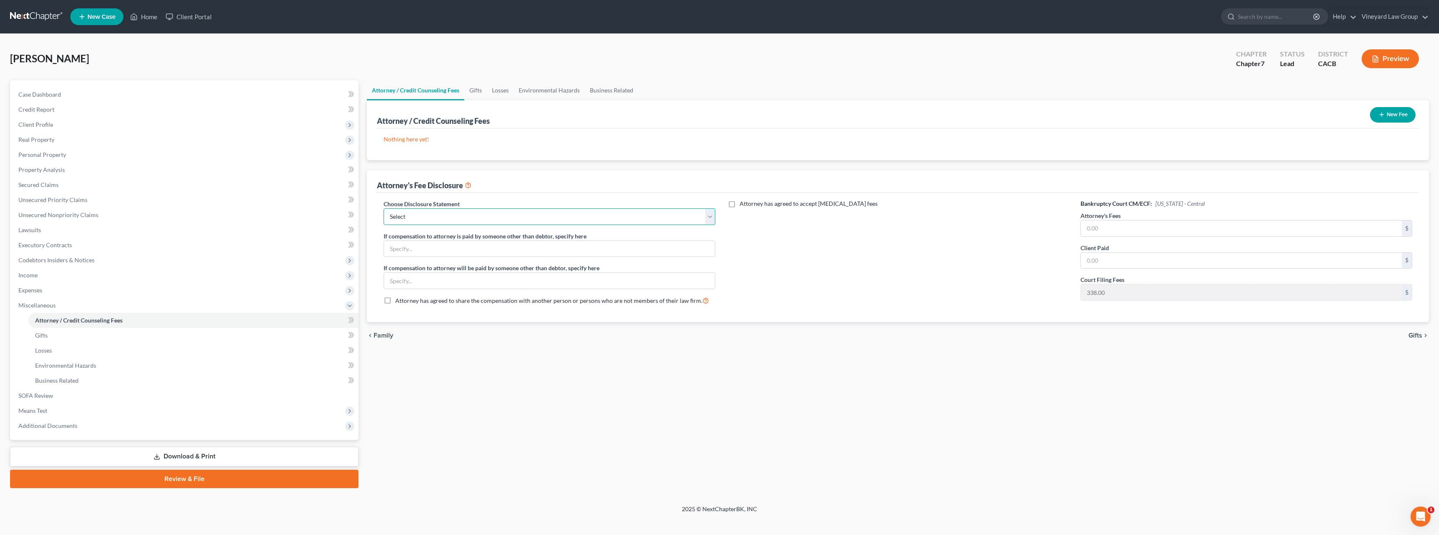
click at [707, 219] on select "Select DISCLOURE OF ATTORNEY FEES" at bounding box center [549, 216] width 332 height 17
select select "0"
click at [383, 208] on select "Select DISCLOURE OF ATTORNEY FEES" at bounding box center [549, 216] width 332 height 17
click at [1091, 225] on input "text" at bounding box center [1241, 228] width 321 height 16
type input "1,200"
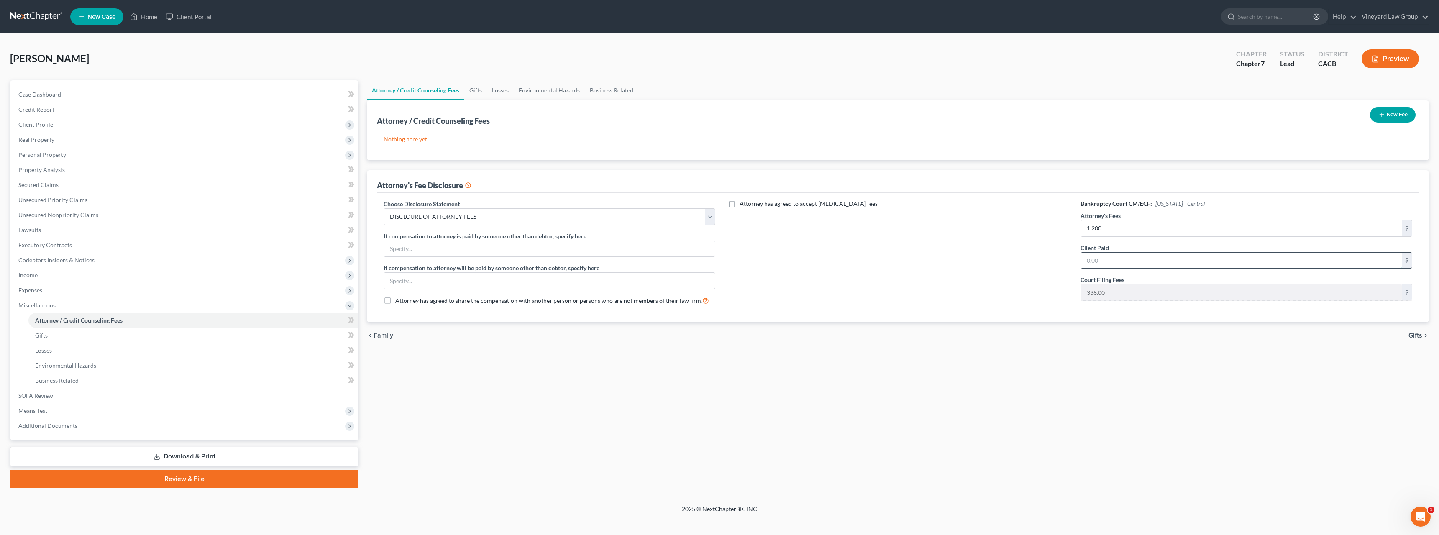
click at [1089, 259] on input "text" at bounding box center [1241, 261] width 321 height 16
type input "338"
type input "1,162"
click at [1417, 335] on span "Gifts" at bounding box center [1415, 335] width 14 height 7
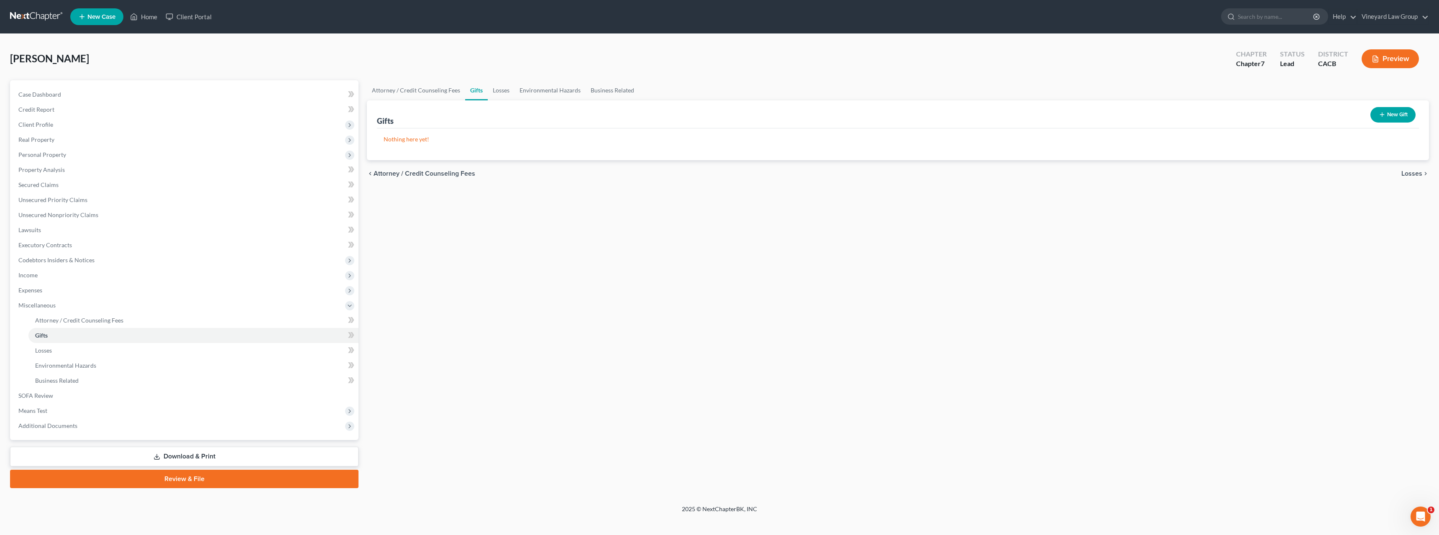
click at [1417, 174] on span "Losses" at bounding box center [1411, 173] width 21 height 7
click at [1417, 174] on span "Environmental Hazards" at bounding box center [1387, 173] width 70 height 7
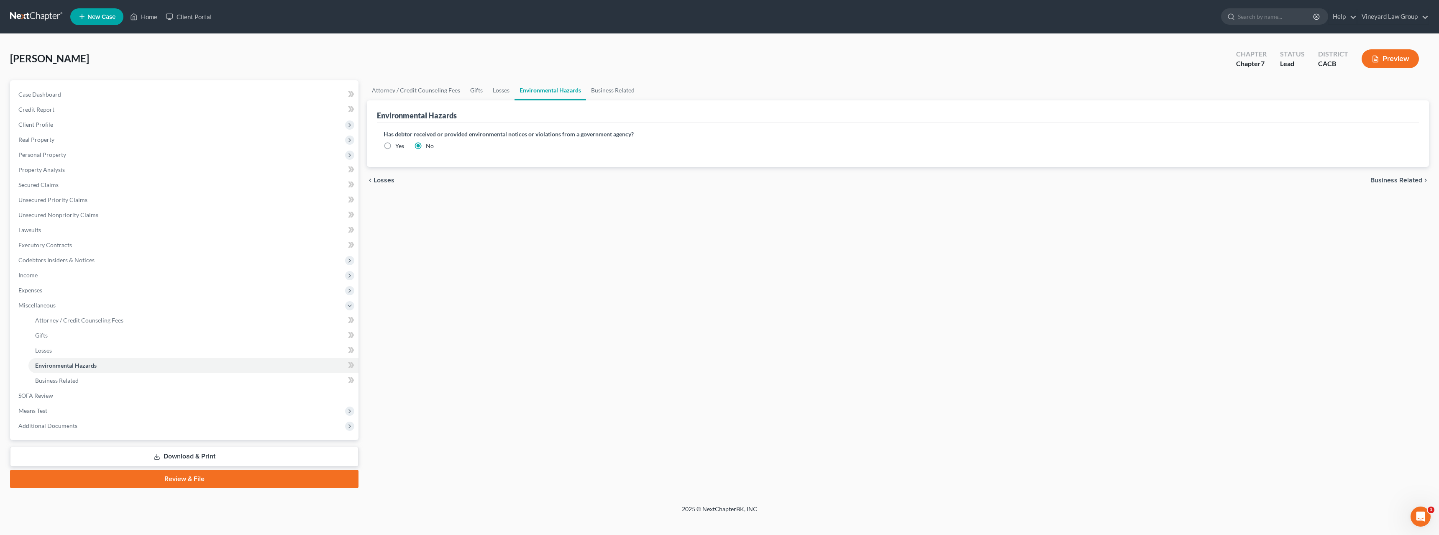
click at [1415, 181] on span "Business Related" at bounding box center [1396, 180] width 52 height 7
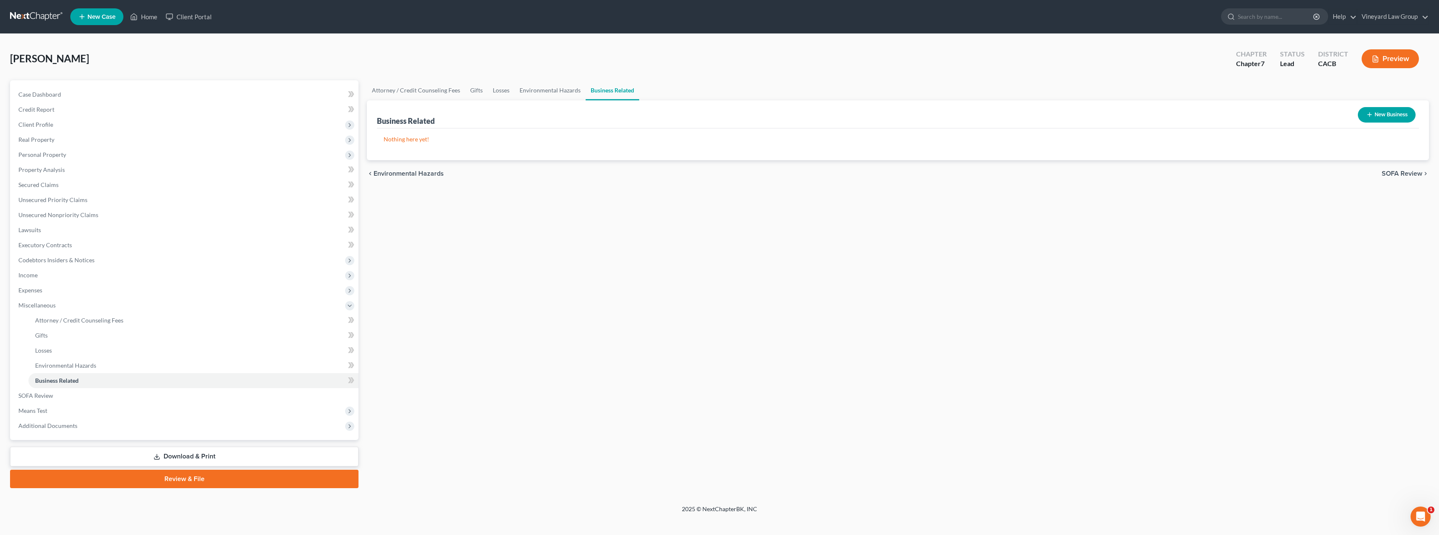
click at [1415, 174] on span "SOFA Review" at bounding box center [1401, 173] width 41 height 7
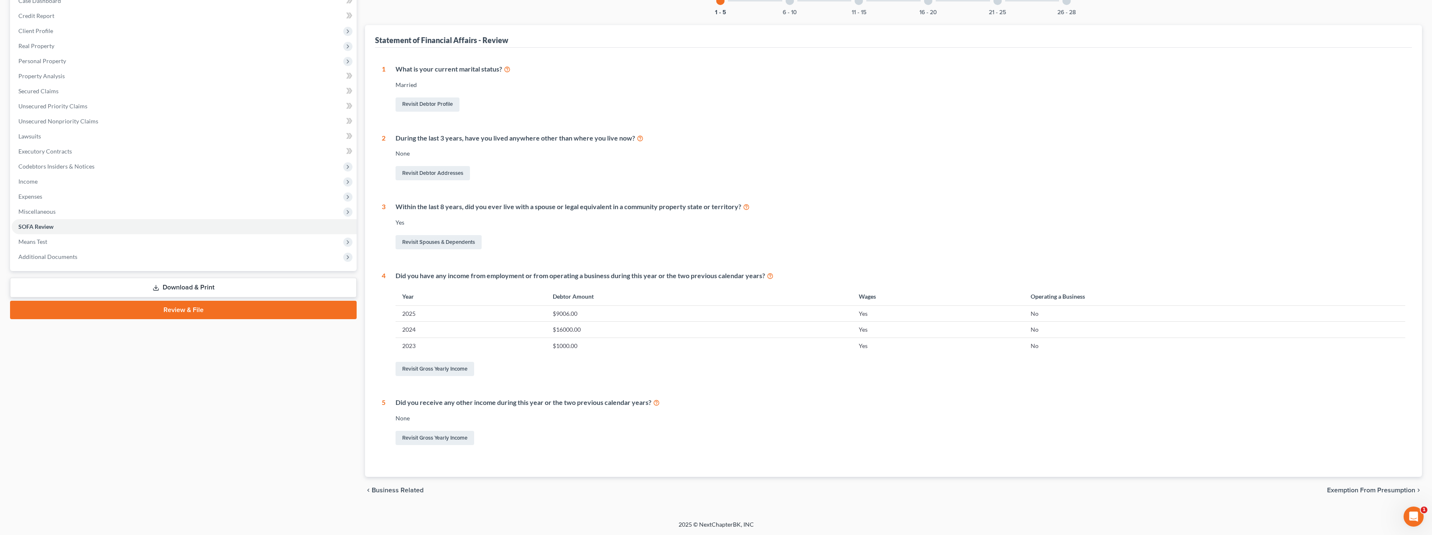
scroll to position [94, 0]
click at [1364, 491] on span "Exemption from Presumption" at bounding box center [1371, 489] width 88 height 7
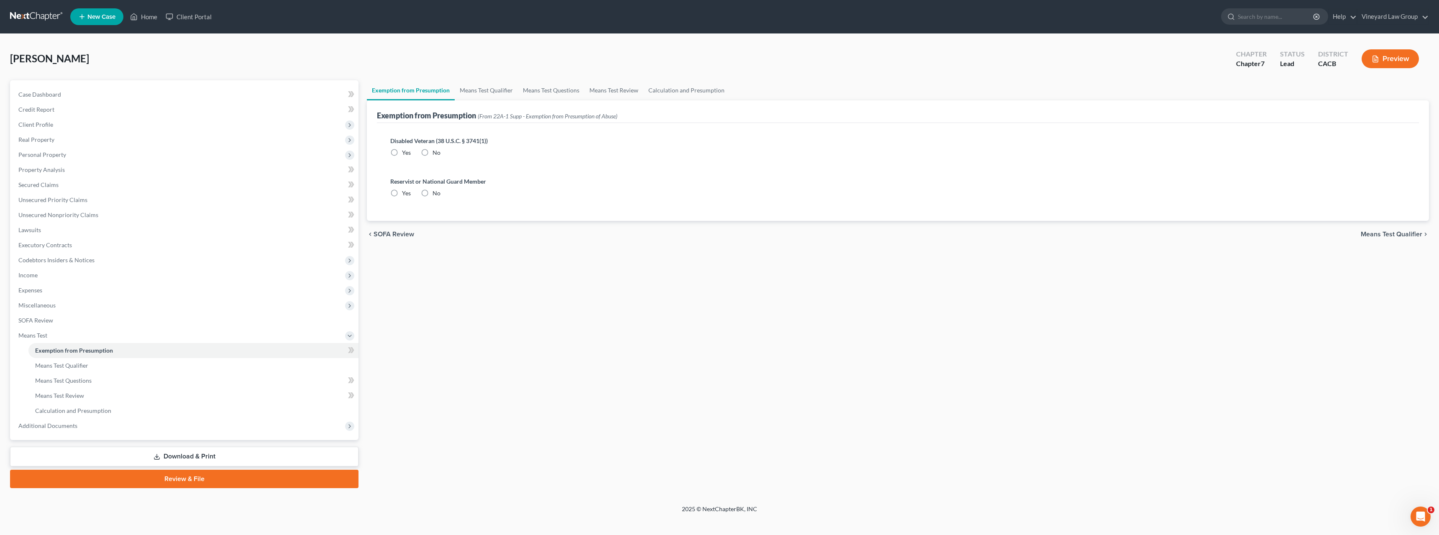
click at [1387, 235] on span "Means Test Qualifier" at bounding box center [1390, 234] width 61 height 7
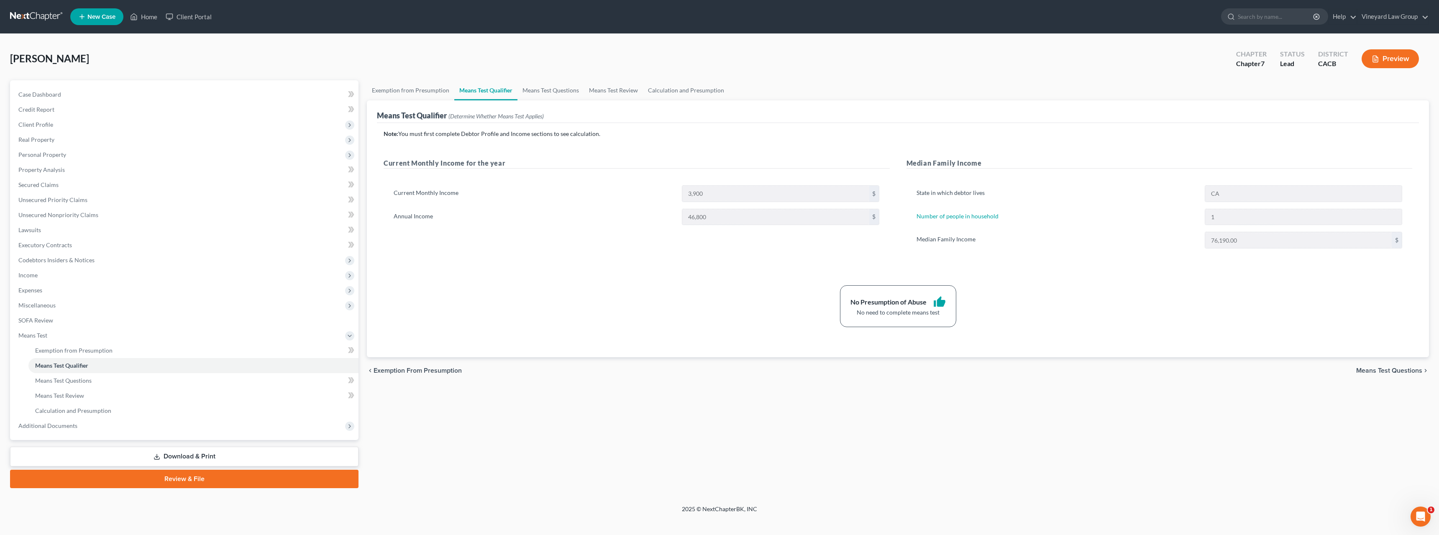
click at [1374, 371] on span "Means Test Questions" at bounding box center [1389, 370] width 66 height 7
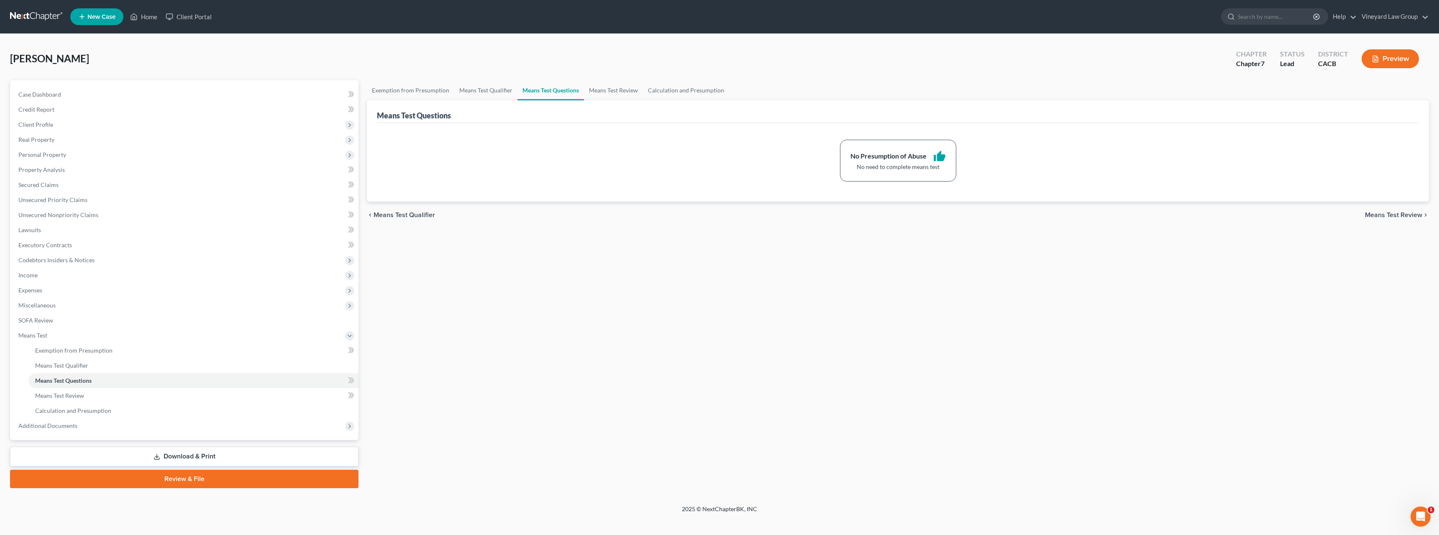
click at [1392, 218] on span "Means Test Review" at bounding box center [1392, 215] width 57 height 7
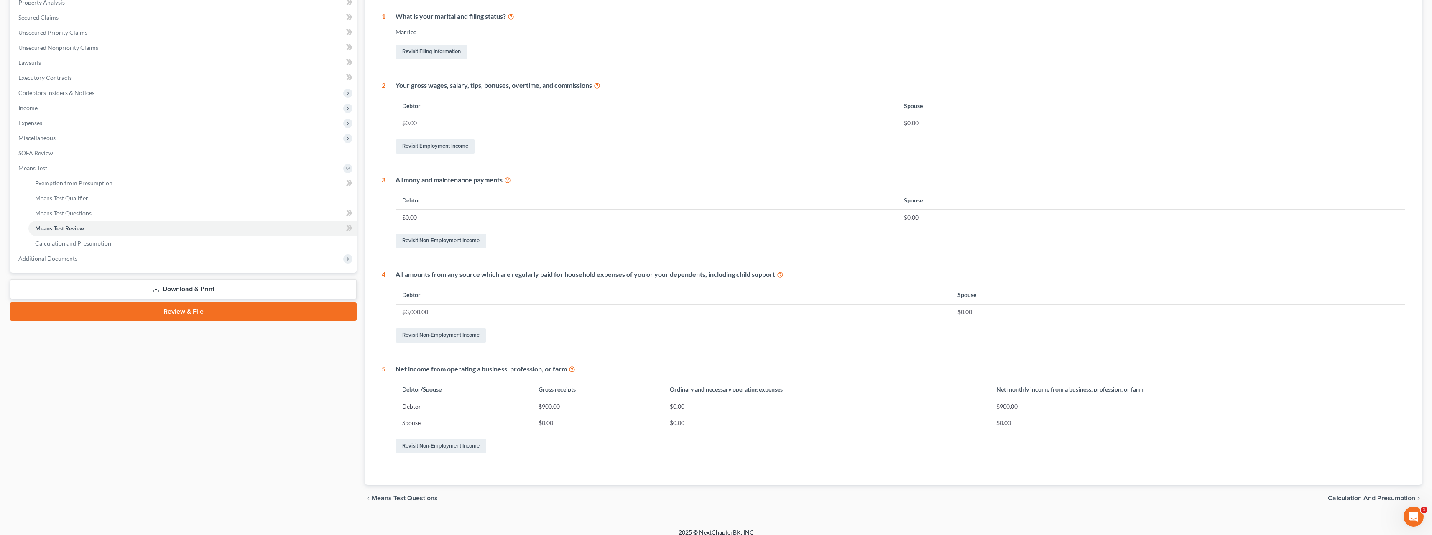
scroll to position [176, 0]
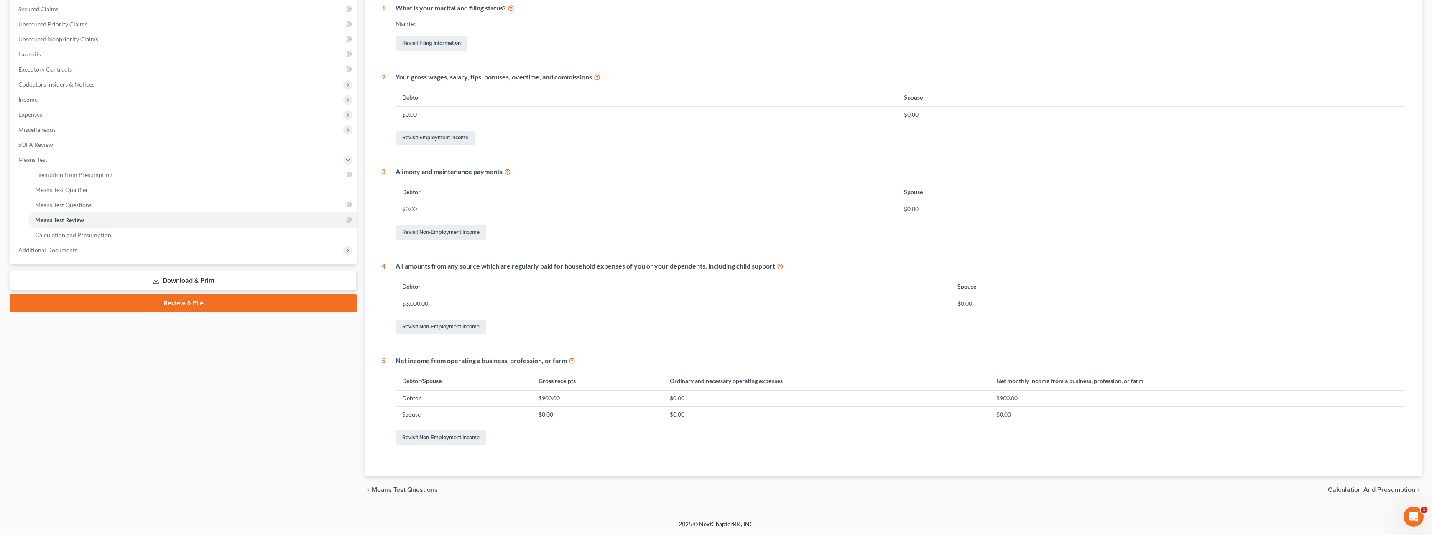
click at [1349, 489] on span "Calculation and Presumption" at bounding box center [1371, 489] width 87 height 7
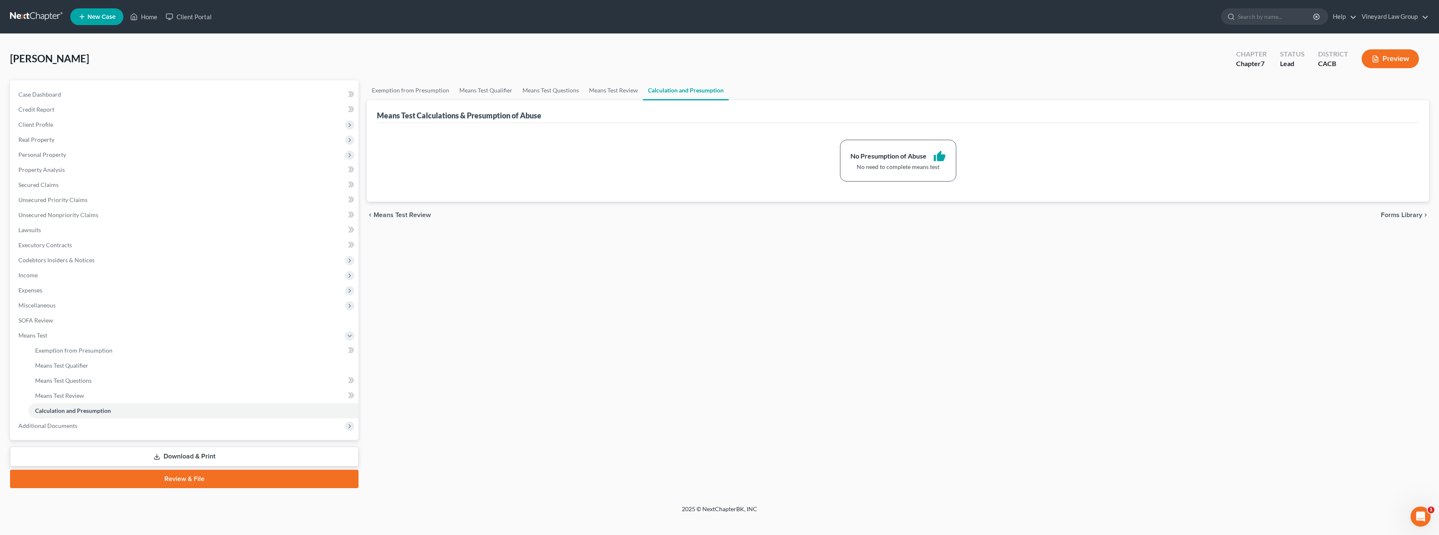
click at [1406, 217] on span "Forms Library" at bounding box center [1400, 215] width 41 height 7
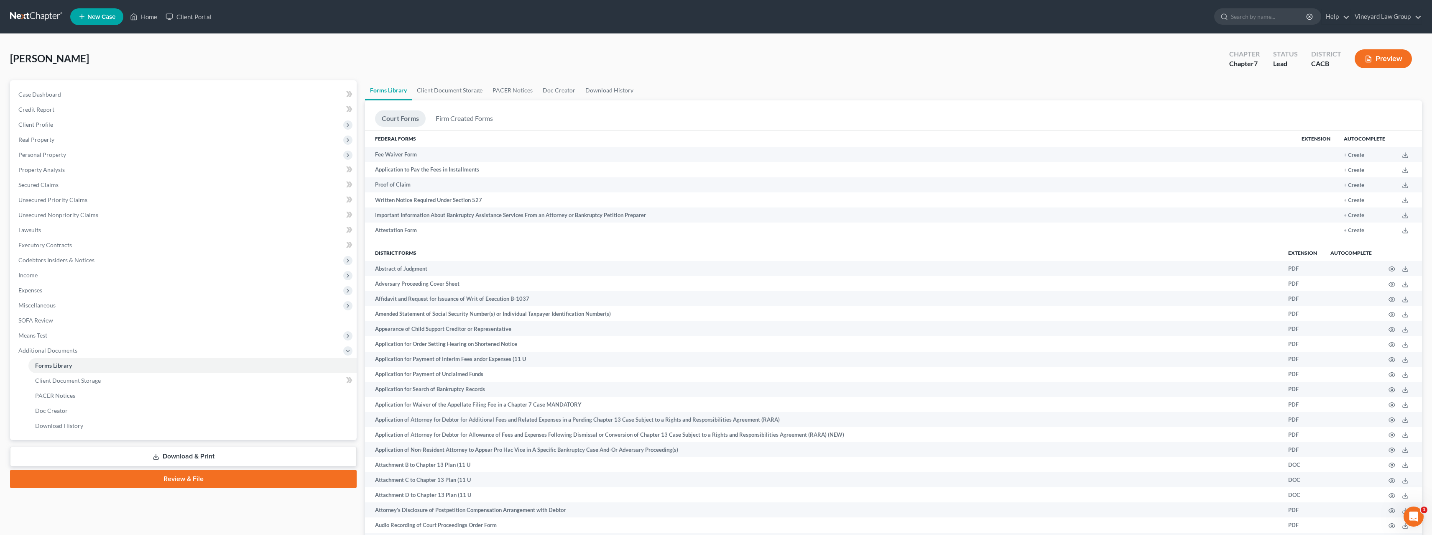
click at [215, 457] on link "Download & Print" at bounding box center [183, 457] width 347 height 20
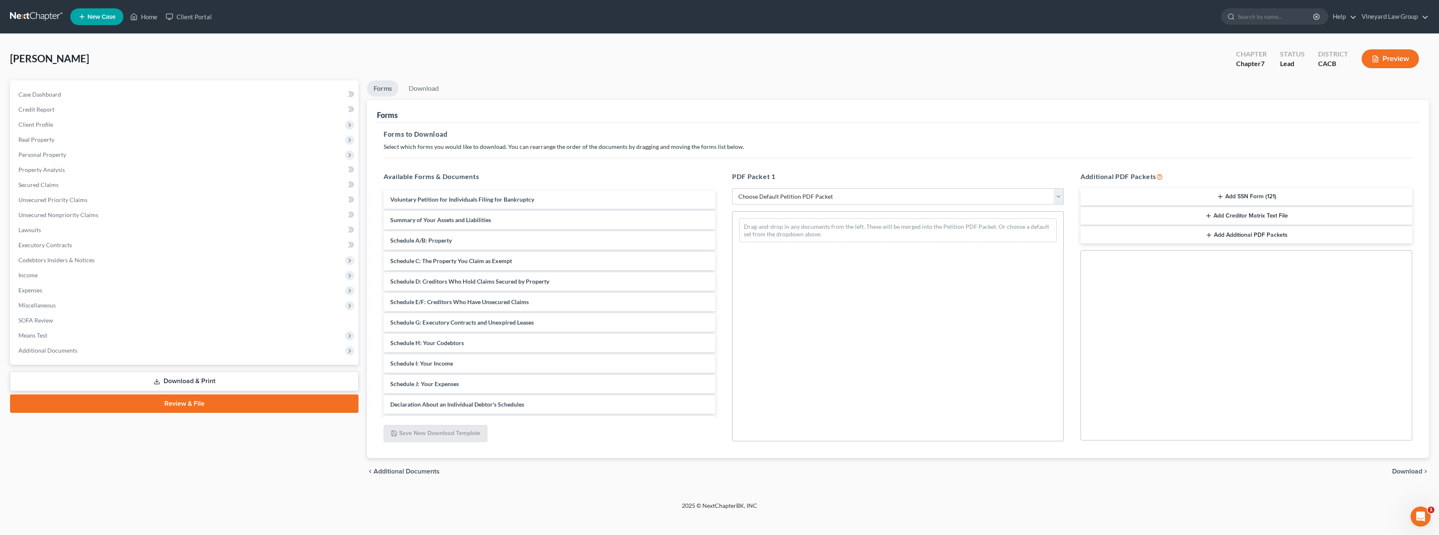
click at [1058, 198] on select "Choose Default Petition PDF Packet Complete Bankruptcy Petition (all forms and …" at bounding box center [898, 196] width 332 height 17
select select "0"
click at [732, 188] on select "Choose Default Petition PDF Packet Complete Bankruptcy Petition (all forms and …" at bounding box center [898, 196] width 332 height 17
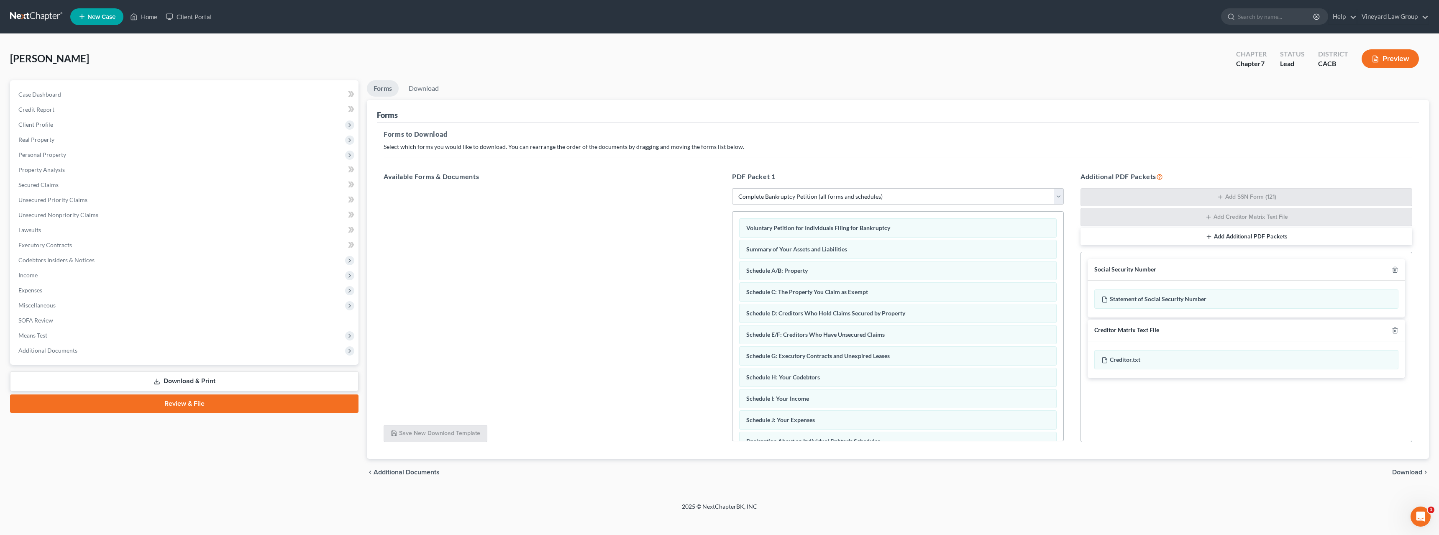
click at [1403, 472] on span "Download" at bounding box center [1407, 472] width 30 height 7
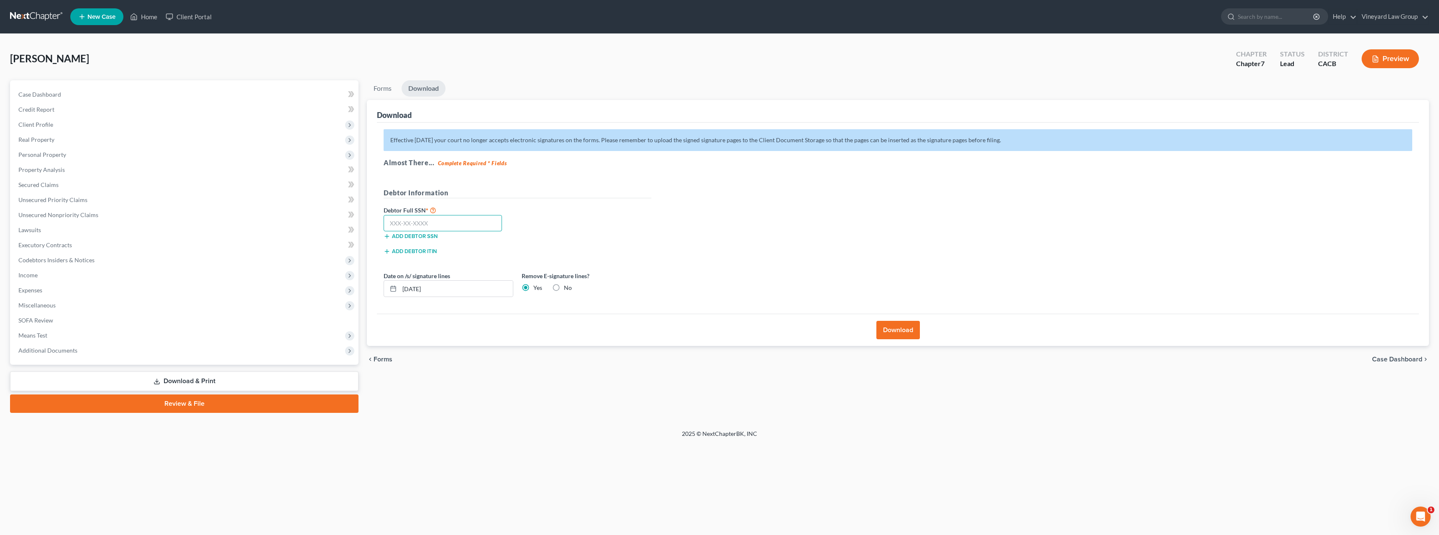
click at [419, 229] on input "text" at bounding box center [442, 223] width 118 height 17
type input "570-39-4691"
click at [893, 330] on button "Download" at bounding box center [897, 330] width 43 height 18
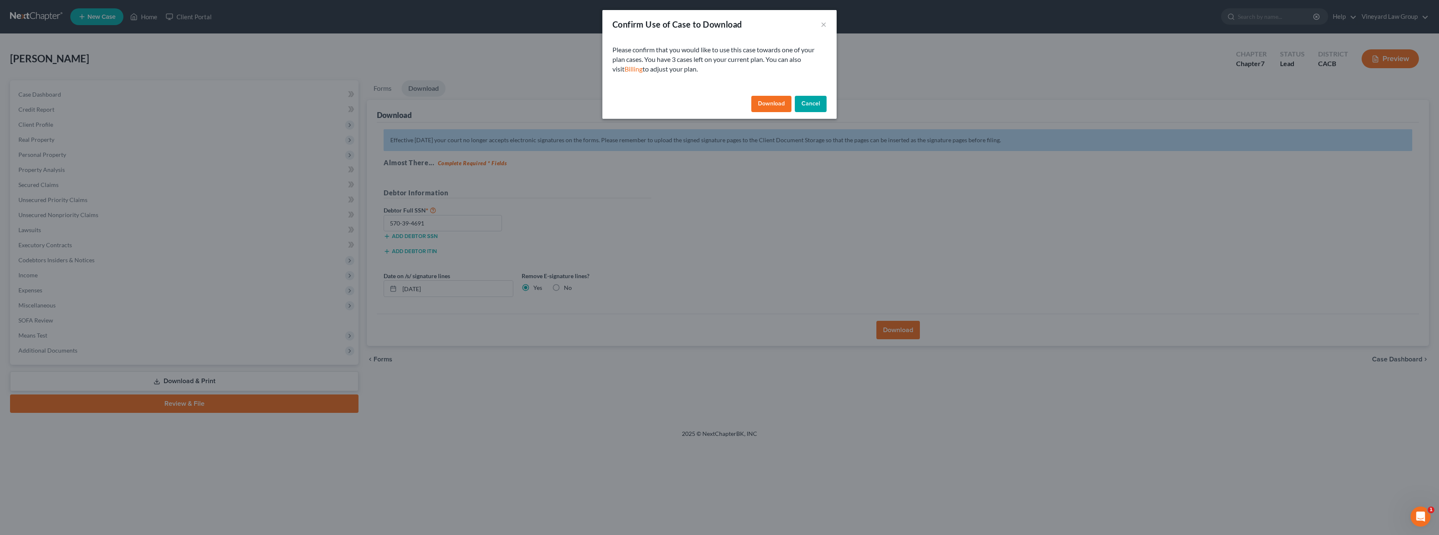
click at [766, 105] on button "Download" at bounding box center [771, 104] width 40 height 17
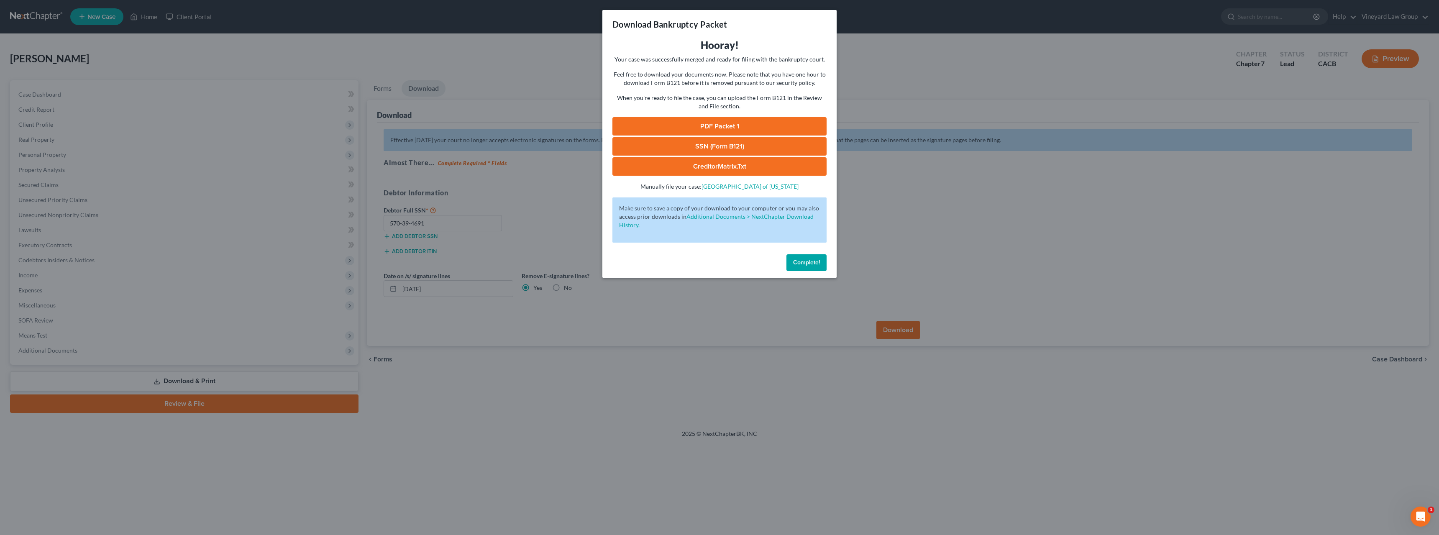
click at [712, 127] on link "PDF Packet 1" at bounding box center [719, 126] width 214 height 18
click at [813, 144] on link "SSN (Form B121)" at bounding box center [719, 146] width 214 height 18
click at [734, 166] on link "CreditorMatrix.txt" at bounding box center [719, 166] width 214 height 18
click at [813, 263] on span "Complete!" at bounding box center [806, 262] width 27 height 7
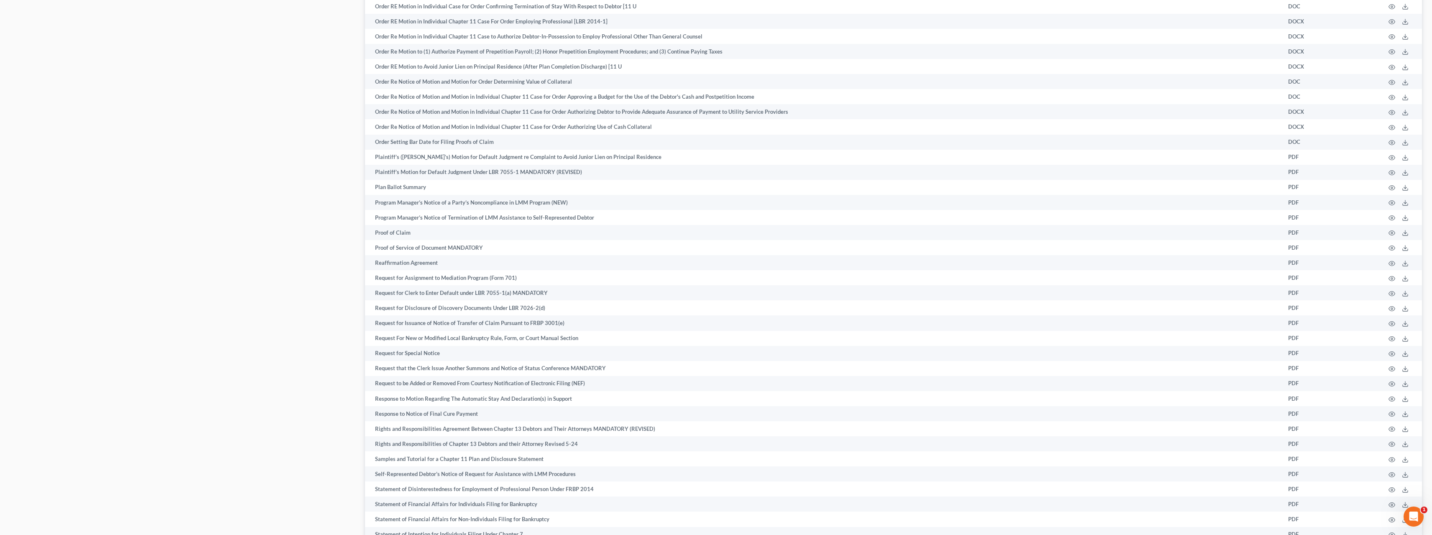
scroll to position [3764, 0]
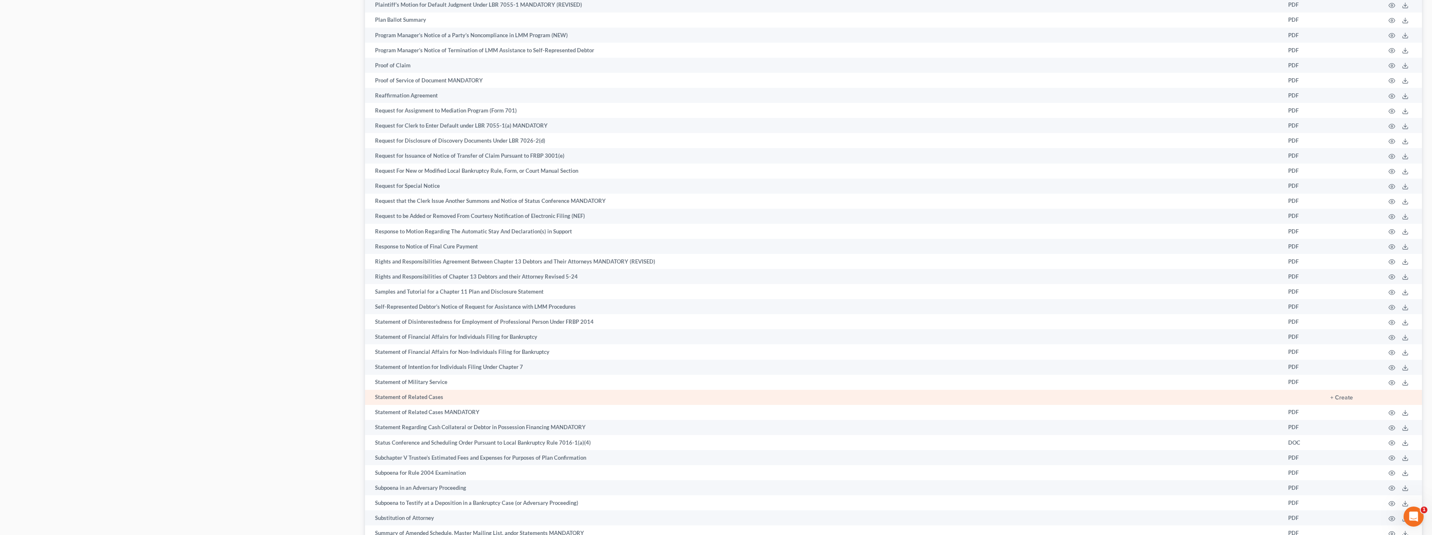
click at [453, 398] on td "Statement of Related Cases" at bounding box center [823, 397] width 917 height 15
click at [1351, 398] on button "+ Create" at bounding box center [1342, 398] width 23 height 6
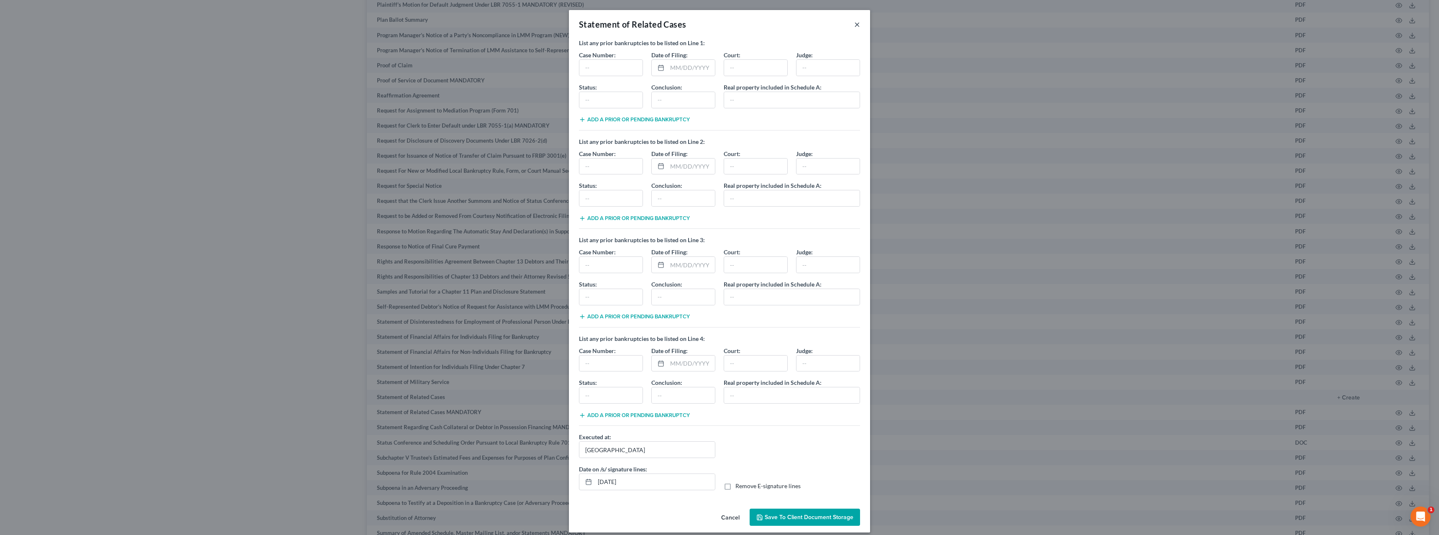
click at [855, 24] on button "×" at bounding box center [857, 24] width 6 height 10
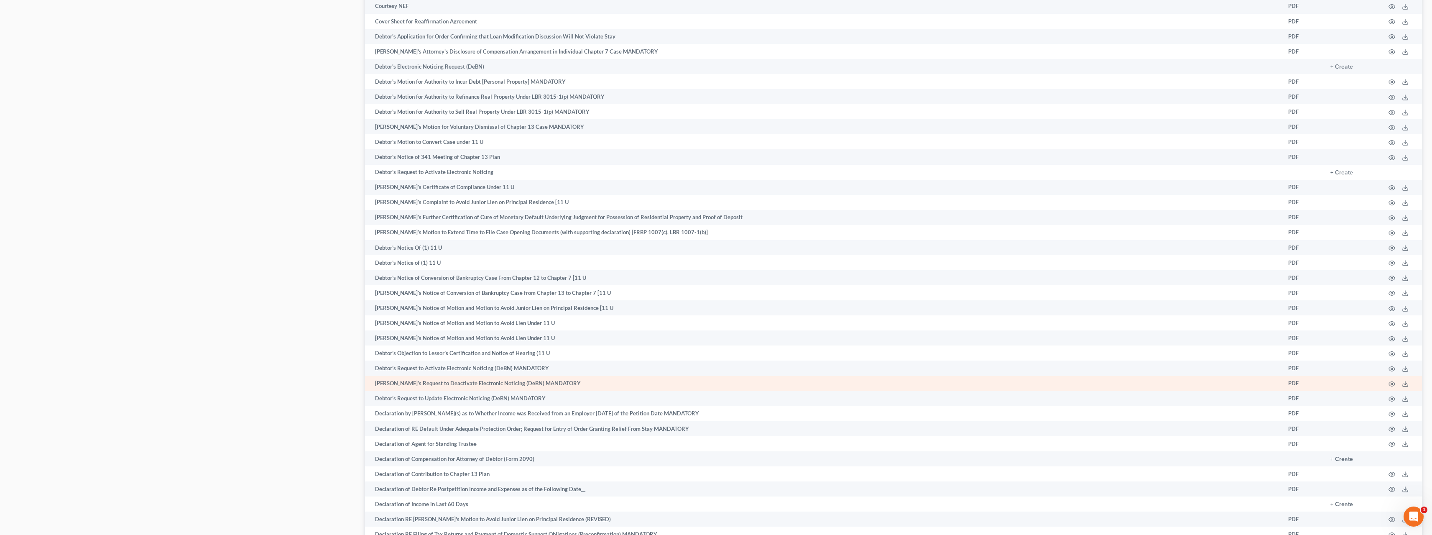
scroll to position [1004, 0]
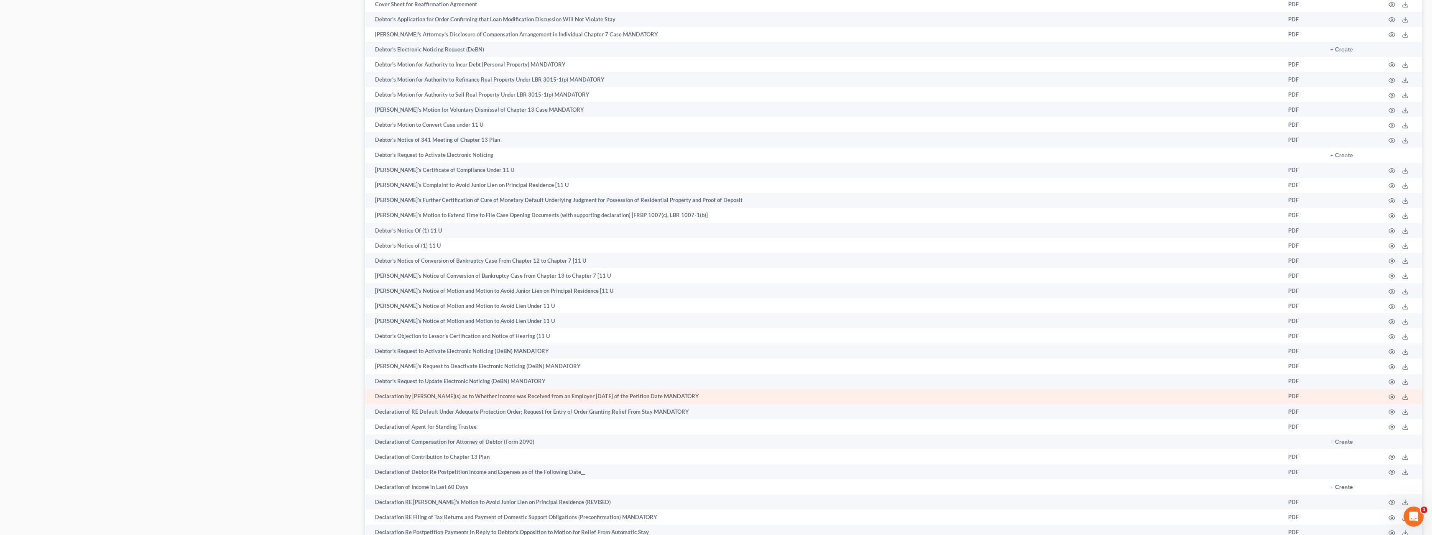
click at [1402, 398] on td at bounding box center [1400, 396] width 43 height 15
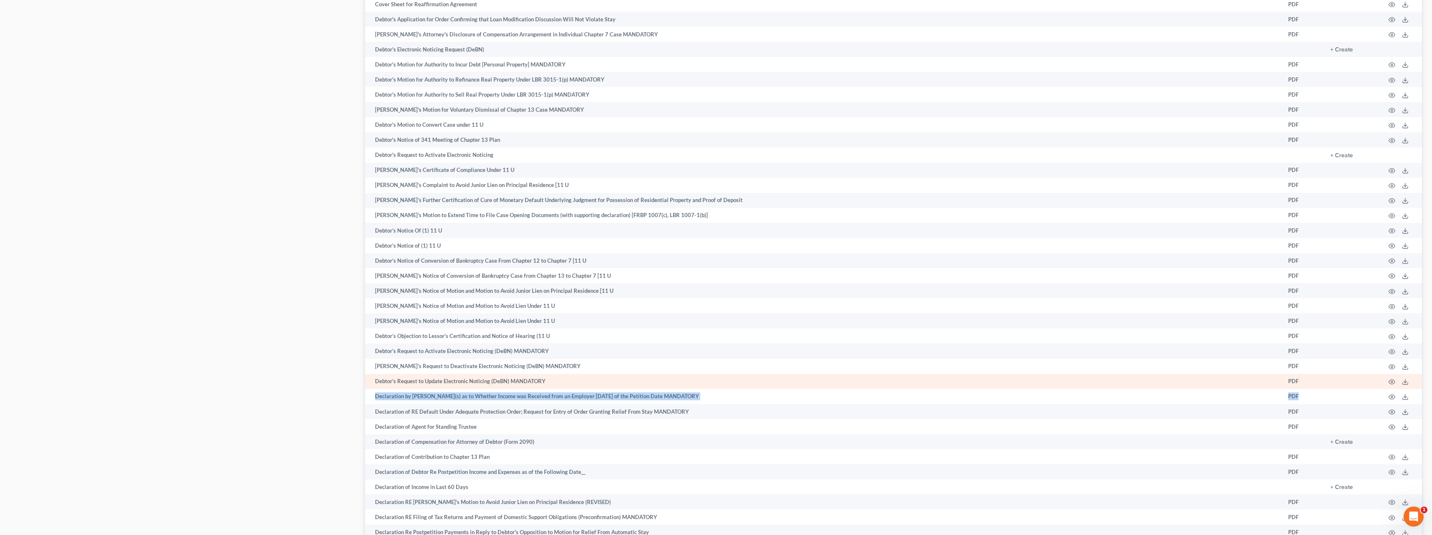
drag, startPoint x: 1309, startPoint y: 391, endPoint x: 1306, endPoint y: 387, distance: 5.0
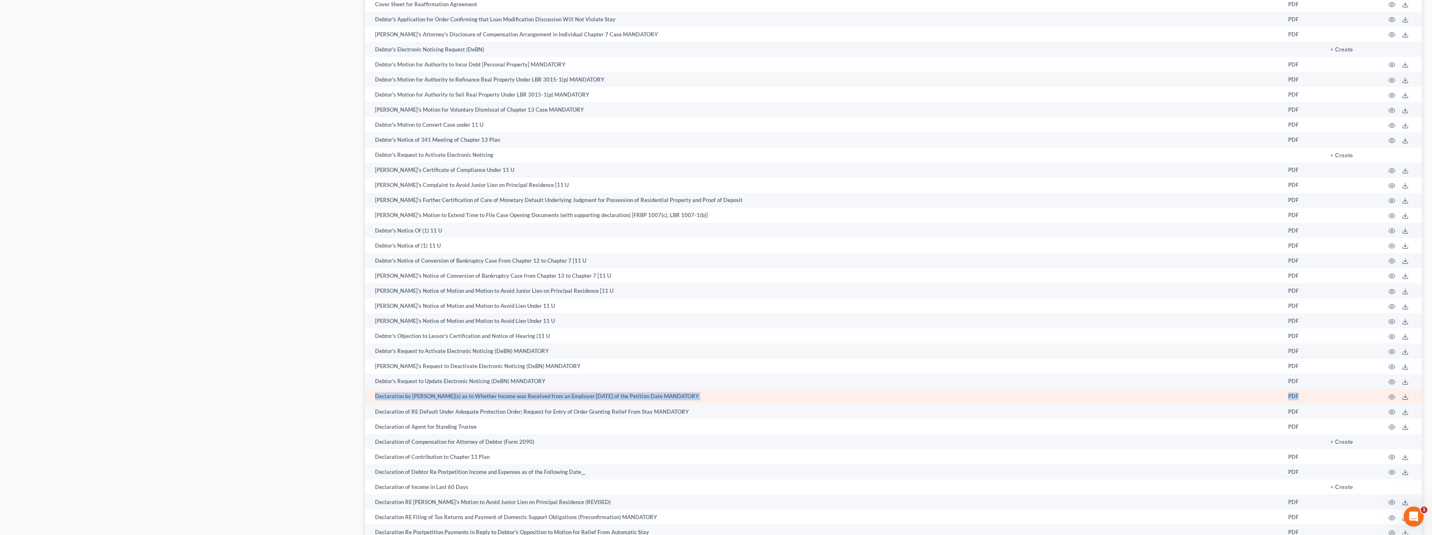
click at [408, 397] on td "Declaration by Debtor(s) as to Whether Income was Received from an Employer Wit…" at bounding box center [823, 396] width 917 height 15
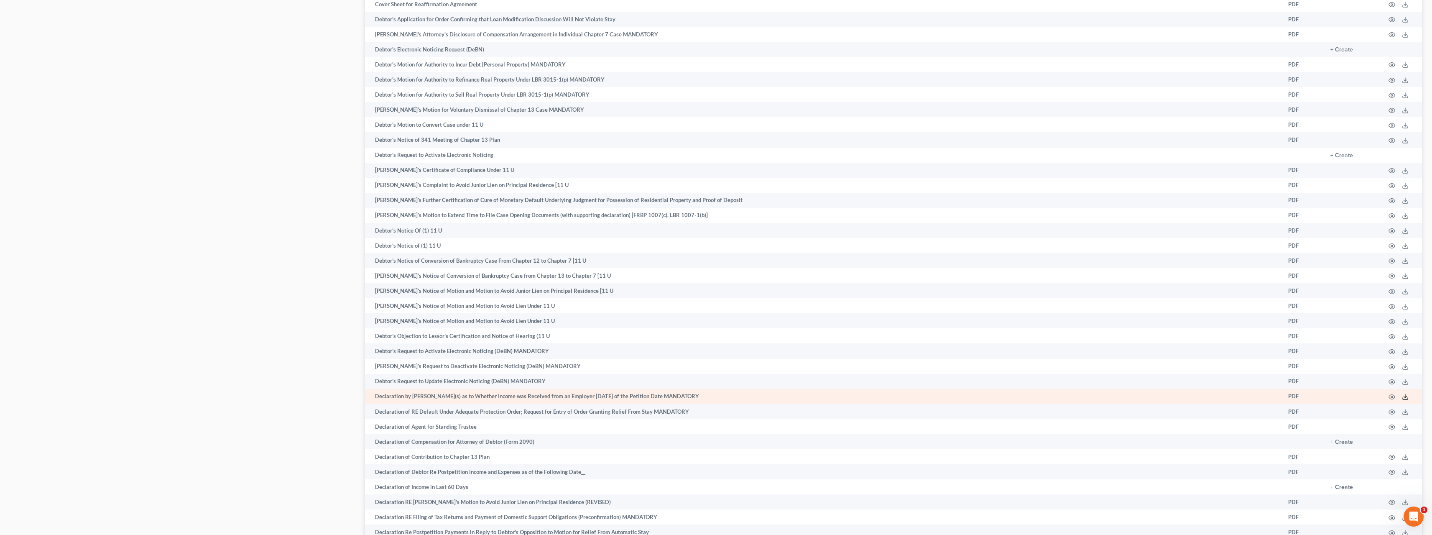
click at [1405, 395] on icon at bounding box center [1405, 396] width 7 height 7
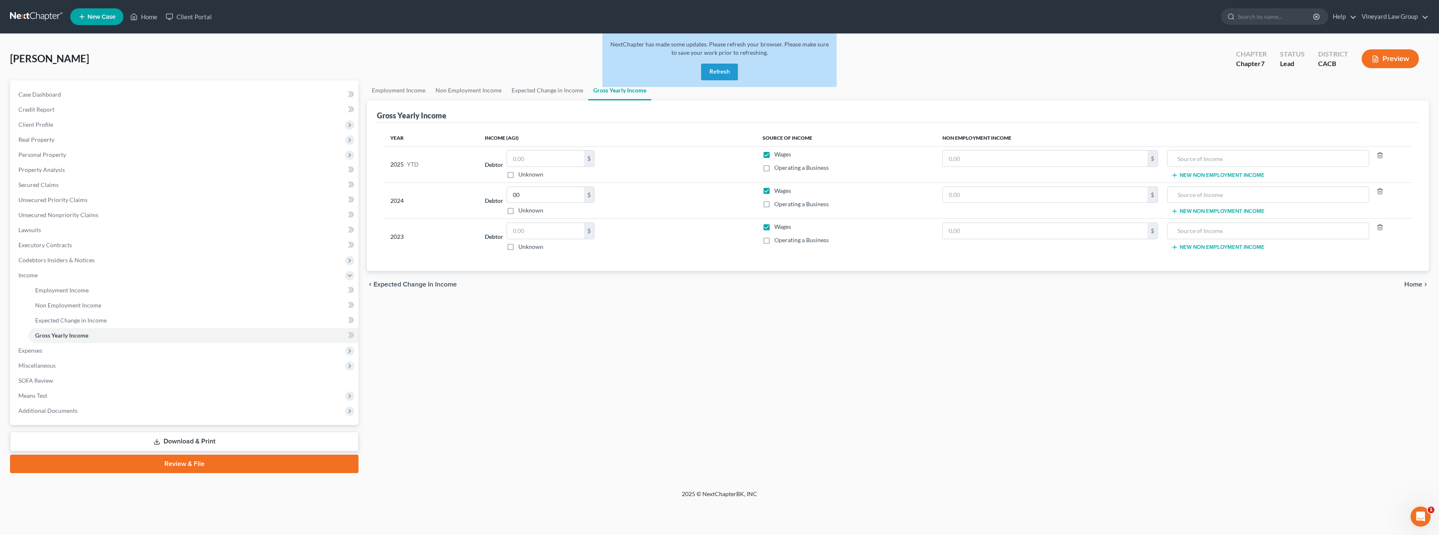
click at [185, 439] on link "Download & Print" at bounding box center [184, 442] width 348 height 20
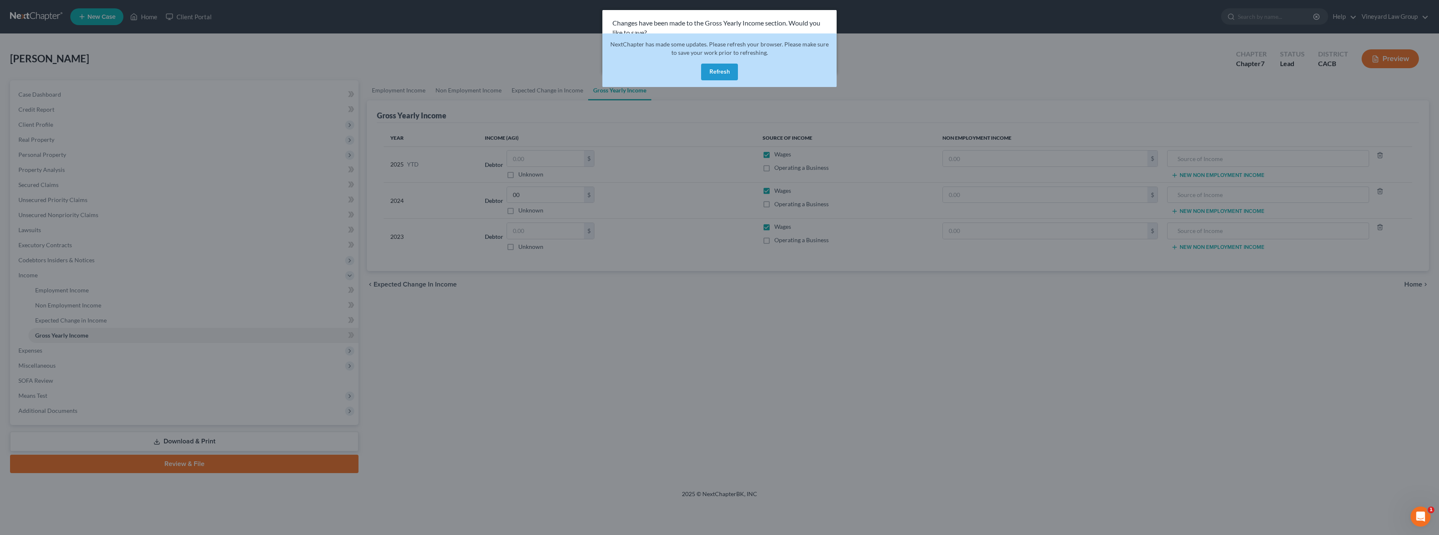
click at [725, 74] on button "Refresh" at bounding box center [719, 72] width 37 height 17
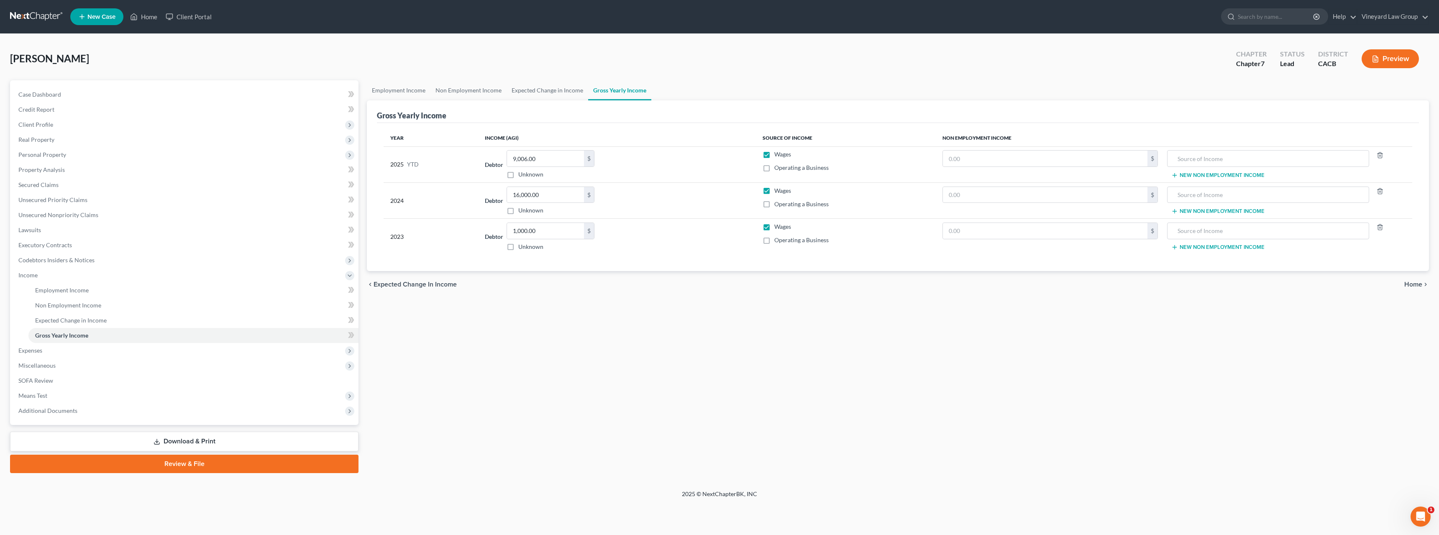
click at [206, 440] on link "Download & Print" at bounding box center [184, 442] width 348 height 20
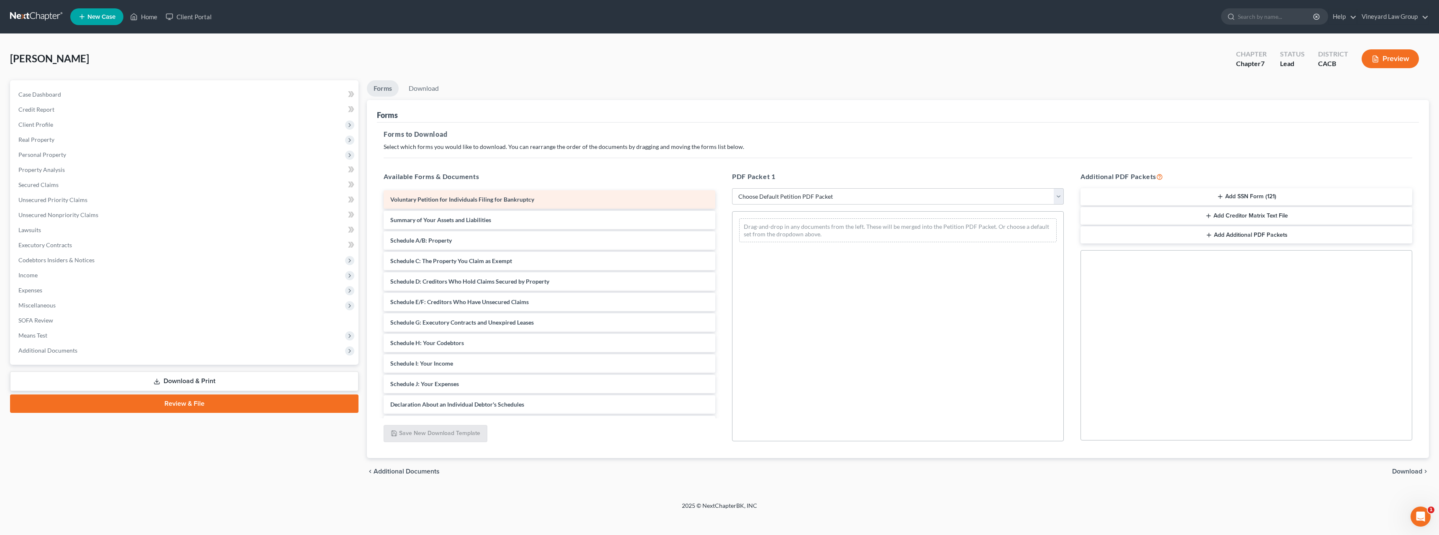
click at [502, 197] on span "Voluntary Petition for Individuals Filing for Bankruptcy" at bounding box center [462, 199] width 144 height 7
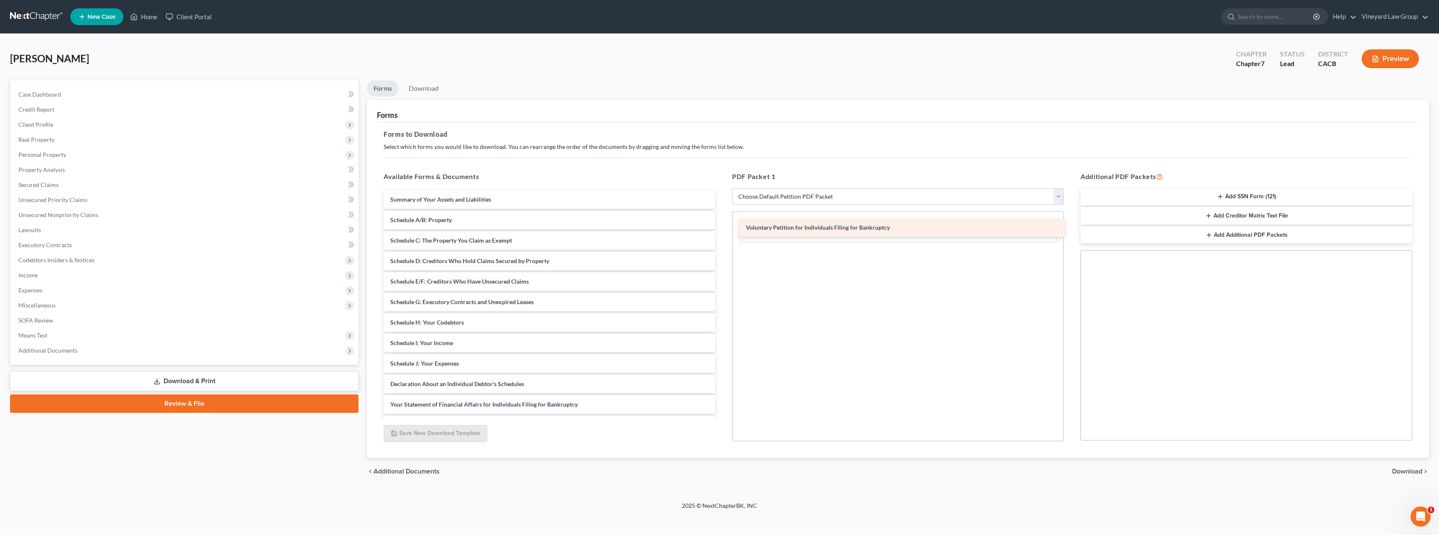
drag, startPoint x: 519, startPoint y: 197, endPoint x: 875, endPoint y: 225, distance: 357.0
click at [722, 225] on div "Voluntary Petition for Individuals Filing for Bankruptcy Voluntary Petition for…" at bounding box center [549, 363] width 345 height 346
click at [1412, 473] on span "Download" at bounding box center [1407, 471] width 30 height 7
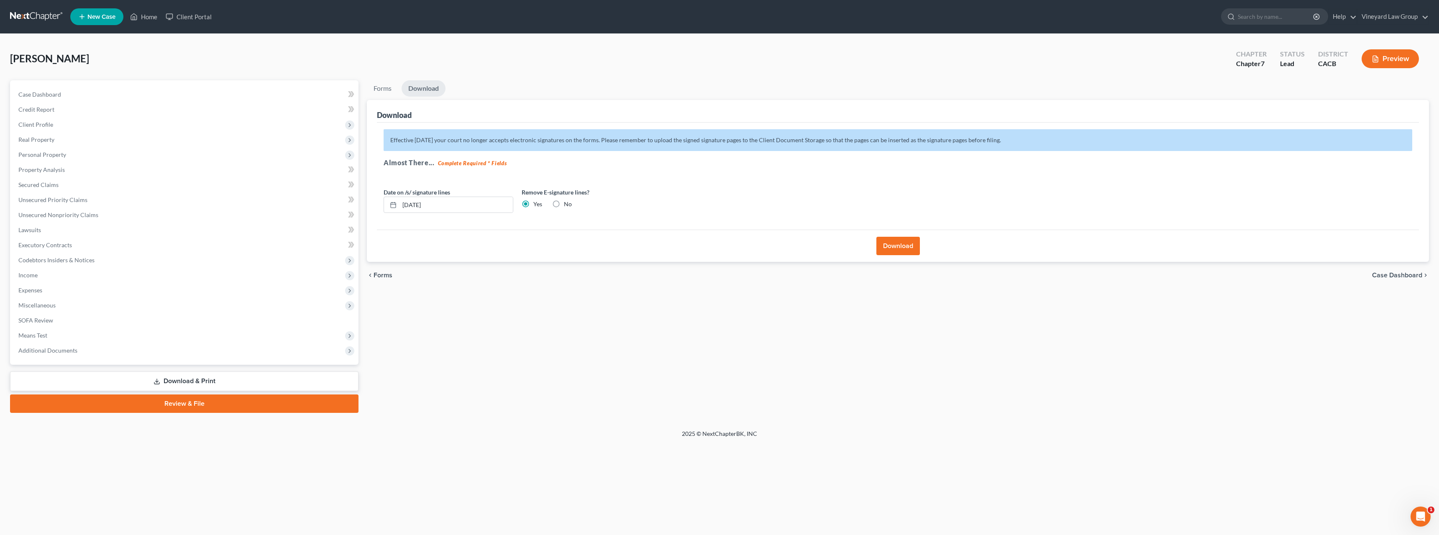
click at [888, 243] on button "Download" at bounding box center [897, 246] width 43 height 18
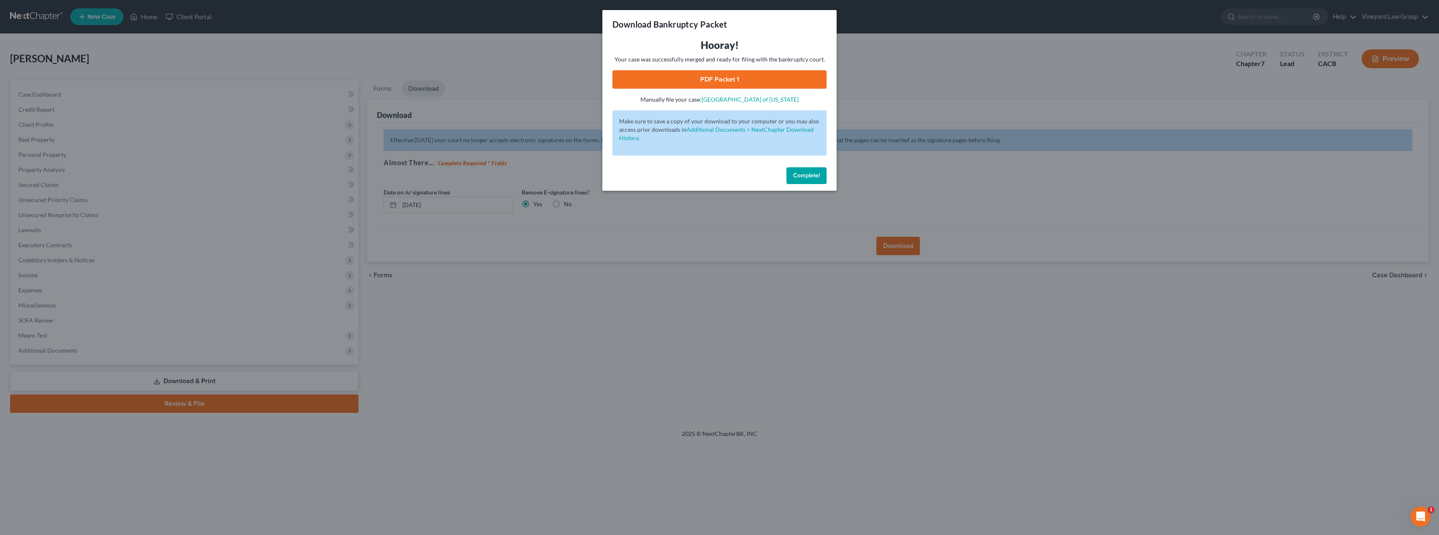
click at [752, 82] on link "PDF Packet 1" at bounding box center [719, 79] width 214 height 18
